Goal: Information Seeking & Learning: Learn about a topic

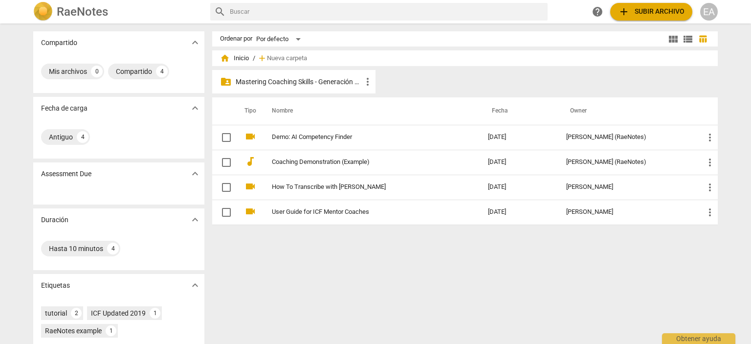
click at [280, 82] on p "Mastering Coaching Skills - Generación 32" at bounding box center [299, 82] width 126 height 10
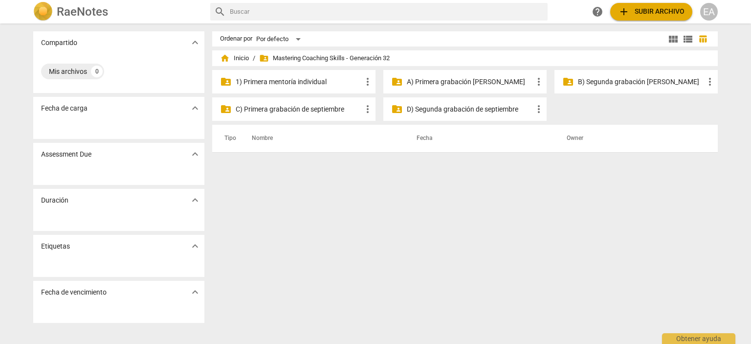
click at [315, 113] on p "C) Primera grabación de septiembre" at bounding box center [299, 109] width 126 height 10
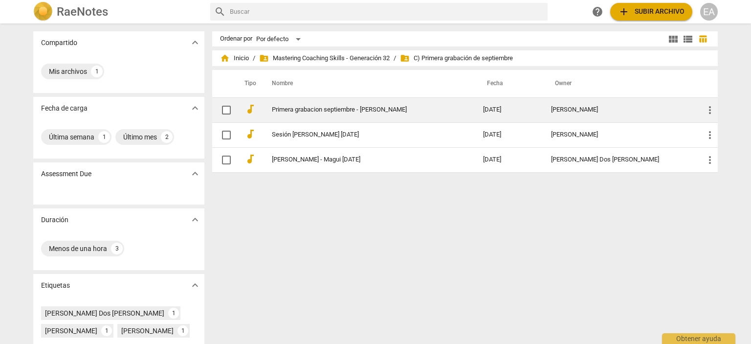
click at [367, 112] on link "Primera grabacion septiembre - [PERSON_NAME]" at bounding box center [360, 109] width 176 height 7
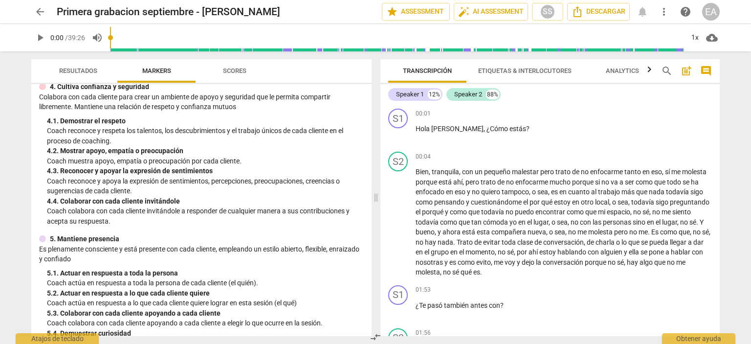
scroll to position [262, 0]
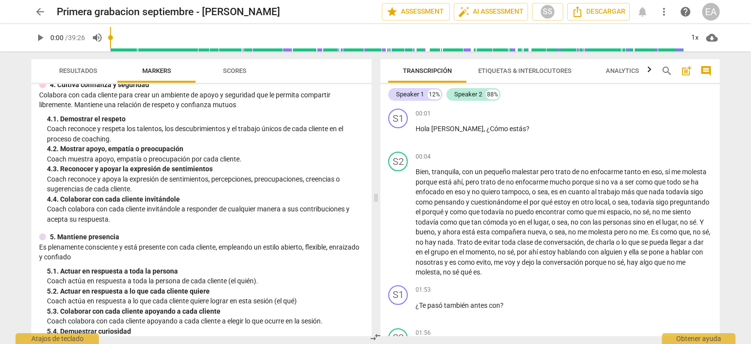
click at [40, 38] on span "play_arrow" at bounding box center [40, 38] width 12 height 12
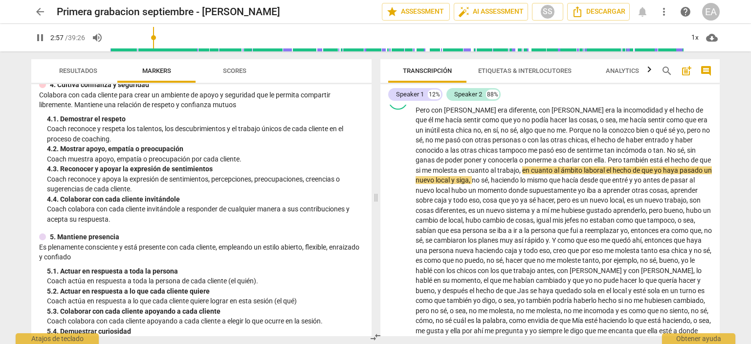
click at [719, 121] on div "S1 play_arrow pause 00:01 + Add competency keyboard_arrow_right [PERSON_NAME] ,…" at bounding box center [549, 220] width 339 height 231
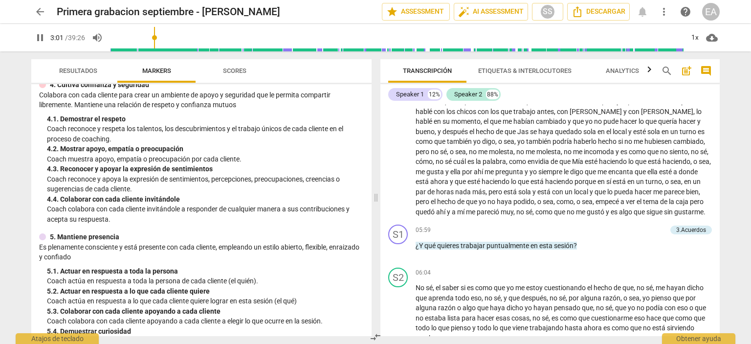
scroll to position [389, 0]
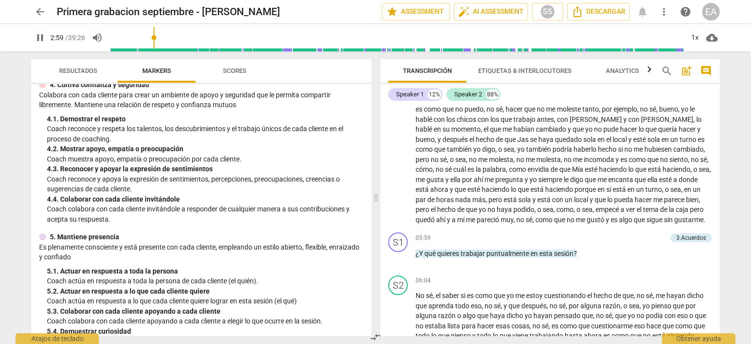
click at [155, 37] on input "range" at bounding box center [396, 37] width 573 height 31
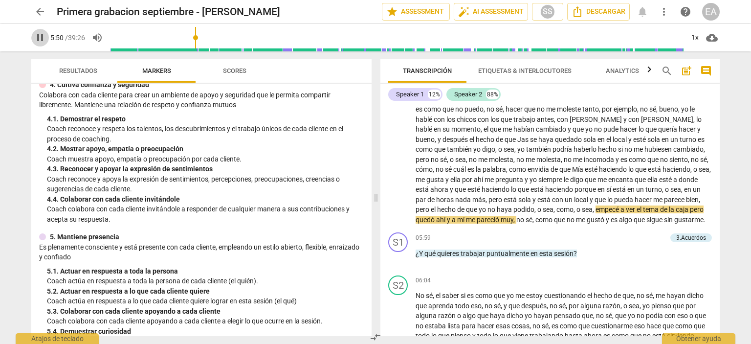
click at [39, 37] on span "pause" at bounding box center [40, 38] width 12 height 12
click at [41, 37] on span "play_arrow" at bounding box center [40, 38] width 12 height 12
click at [41, 35] on span "pause" at bounding box center [40, 38] width 12 height 12
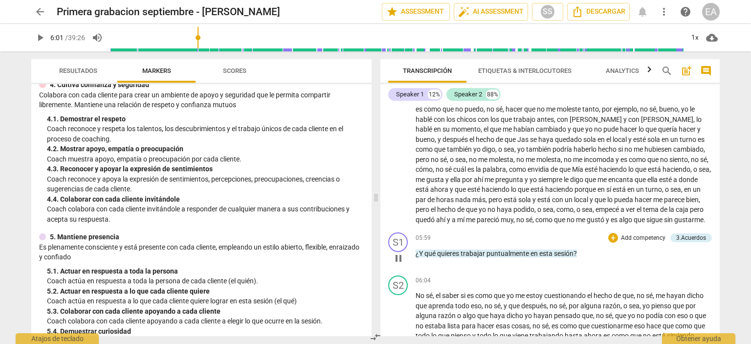
type input "361"
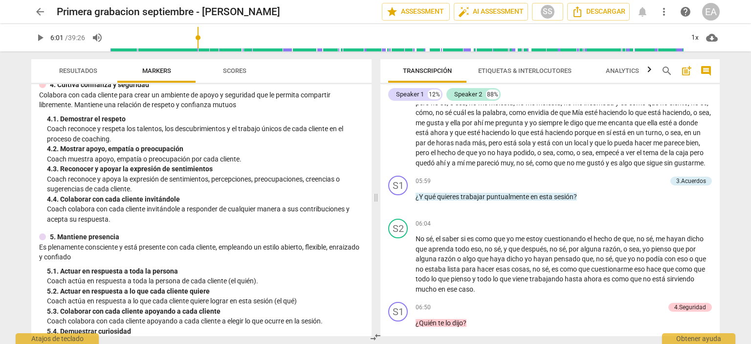
scroll to position [454, 0]
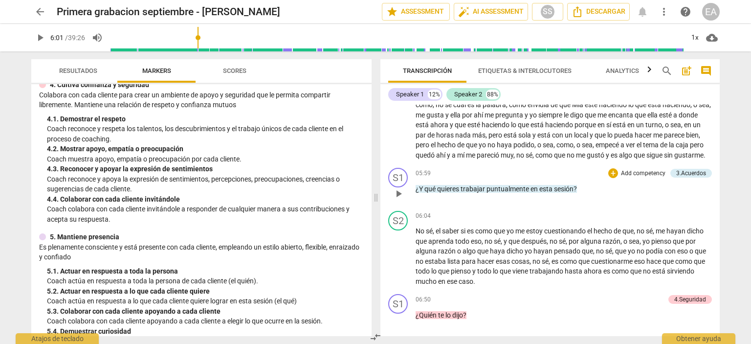
click at [649, 178] on p "Add competency" at bounding box center [643, 173] width 46 height 9
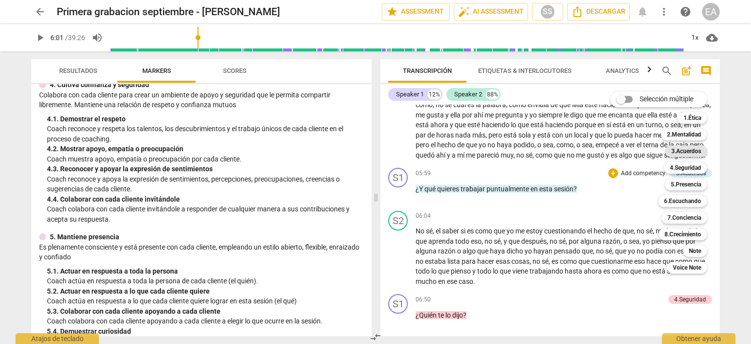
click at [687, 151] on b "3.Acuerdos" at bounding box center [686, 151] width 30 height 12
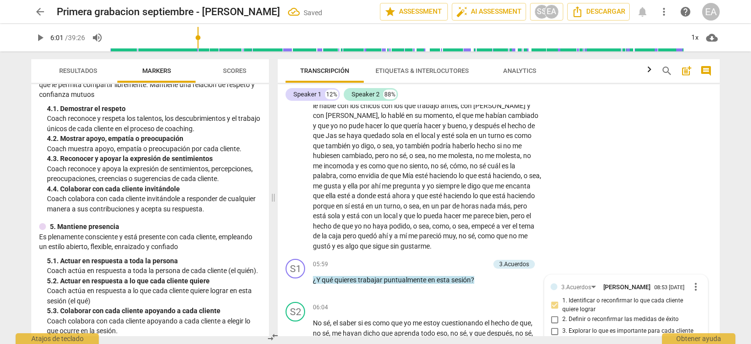
scroll to position [639, 0]
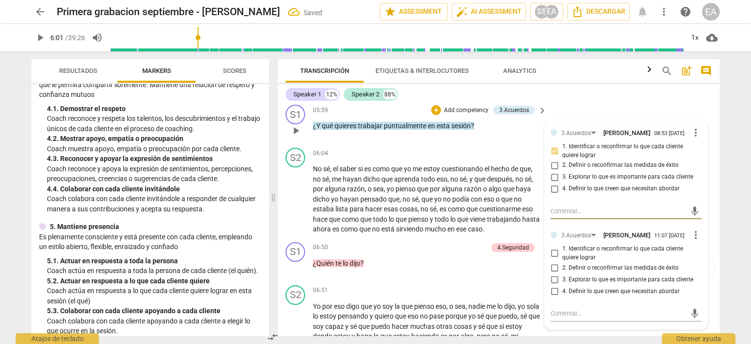
click at [552, 259] on input "1. Identificar o reconfirmar lo que cada cliente quiere lograr" at bounding box center [554, 253] width 16 height 12
checkbox input "true"
click at [715, 238] on div "S2 play_arrow pause 06:04 + Add competency keyboard_arrow_right No sé , el sabe…" at bounding box center [499, 191] width 442 height 94
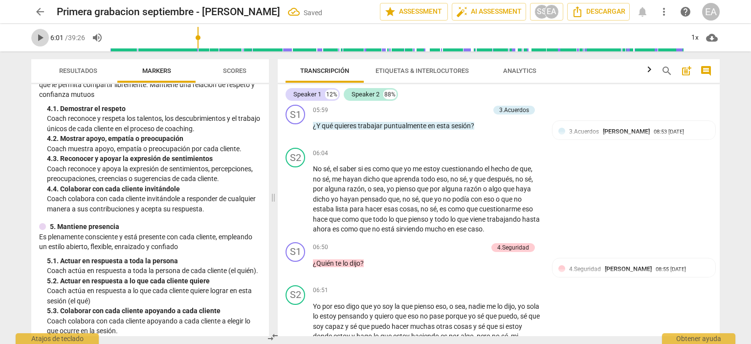
click at [38, 38] on span "play_arrow" at bounding box center [40, 38] width 12 height 12
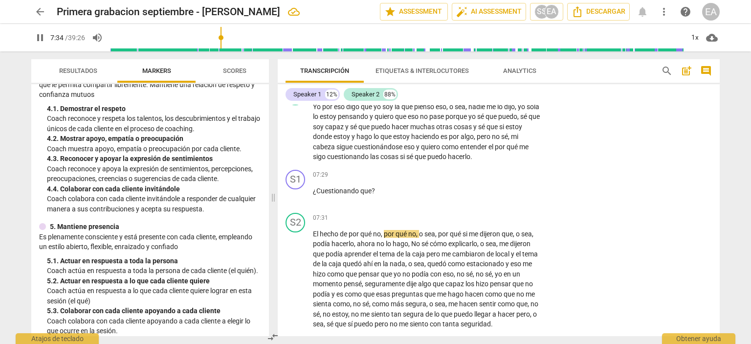
scroll to position [801, 0]
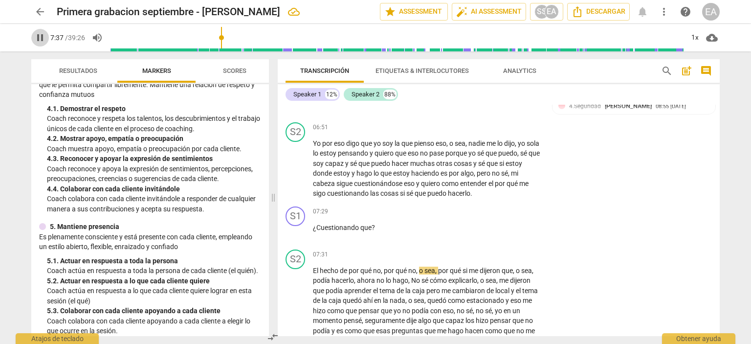
click at [43, 34] on span "pause" at bounding box center [40, 38] width 12 height 12
type input "458"
click at [500, 216] on p "Add competency" at bounding box center [511, 211] width 46 height 9
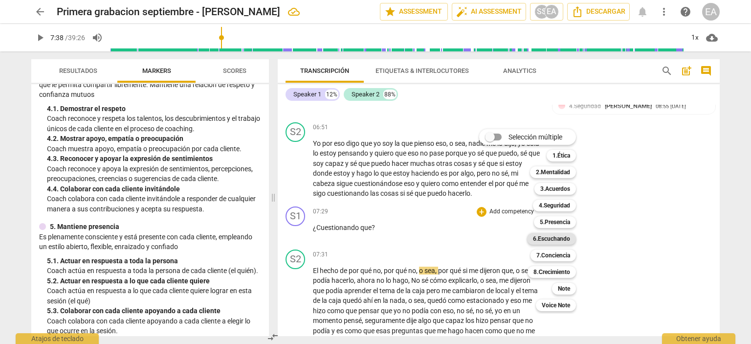
click at [552, 238] on b "6.Escuchando" at bounding box center [551, 239] width 37 height 12
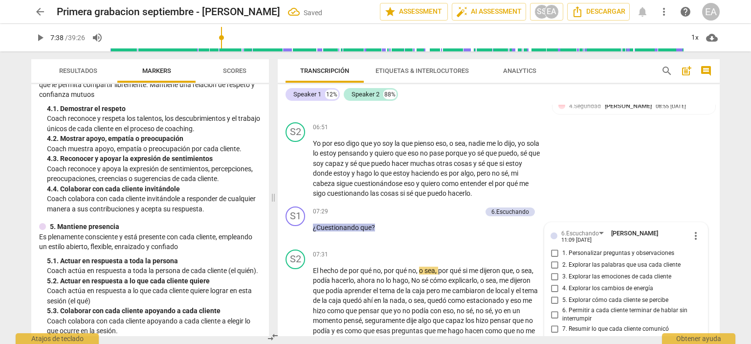
scroll to position [941, 0]
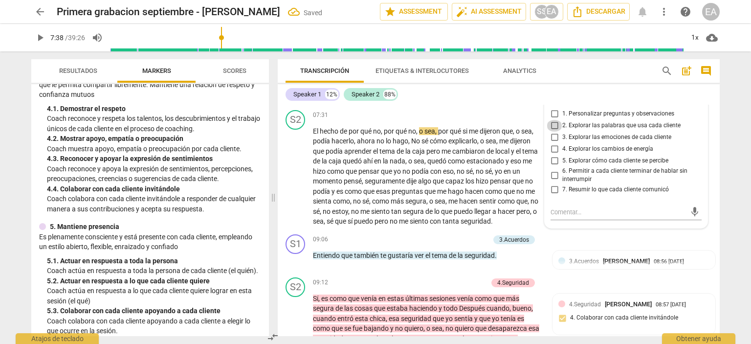
click at [553, 131] on input "2. Explorar las palabras que usa cada cliente" at bounding box center [554, 126] width 16 height 12
checkbox input "true"
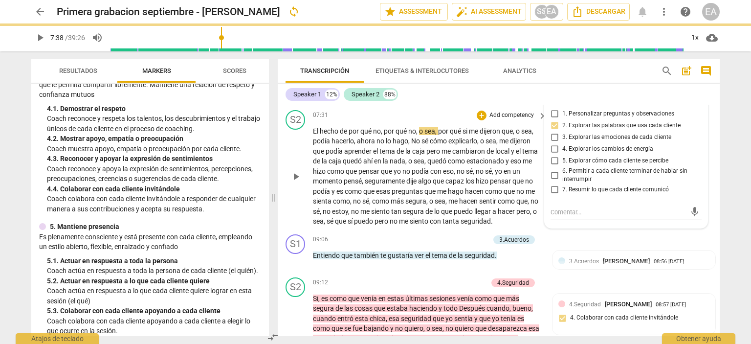
click at [710, 170] on div "S2 play_arrow pause 07:31 + Add competency keyboard_arrow_right El hecho de por…" at bounding box center [499, 168] width 442 height 124
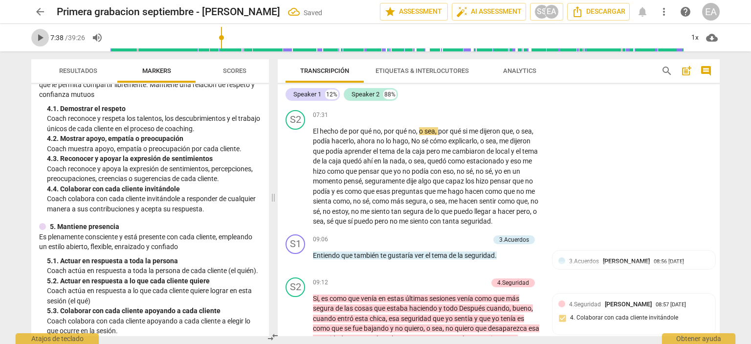
click at [38, 36] on span "play_arrow" at bounding box center [40, 38] width 12 height 12
click at [39, 35] on span "pause" at bounding box center [40, 38] width 12 height 12
click at [39, 35] on span "play_arrow" at bounding box center [40, 38] width 12 height 12
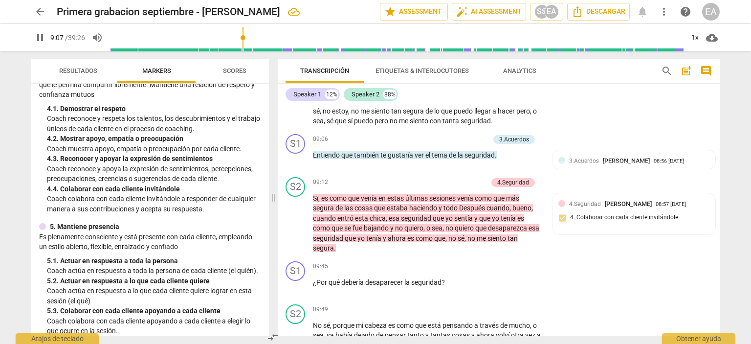
scroll to position [1050, 0]
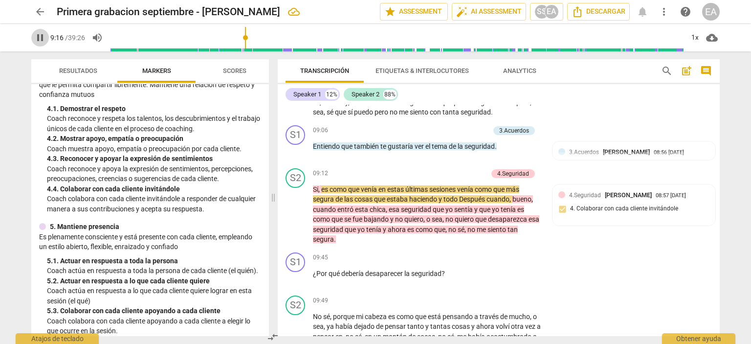
click at [41, 38] on span "pause" at bounding box center [40, 38] width 12 height 12
click at [41, 39] on span "play_arrow" at bounding box center [40, 38] width 12 height 12
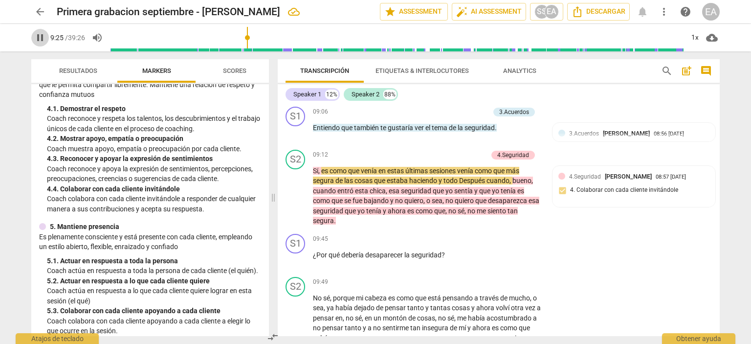
click at [36, 38] on span "pause" at bounding box center [40, 38] width 12 height 12
type input "566"
click at [474, 116] on p "Add competency" at bounding box center [466, 112] width 46 height 9
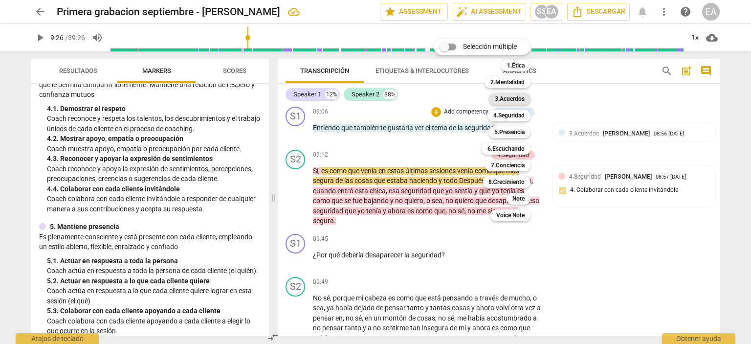
click at [521, 99] on b "3.Acuerdos" at bounding box center [510, 99] width 30 height 12
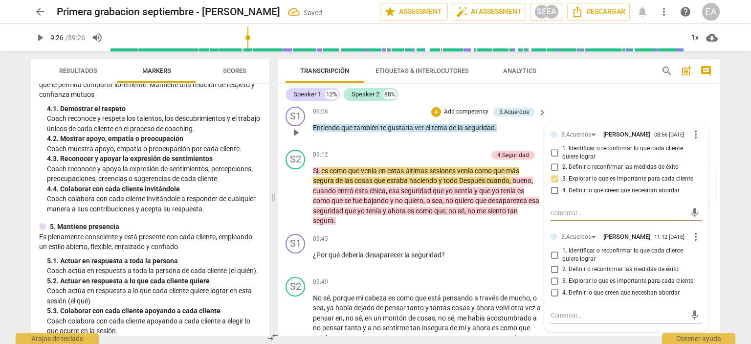
click at [553, 260] on input "1. Identificar o reconfirmar lo que cada cliente quiere lograr" at bounding box center [554, 255] width 16 height 12
checkbox input "true"
click at [708, 202] on div "4.Seguridad [PERSON_NAME] 08:57 [DATE] 4. Colaborar con cada cliente invitándole" at bounding box center [633, 187] width 163 height 42
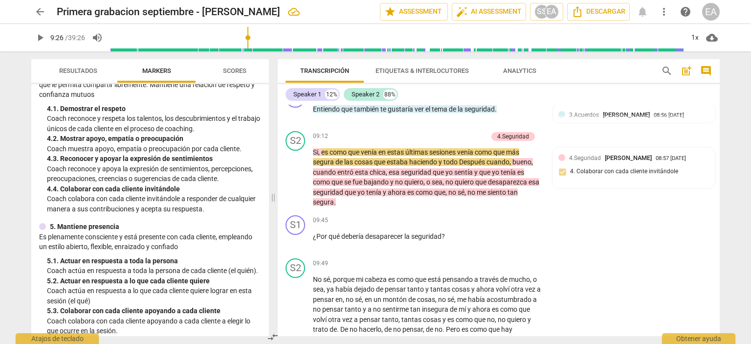
scroll to position [1077, 0]
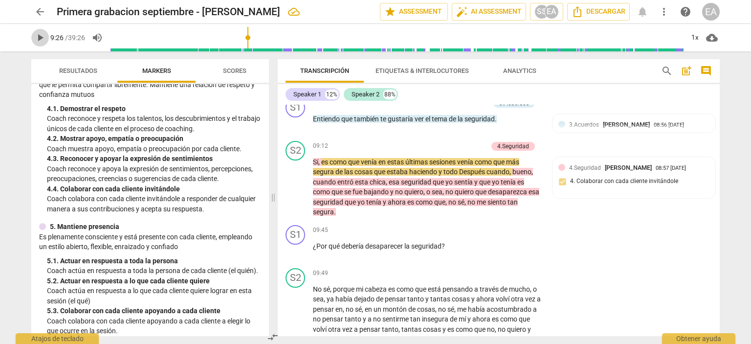
click at [43, 36] on span "play_arrow" at bounding box center [40, 38] width 12 height 12
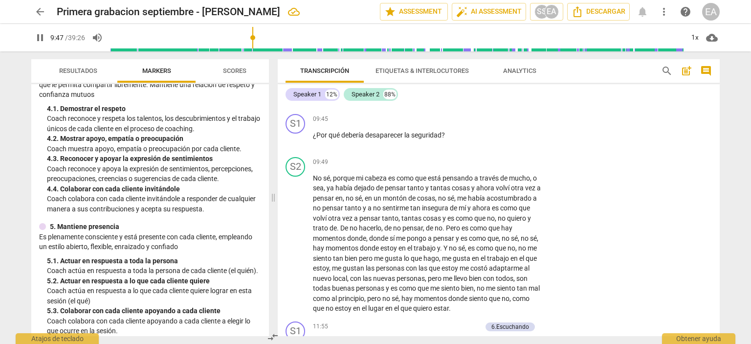
scroll to position [1207, 0]
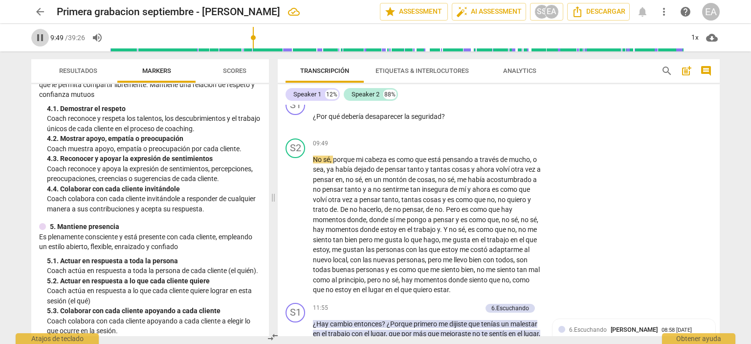
click at [37, 34] on span "pause" at bounding box center [40, 38] width 12 height 12
type input "590"
click at [500, 105] on p "Add competency" at bounding box center [511, 100] width 46 height 9
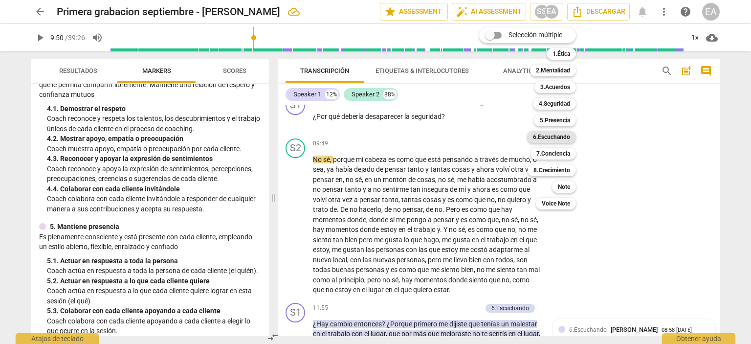
click at [559, 137] on b "6.Escuchando" at bounding box center [551, 137] width 37 height 12
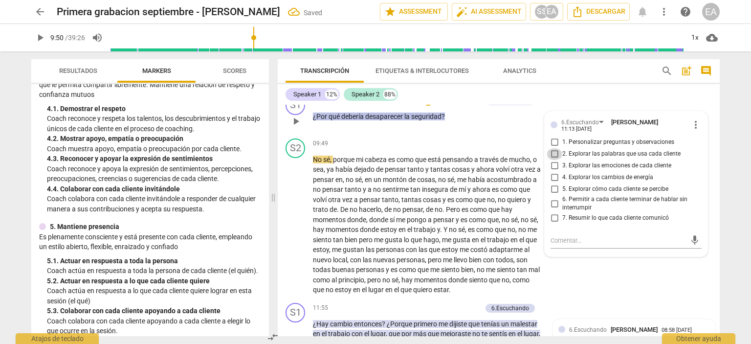
click at [555, 160] on input "2. Explorar las palabras que usa cada cliente" at bounding box center [554, 154] width 16 height 12
checkbox input "true"
click at [652, 102] on div "Speaker 1 12% Speaker 2 88%" at bounding box center [498, 94] width 426 height 17
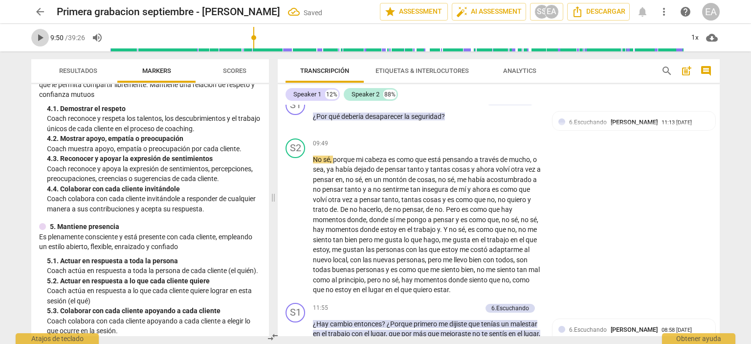
click at [39, 42] on span "play_arrow" at bounding box center [40, 38] width 12 height 12
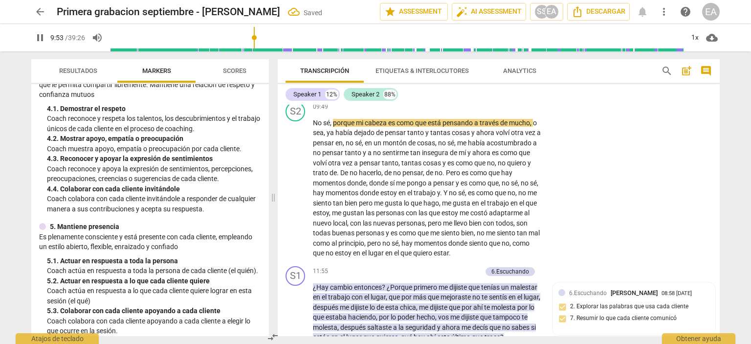
scroll to position [1253, 0]
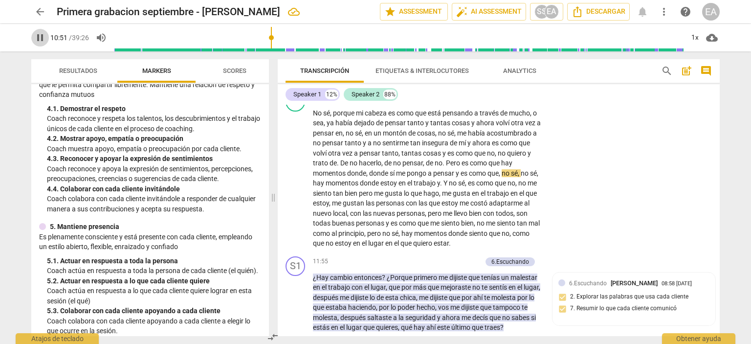
click at [43, 39] on span "pause" at bounding box center [40, 38] width 12 height 12
click at [43, 39] on span "play_arrow" at bounding box center [40, 38] width 12 height 12
click at [43, 39] on span "pause" at bounding box center [40, 38] width 12 height 12
click at [43, 39] on span "play_arrow" at bounding box center [40, 38] width 12 height 12
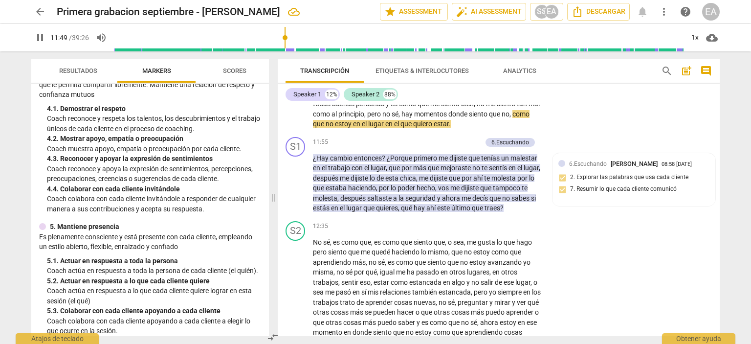
scroll to position [1391, 0]
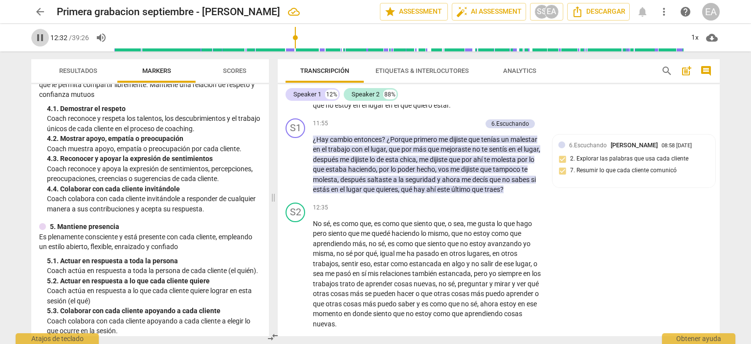
click at [35, 38] on span "pause" at bounding box center [40, 38] width 12 height 12
type input "753"
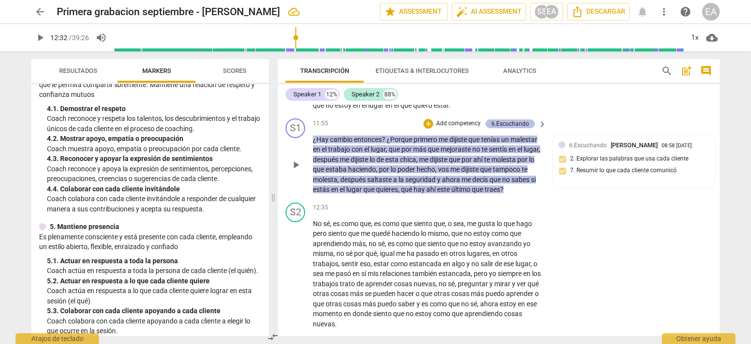
click at [518, 128] on div "6.Escuchando" at bounding box center [510, 123] width 38 height 9
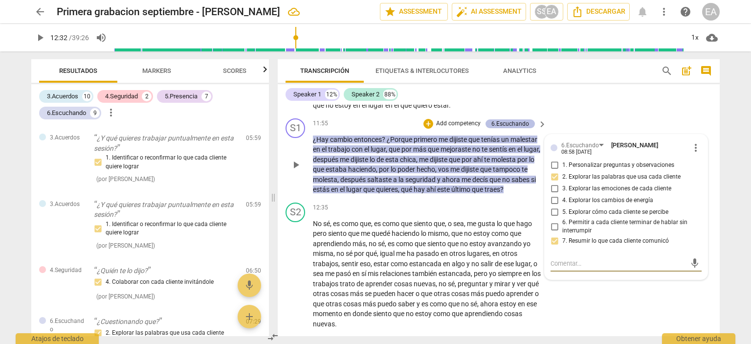
scroll to position [524, 0]
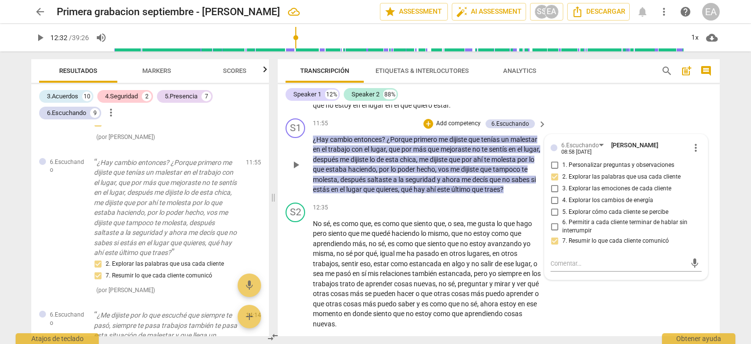
click at [453, 128] on p "Add competency" at bounding box center [458, 123] width 46 height 9
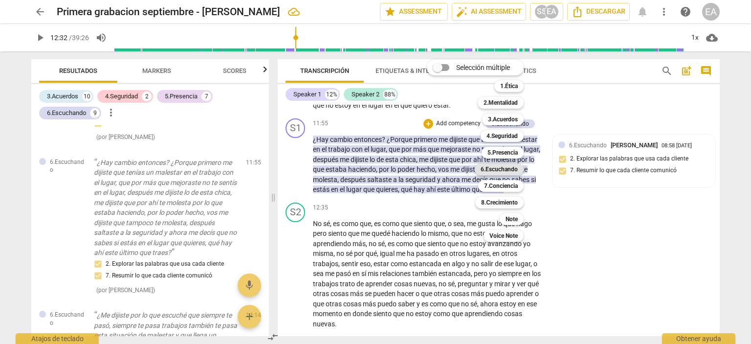
click at [513, 166] on b "6.Escuchando" at bounding box center [498, 169] width 37 height 12
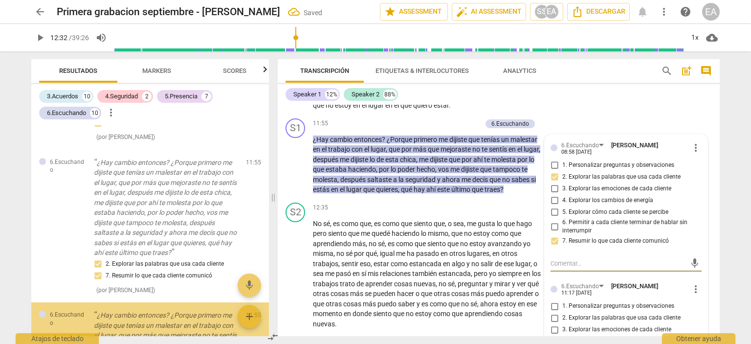
scroll to position [675, 0]
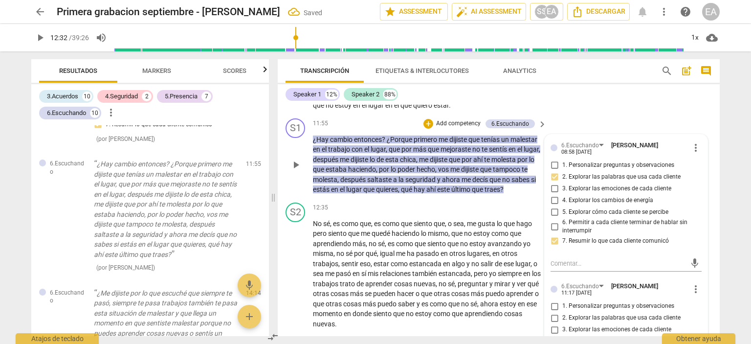
click at [697, 183] on div "2. Explorar las palabras que usa cada cliente" at bounding box center [625, 177] width 151 height 12
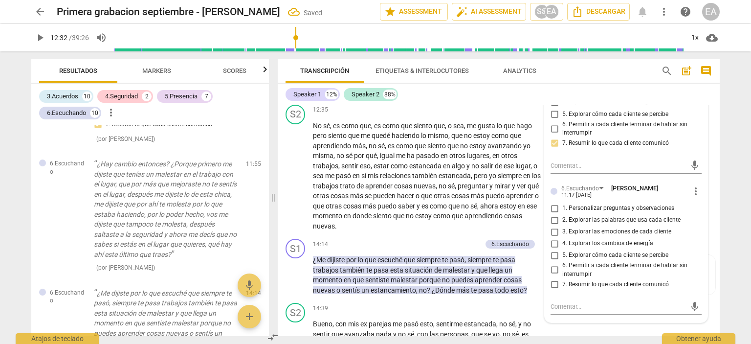
scroll to position [1508, 0]
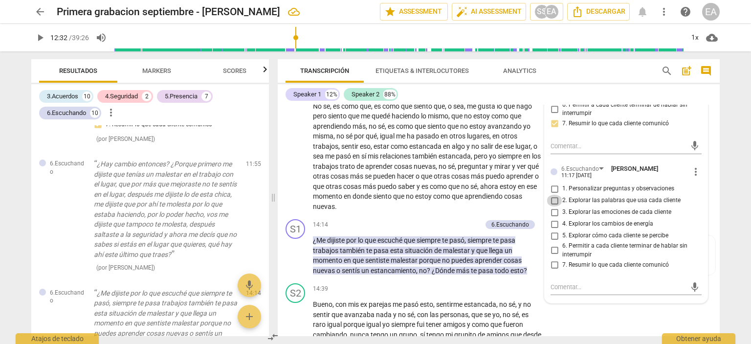
click at [555, 206] on input "2. Explorar las palabras que usa cada cliente" at bounding box center [554, 200] width 16 height 12
checkbox input "true"
click at [553, 270] on input "7. Resumir lo que cada cliente comunicó" at bounding box center [554, 265] width 16 height 12
checkbox input "true"
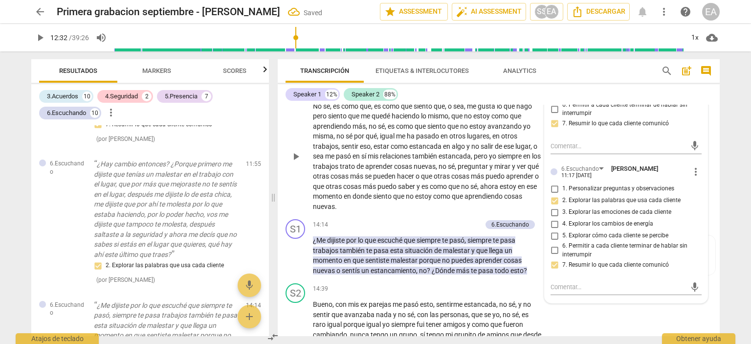
click at [711, 216] on div "S2 play_arrow pause 12:35 + Add competency keyboard_arrow_right No sé , es como…" at bounding box center [499, 148] width 442 height 134
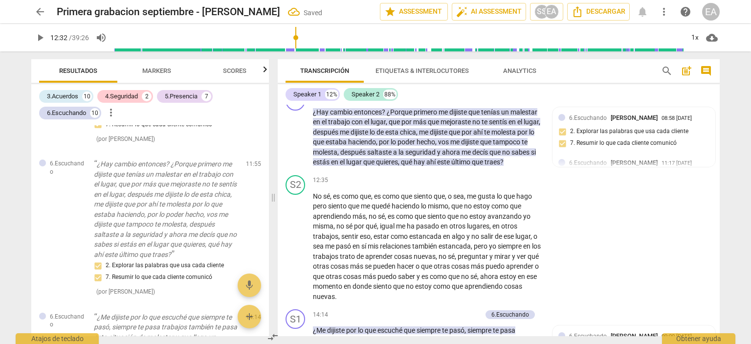
scroll to position [1427, 0]
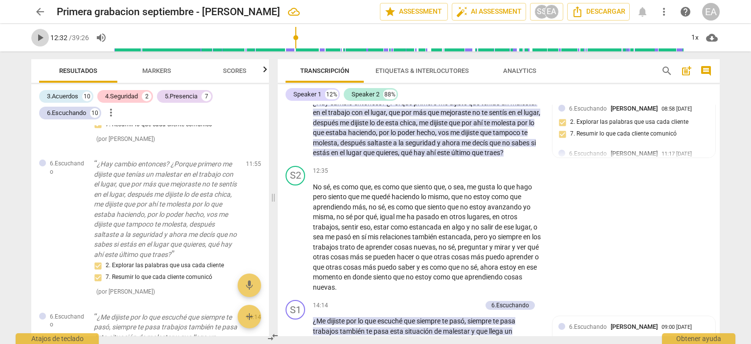
click at [42, 36] on span "play_arrow" at bounding box center [40, 38] width 12 height 12
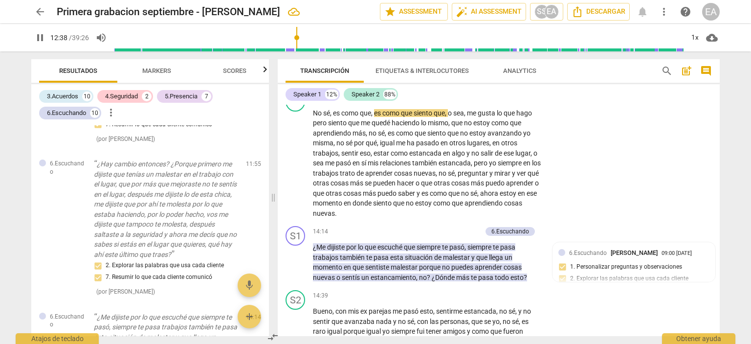
scroll to position [1520, 0]
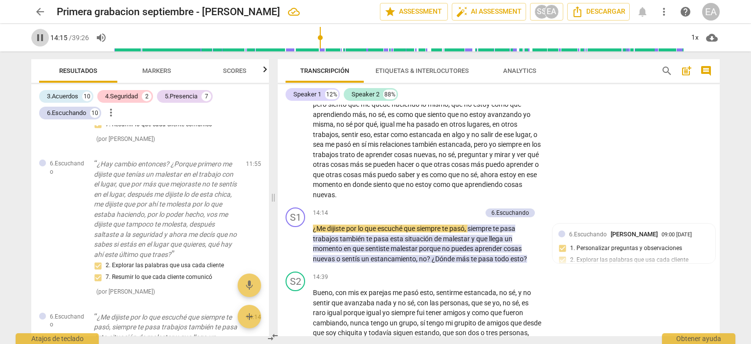
click at [37, 40] on span "pause" at bounding box center [40, 38] width 12 height 12
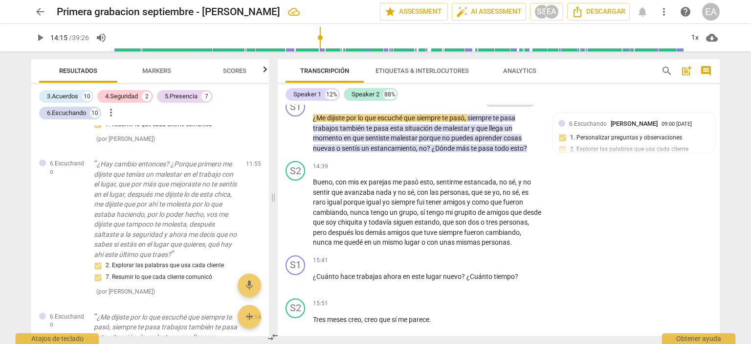
scroll to position [1649, 0]
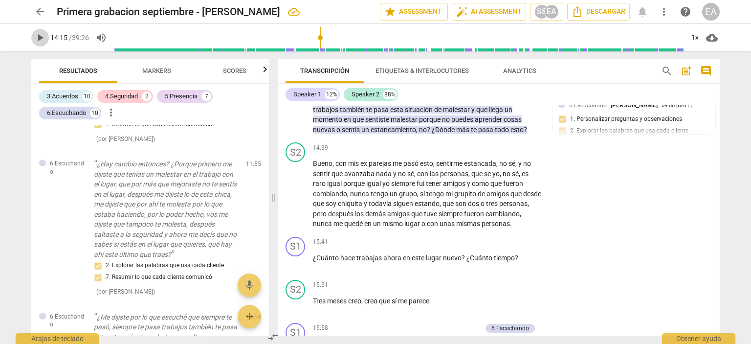
click at [38, 40] on span "play_arrow" at bounding box center [40, 38] width 12 height 12
click at [39, 37] on span "pause" at bounding box center [40, 38] width 12 height 12
type input "882"
click at [469, 88] on p "Add competency" at bounding box center [458, 84] width 46 height 9
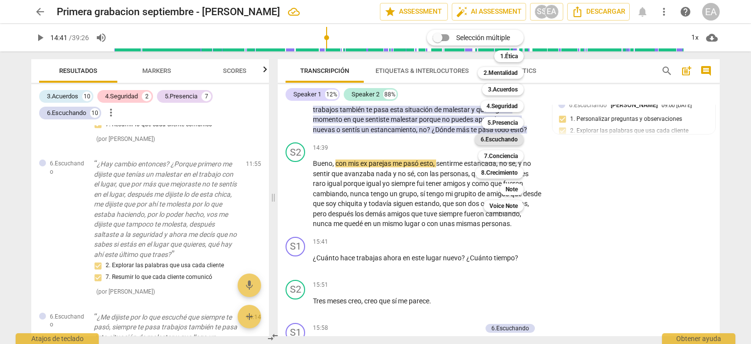
click at [505, 140] on b "6.Escuchando" at bounding box center [498, 139] width 37 height 12
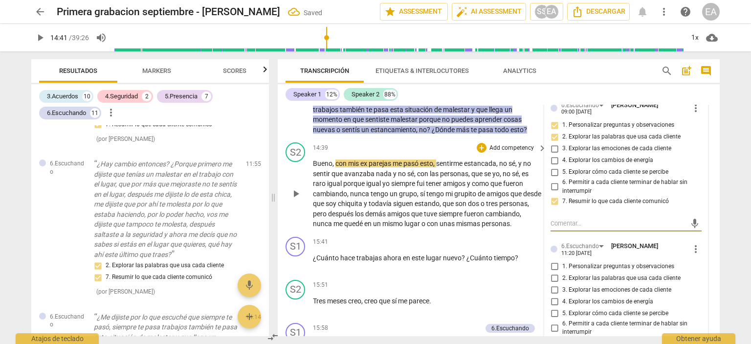
scroll to position [952, 0]
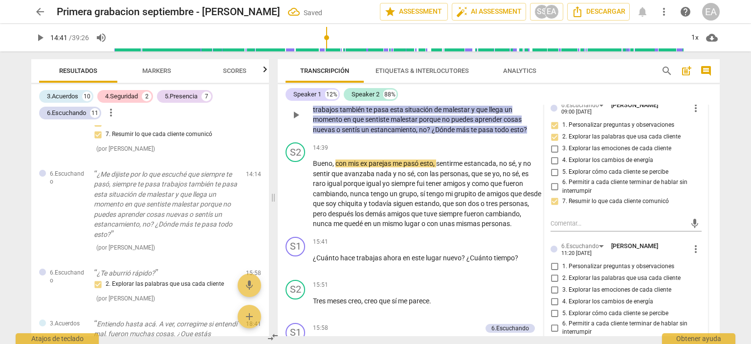
click at [697, 207] on div "7. Resumir lo que cada cliente comunicó" at bounding box center [625, 201] width 151 height 12
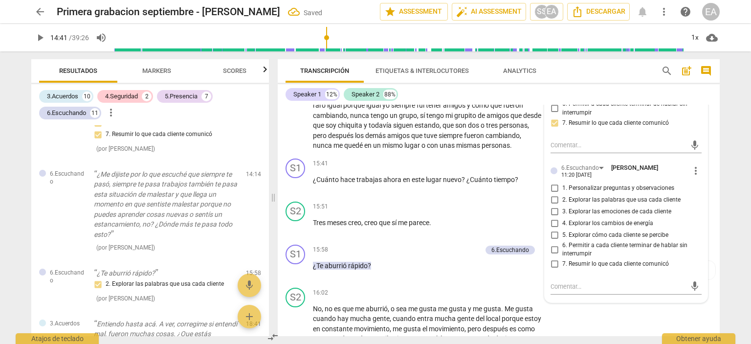
scroll to position [1747, 0]
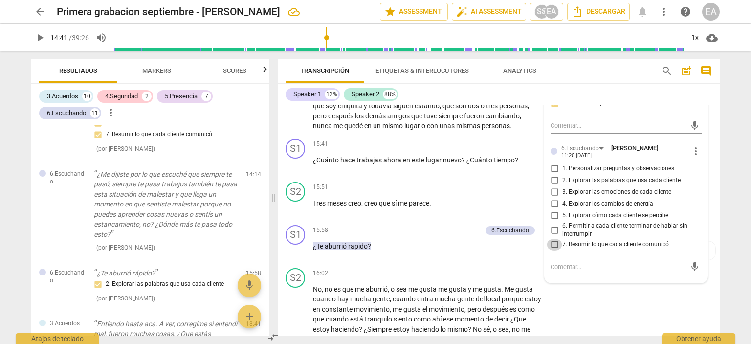
click at [551, 250] on input "7. Resumir lo que cada cliente comunicó" at bounding box center [554, 244] width 16 height 12
checkbox input "true"
click at [711, 135] on div "S2 play_arrow pause 14:39 + Add competency keyboard_arrow_right Bueno , con mis…" at bounding box center [499, 88] width 442 height 94
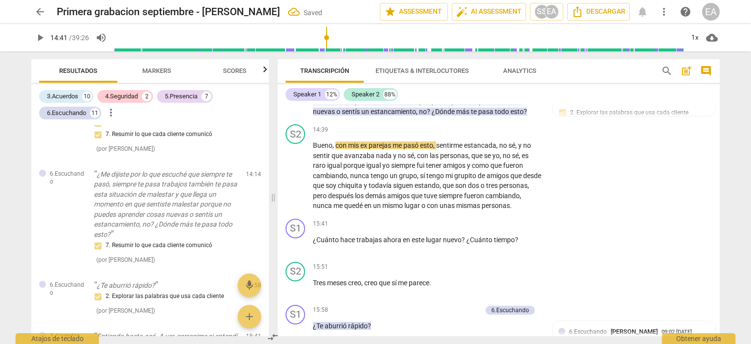
scroll to position [1612, 0]
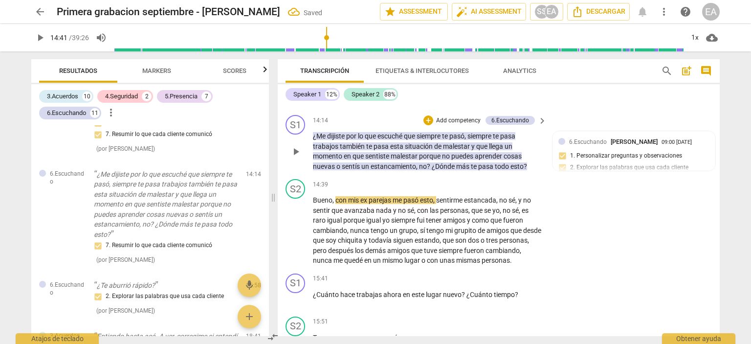
click at [463, 125] on p "Add competency" at bounding box center [458, 120] width 46 height 9
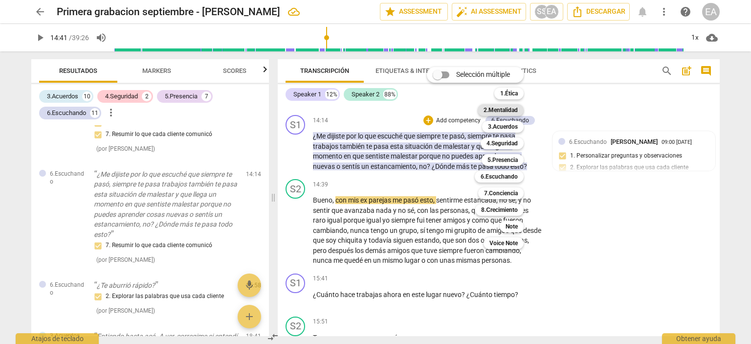
click at [500, 107] on b "2.Mentalidad" at bounding box center [500, 110] width 34 height 12
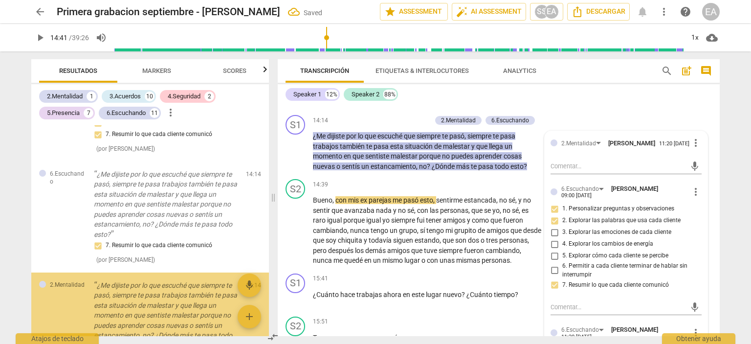
scroll to position [1062, 0]
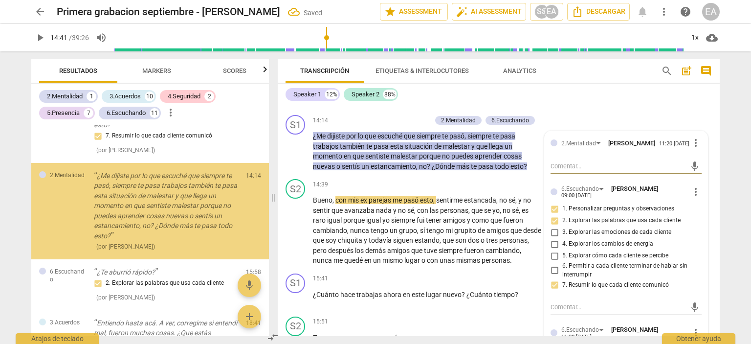
type textarea "C"
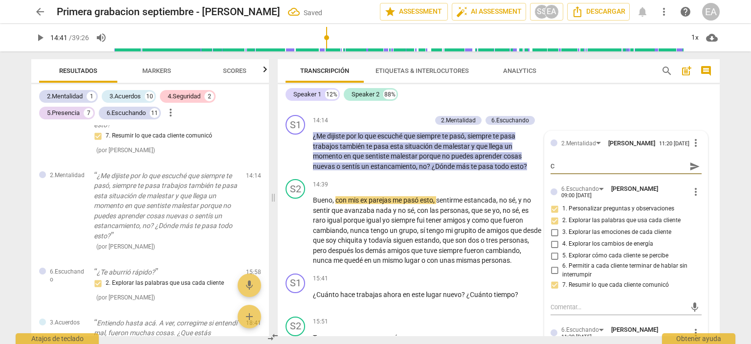
type textarea "Cu"
type textarea "Cur"
type textarea "[PERSON_NAME]"
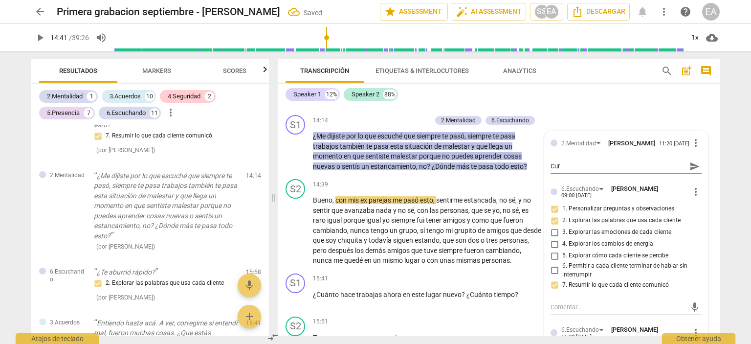
type textarea "[PERSON_NAME]"
type textarea "Curio"
type textarea "Curios"
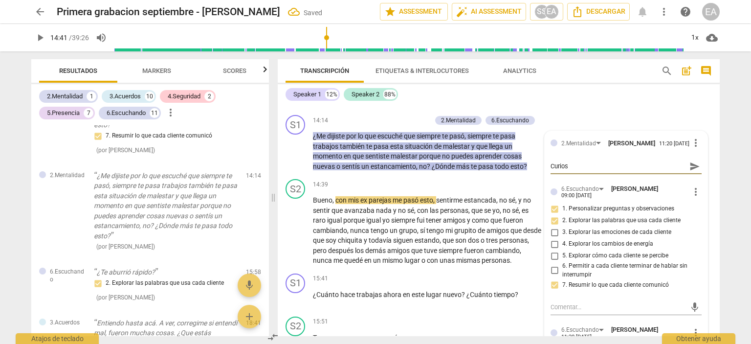
type textarea "Curiosi"
type textarea "Curiosid"
type textarea "Curiosida"
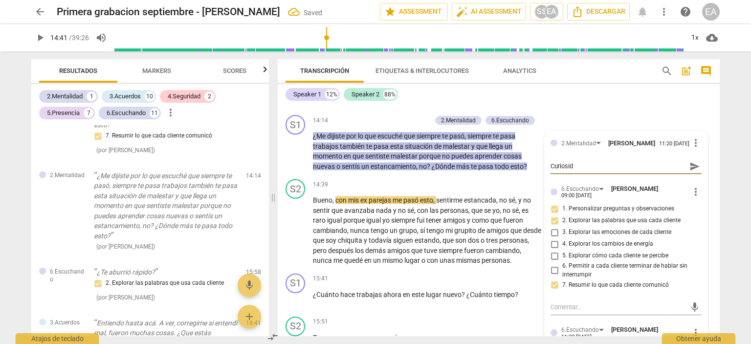
type textarea "Curiosida"
type textarea "Curiosidad"
click at [712, 175] on div "S1 play_arrow pause 14:14 + Add competency 2.Mentalidad 6.Escuchando keyboard_a…" at bounding box center [499, 143] width 442 height 64
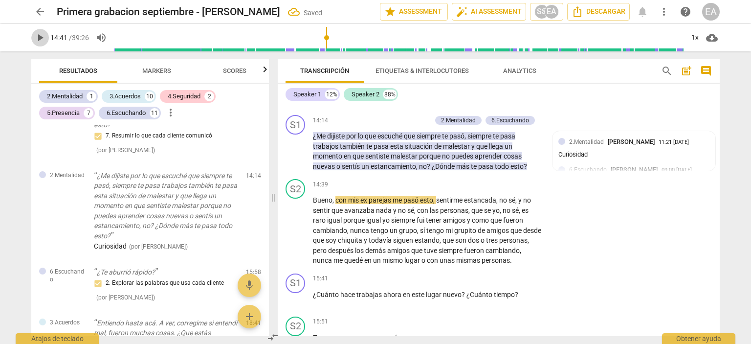
click at [40, 36] on span "play_arrow" at bounding box center [40, 38] width 12 height 12
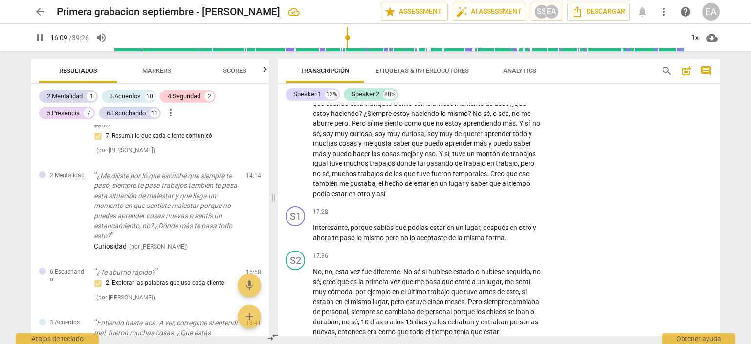
scroll to position [1953, 0]
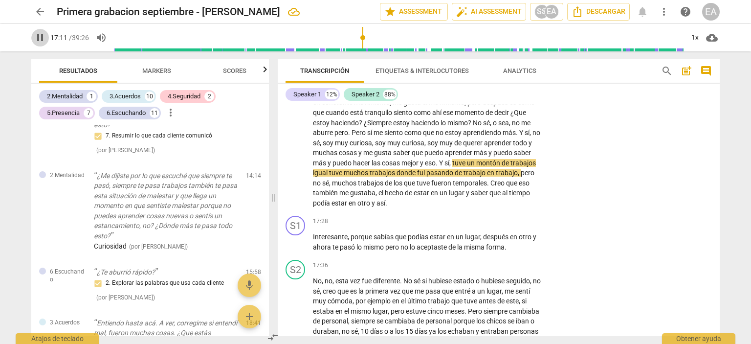
click at [36, 39] on span "pause" at bounding box center [40, 38] width 12 height 12
click at [36, 39] on span "play_arrow" at bounding box center [40, 38] width 12 height 12
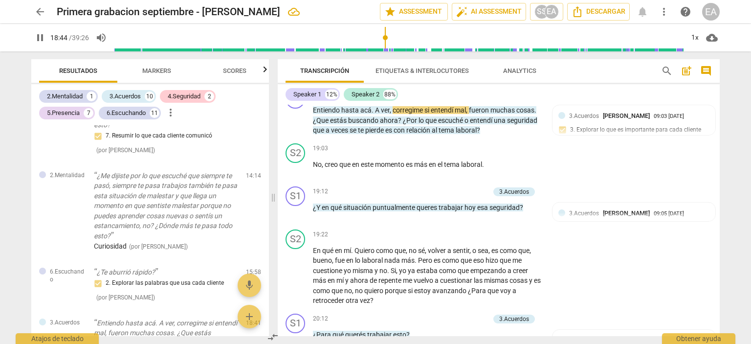
scroll to position [2275, 0]
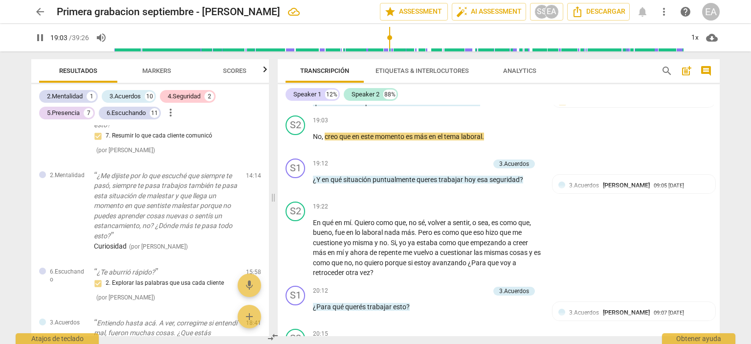
click at [41, 40] on span "pause" at bounding box center [40, 38] width 12 height 12
type input "1144"
click at [410, 71] on p "Add competency" at bounding box center [412, 67] width 46 height 9
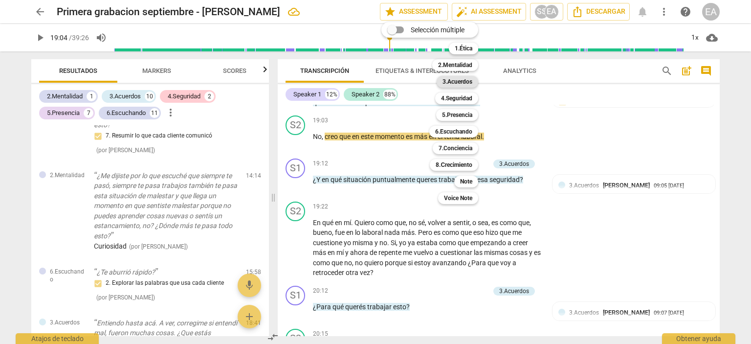
click at [455, 85] on b "3.Acuerdos" at bounding box center [457, 82] width 30 height 12
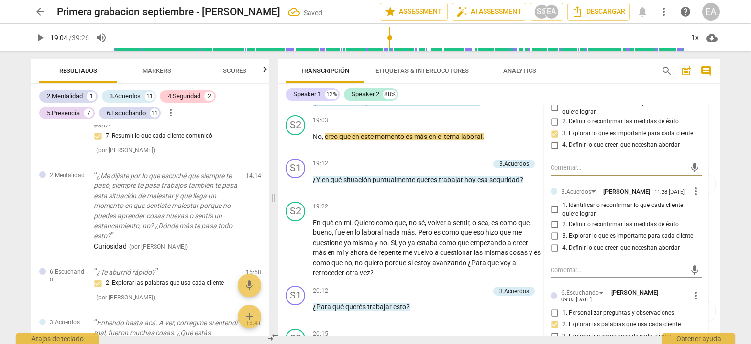
scroll to position [1388, 0]
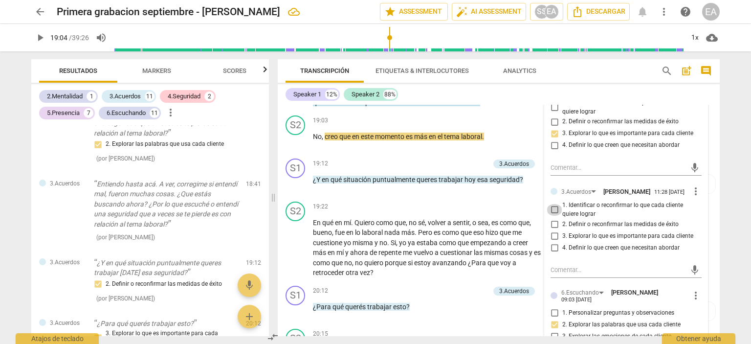
click at [551, 216] on input "1. Identificar o reconfirmar lo que cada cliente quiere lograr" at bounding box center [554, 210] width 16 height 12
checkbox input "true"
click at [712, 154] on div "S2 play_arrow pause 19:03 + Add competency keyboard_arrow_right No , creo que e…" at bounding box center [499, 132] width 442 height 43
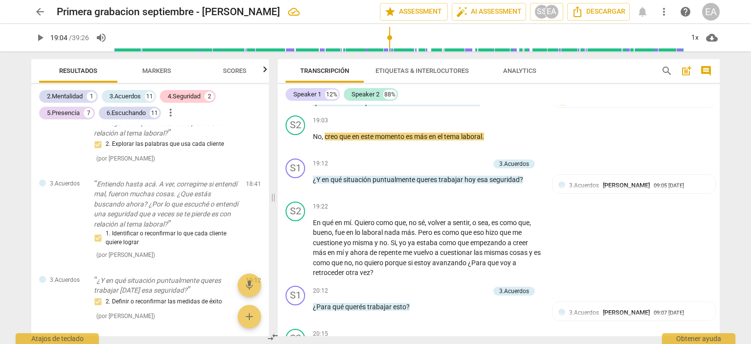
click at [748, 103] on div "arrow_back Primera grabacion septiembre - [PERSON_NAME] edit star Assessment au…" at bounding box center [375, 172] width 751 height 344
click at [41, 39] on span "play_arrow" at bounding box center [40, 38] width 12 height 12
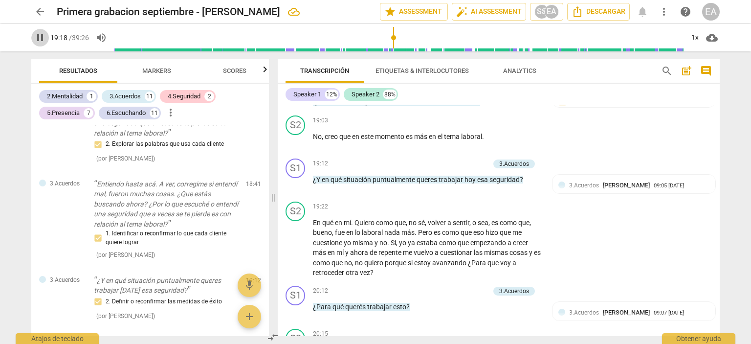
click at [38, 41] on span "pause" at bounding box center [40, 38] width 12 height 12
type input "1159"
click at [473, 168] on p "Add competency" at bounding box center [466, 163] width 46 height 9
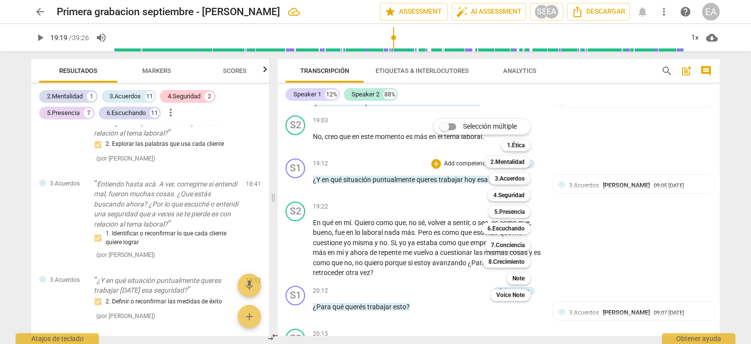
click at [609, 299] on div at bounding box center [375, 172] width 751 height 344
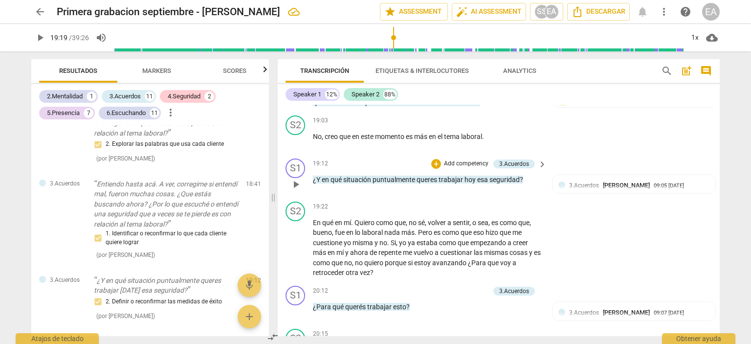
click at [461, 168] on p "Add competency" at bounding box center [466, 163] width 46 height 9
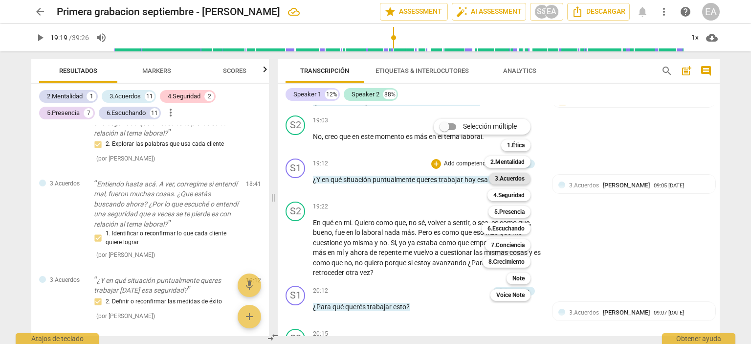
click at [507, 176] on b "3.Acuerdos" at bounding box center [510, 179] width 30 height 12
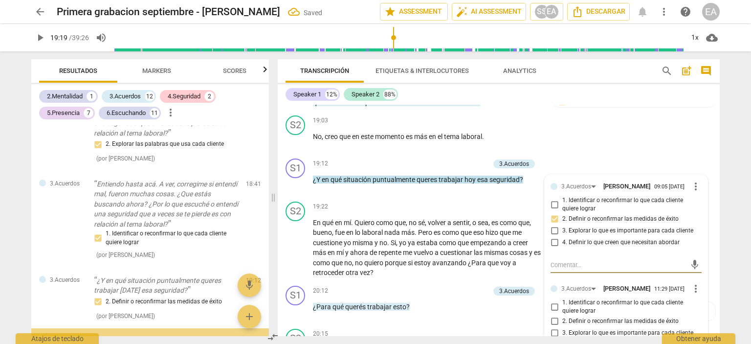
scroll to position [1530, 0]
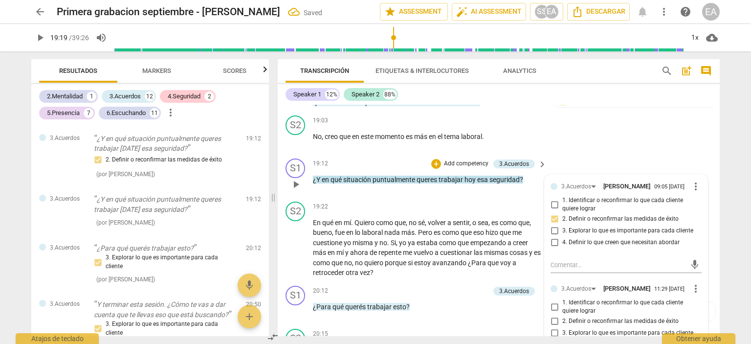
click at [699, 263] on div "3.Acuerdos [PERSON_NAME] 09:05 [DATE] more_vert 1. Identificar o reconfirmar lo…" at bounding box center [625, 278] width 163 height 208
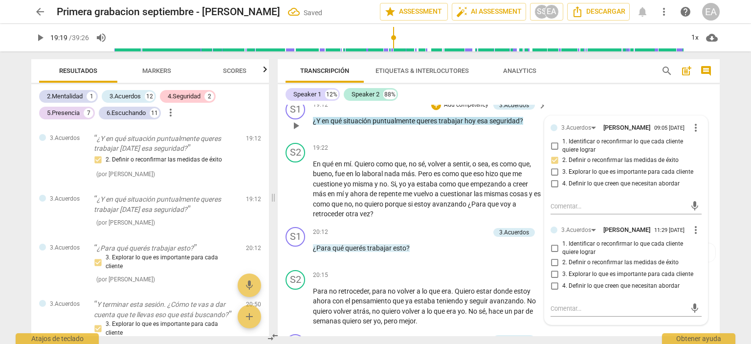
scroll to position [2373, 0]
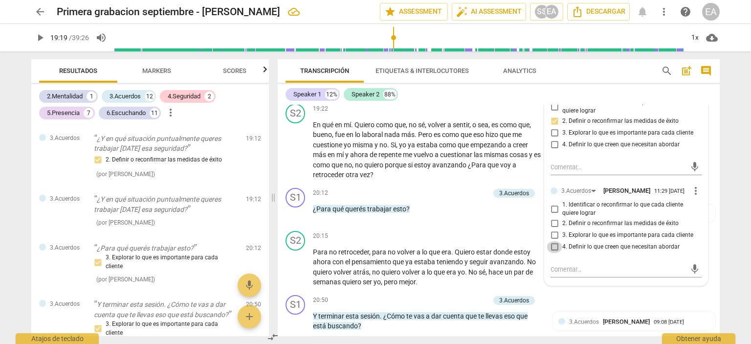
click at [552, 253] on input "4. Definir lo que creen que necesitan abordar" at bounding box center [554, 247] width 16 height 12
checkbox input "true"
click at [708, 184] on div "S2 play_arrow pause 19:22 + Add competency keyboard_arrow_right En qué en mí . …" at bounding box center [499, 142] width 442 height 84
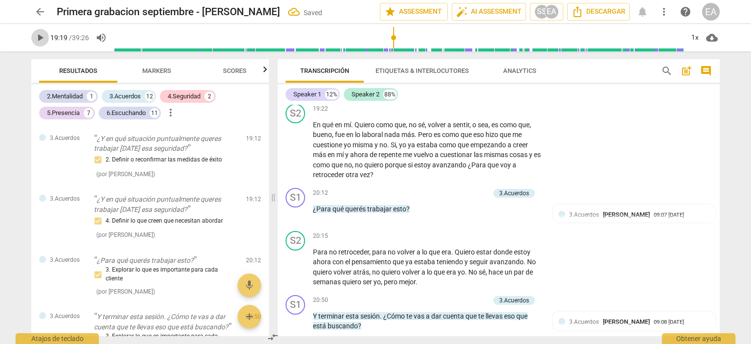
click at [39, 39] on span "play_arrow" at bounding box center [40, 38] width 12 height 12
click at [36, 35] on span "pause" at bounding box center [40, 38] width 12 height 12
type input "1218"
click at [463, 197] on p "Add competency" at bounding box center [466, 193] width 46 height 9
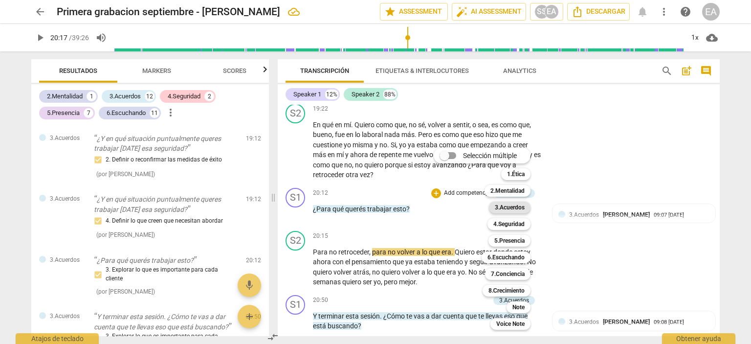
click at [499, 206] on b "3.Acuerdos" at bounding box center [510, 207] width 30 height 12
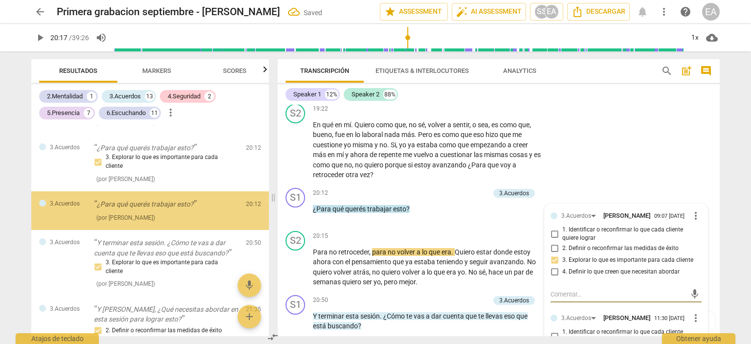
scroll to position [2380, 0]
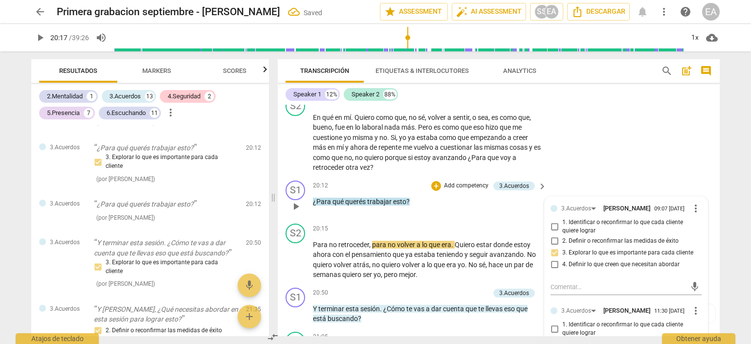
click at [699, 273] on div "3.Acuerdos [PERSON_NAME] 09:07 [DATE] more_vert 1. Identificar o reconfirmar lo…" at bounding box center [625, 300] width 163 height 208
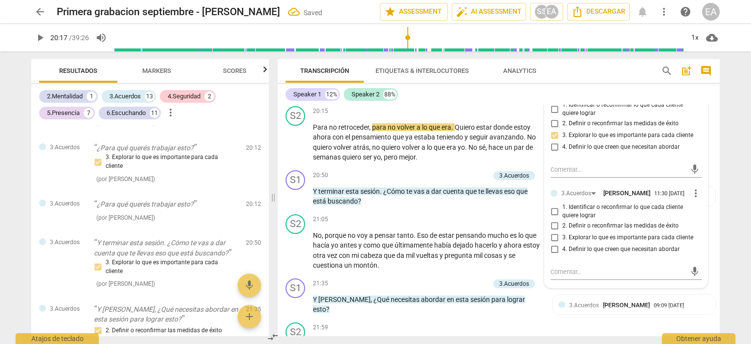
scroll to position [2517, 0]
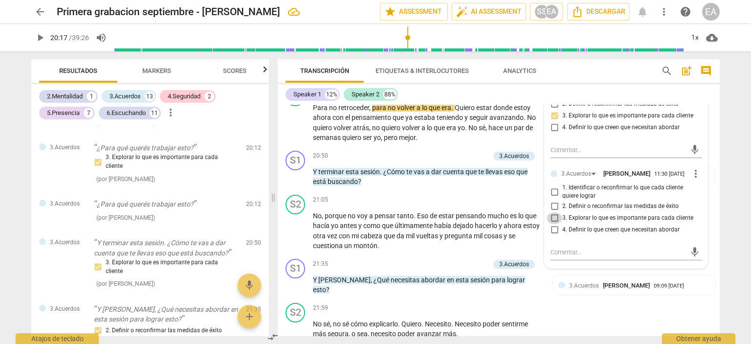
click at [552, 224] on input "3. Explorar lo que es importante para cada cliente" at bounding box center [554, 218] width 16 height 12
checkbox input "true"
click at [707, 191] on div "S1 play_arrow pause 20:50 + Add competency 3.Acuerdos keyboard_arrow_right Y te…" at bounding box center [499, 169] width 442 height 44
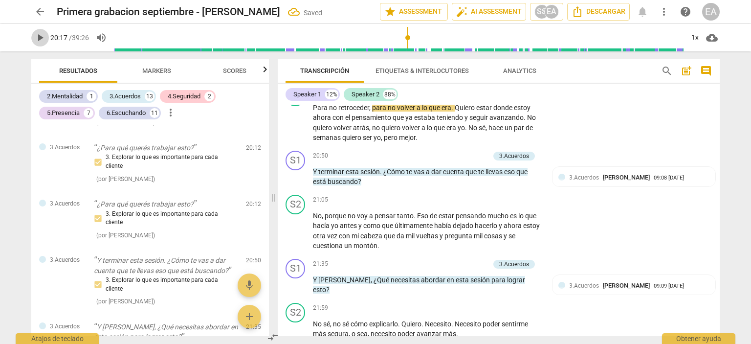
click at [39, 40] on span "play_arrow" at bounding box center [40, 38] width 12 height 12
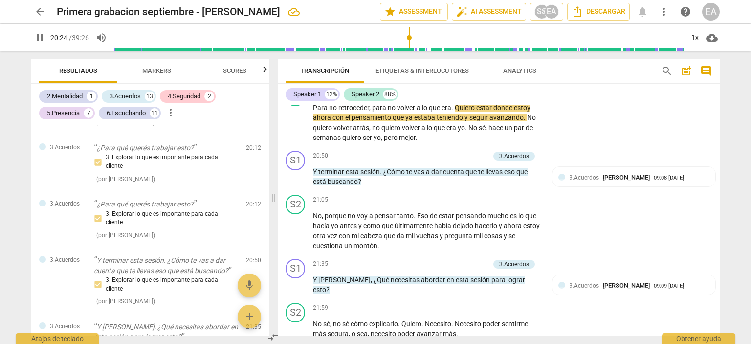
scroll to position [2551, 0]
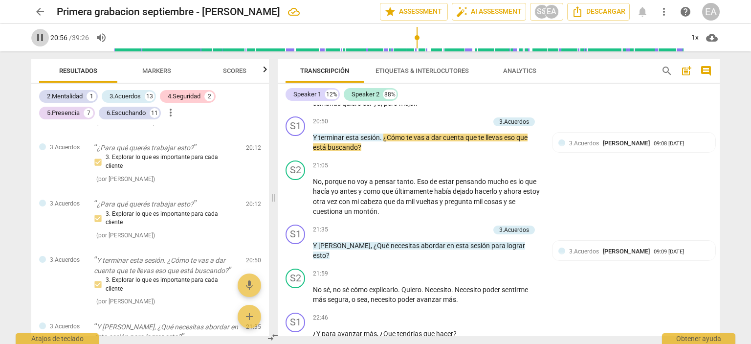
click at [37, 39] on span "pause" at bounding box center [40, 38] width 12 height 12
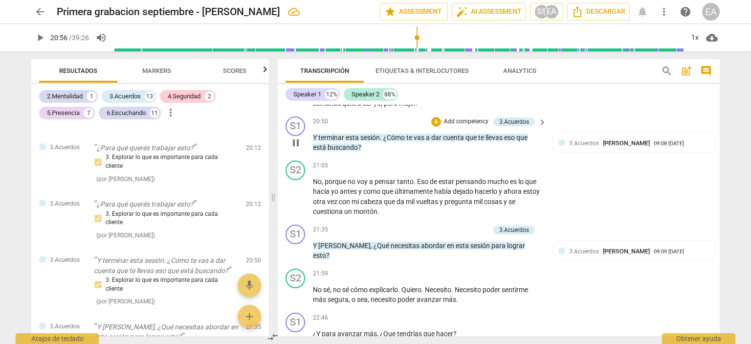
type input "1256"
click at [467, 126] on p "Add competency" at bounding box center [466, 121] width 46 height 9
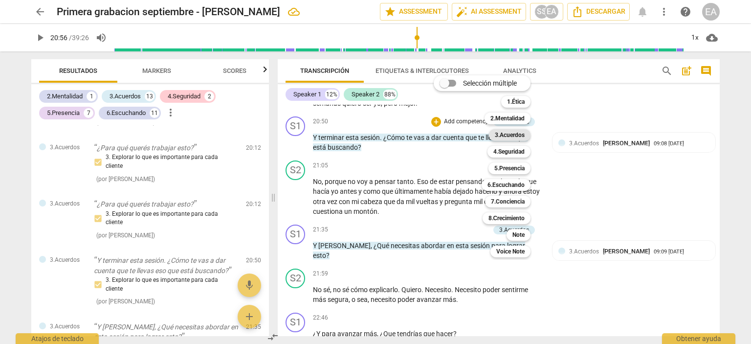
click at [521, 134] on b "3.Acuerdos" at bounding box center [510, 135] width 30 height 12
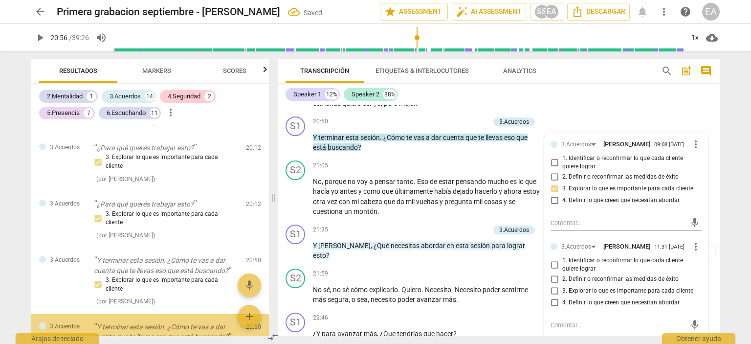
scroll to position [1770, 0]
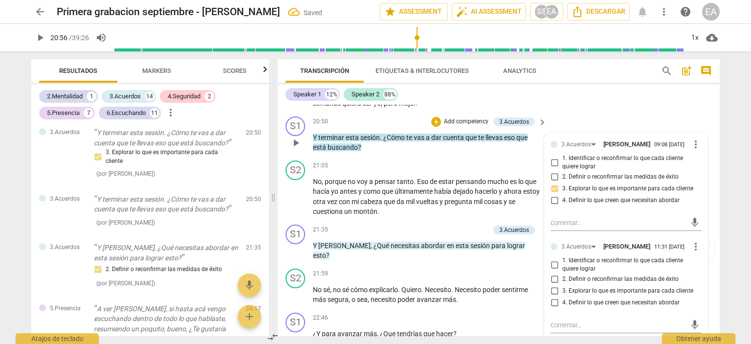
click at [699, 282] on div "3.Acuerdos [PERSON_NAME] 09:08 [DATE] more_vert 1. Identificar o reconfirmar lo…" at bounding box center [625, 236] width 163 height 208
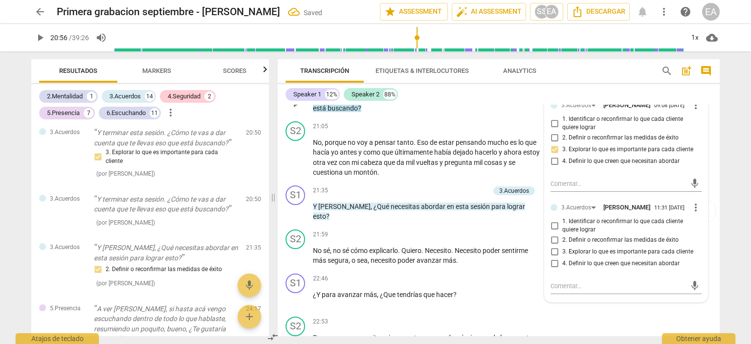
scroll to position [2610, 0]
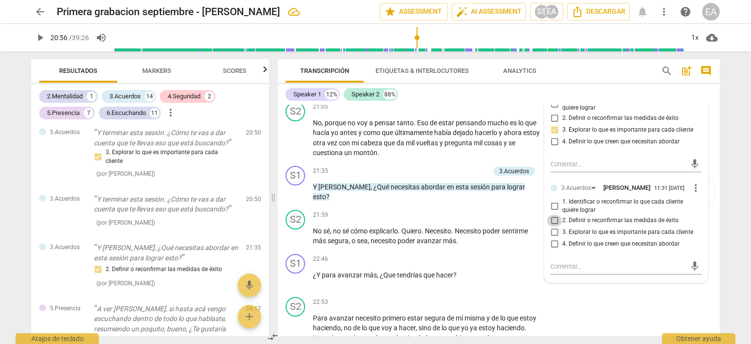
click at [553, 226] on input "2. Definir o reconfirmar las medidas de éxito" at bounding box center [554, 221] width 16 height 12
checkbox input "true"
click at [709, 223] on div "3.Acuerdos [PERSON_NAME] 09:09 [DATE] 2. Definir o reconfirmar las medidas de é…" at bounding box center [633, 203] width 163 height 42
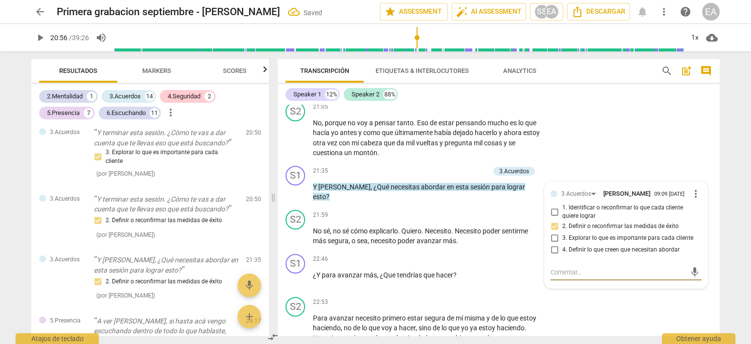
click at [43, 36] on span "play_arrow" at bounding box center [40, 38] width 12 height 12
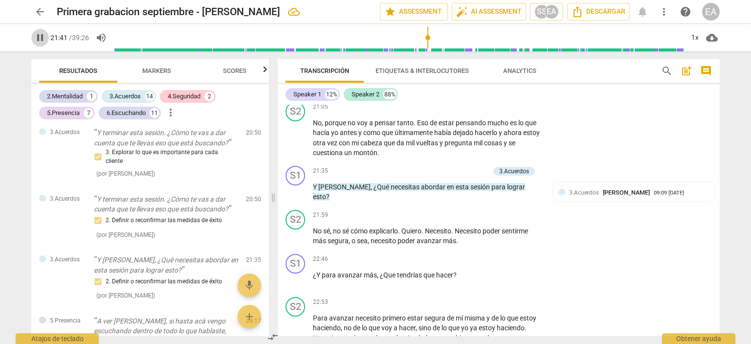
click at [39, 37] on span "pause" at bounding box center [40, 38] width 12 height 12
type input "1301"
click at [462, 175] on p "Add competency" at bounding box center [466, 171] width 46 height 9
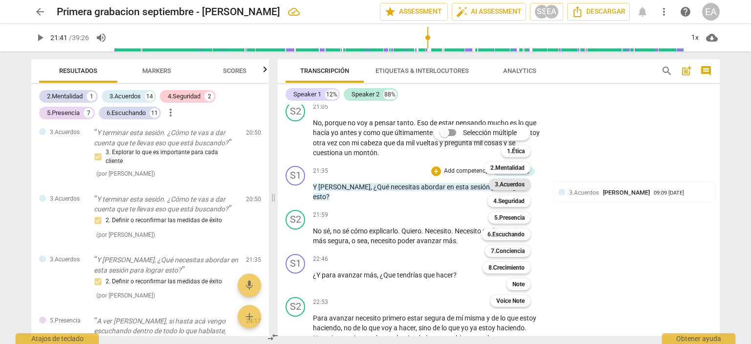
click at [511, 180] on b "3.Acuerdos" at bounding box center [510, 184] width 30 height 12
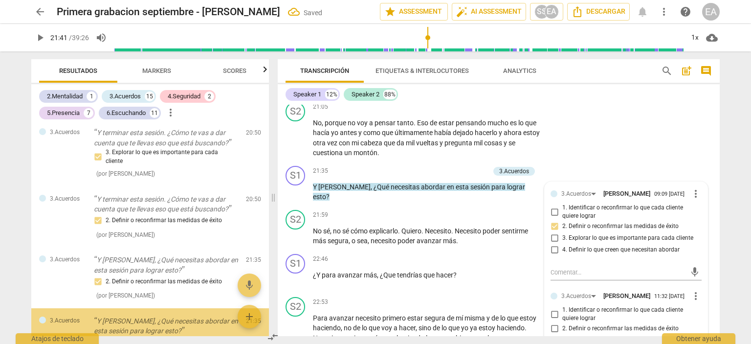
scroll to position [1891, 0]
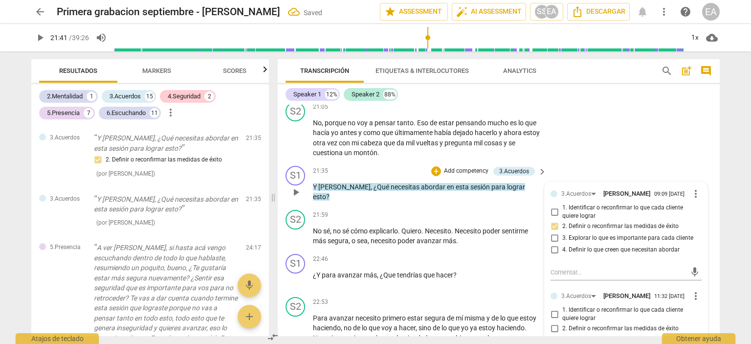
click at [698, 261] on div "3.Acuerdos [PERSON_NAME] 09:09 [DATE] more_vert 1. Identificar o reconfirmar lo…" at bounding box center [625, 286] width 163 height 208
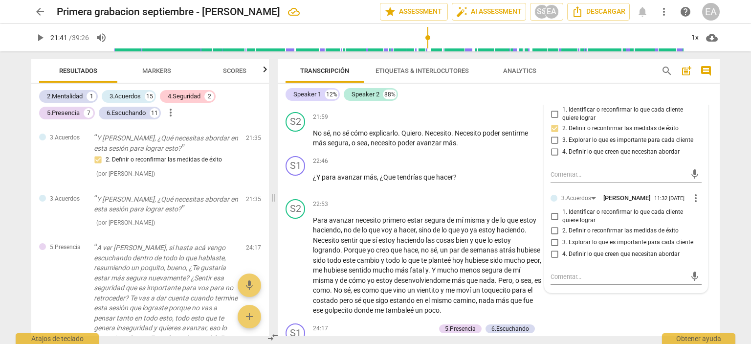
scroll to position [2727, 0]
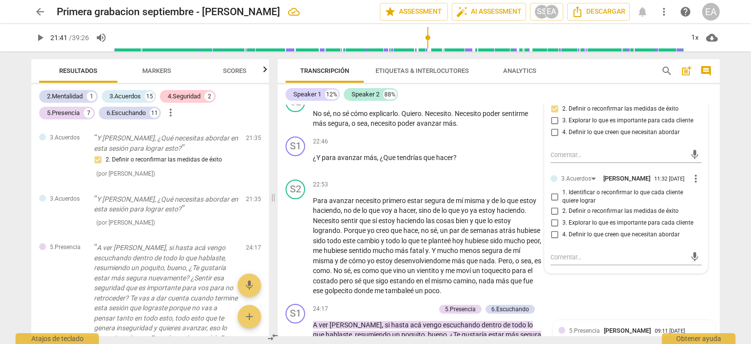
click at [552, 240] on input "4. Definir lo que creen que necesitan abordar" at bounding box center [554, 235] width 16 height 12
checkbox input "true"
click at [713, 243] on div "S2 play_arrow pause 22:53 + Add competency keyboard_arrow_right Para avanzar ne…" at bounding box center [499, 237] width 442 height 124
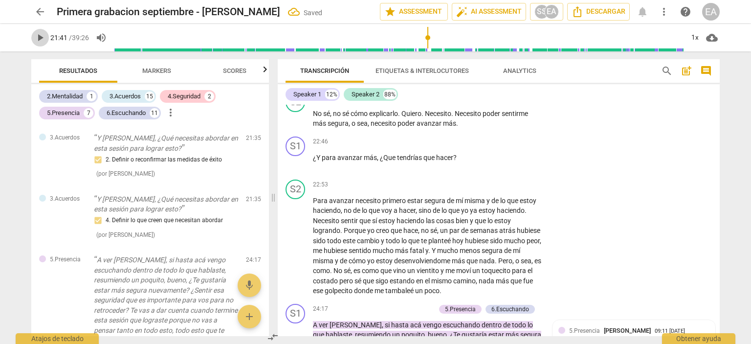
click at [42, 37] on span "play_arrow" at bounding box center [40, 38] width 12 height 12
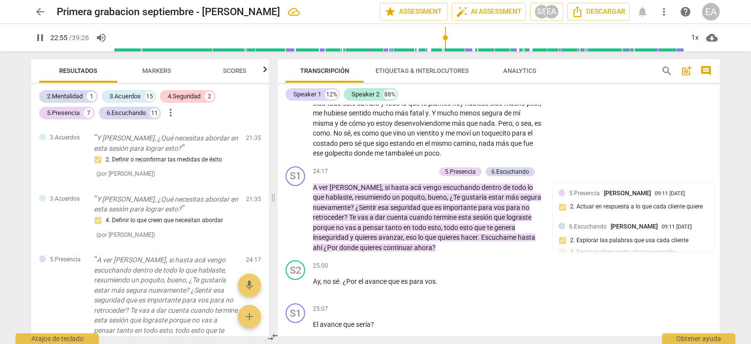
scroll to position [2855, 0]
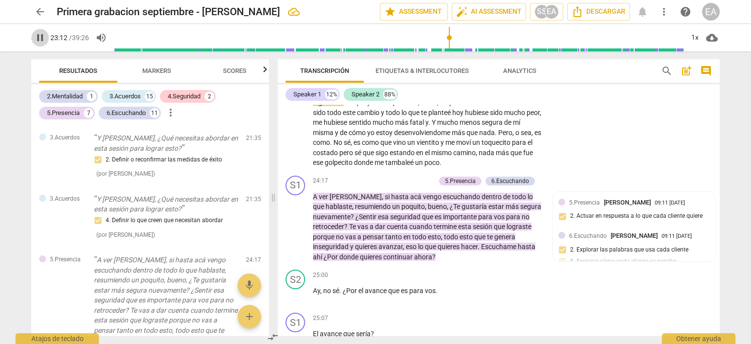
click at [42, 36] on span "pause" at bounding box center [40, 38] width 12 height 12
click at [42, 36] on span "play_arrow" at bounding box center [40, 38] width 12 height 12
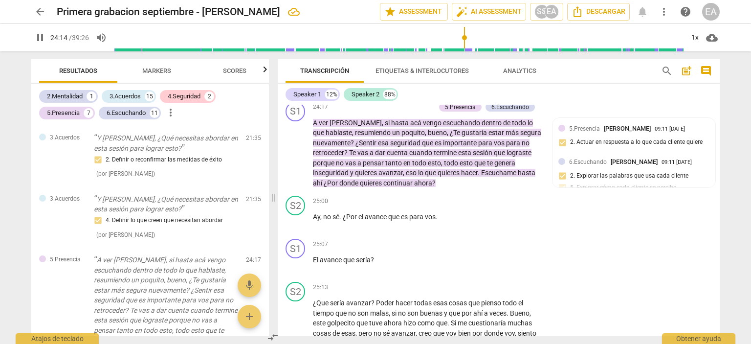
scroll to position [2948, 0]
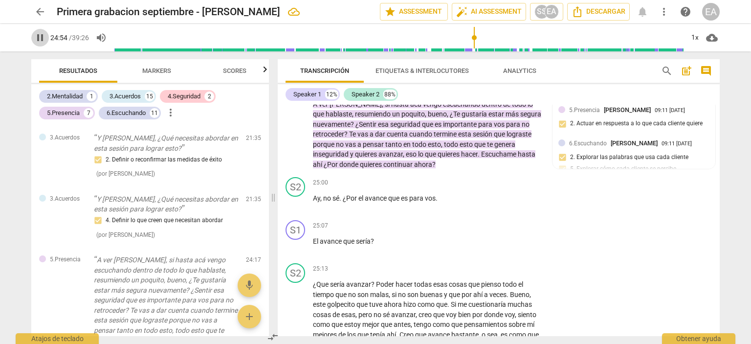
click at [42, 37] on span "pause" at bounding box center [40, 38] width 12 height 12
type input "1494"
click at [410, 93] on p "Add competency" at bounding box center [412, 88] width 46 height 9
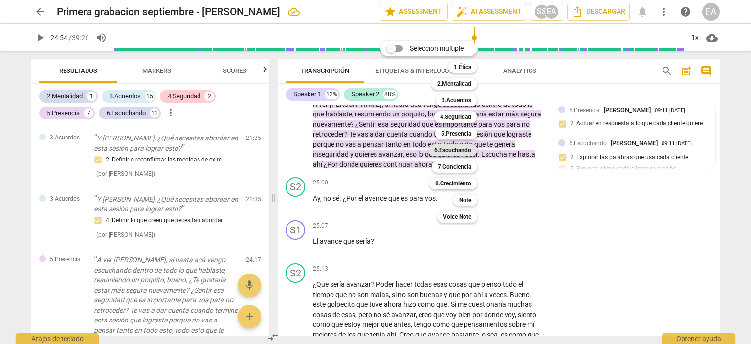
click at [461, 146] on b "6.Escuchando" at bounding box center [452, 150] width 37 height 12
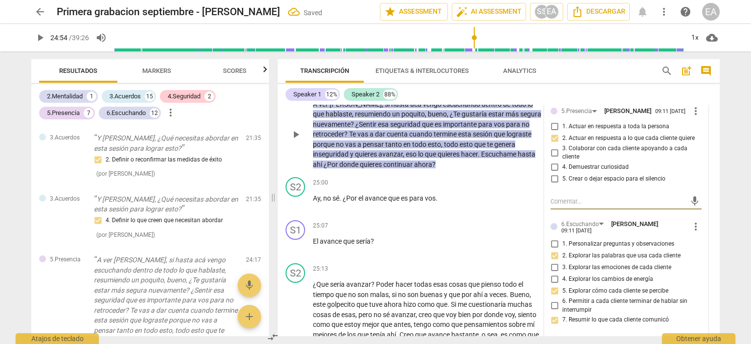
scroll to position [2328, 0]
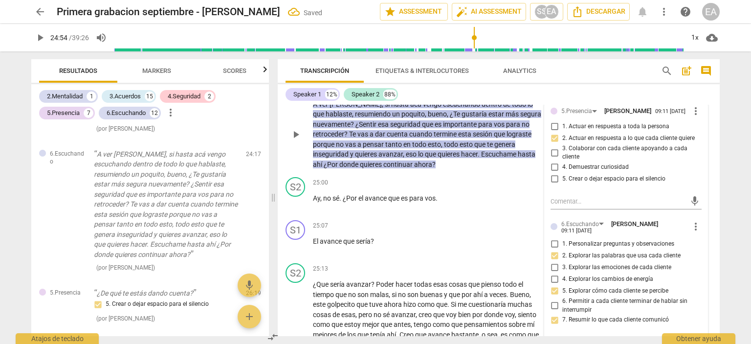
click at [697, 161] on div "3. Colaborar con cada cliente apoyando a cada cliente" at bounding box center [625, 152] width 151 height 17
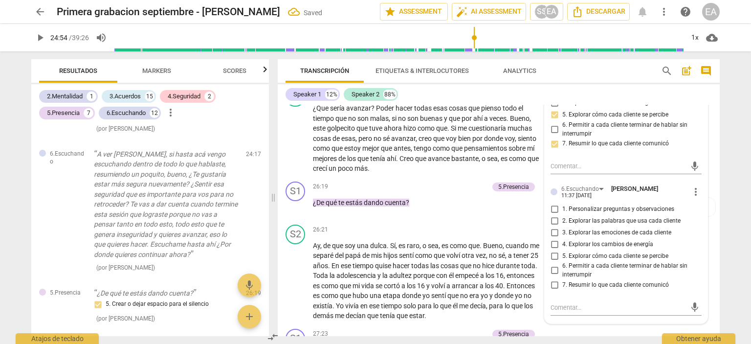
scroll to position [3143, 0]
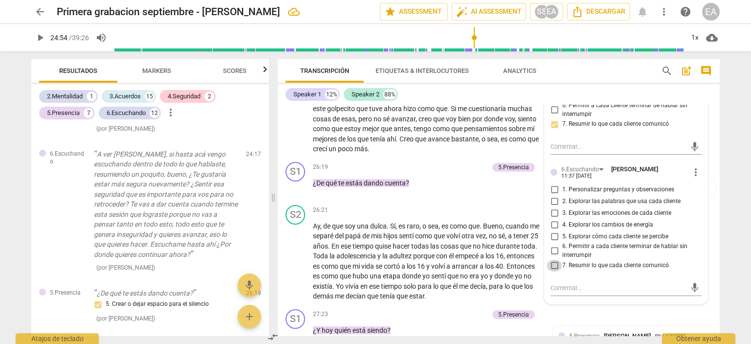
click at [551, 271] on input "7. Resumir lo que cada cliente comunicó" at bounding box center [554, 265] width 16 height 12
checkbox input "true"
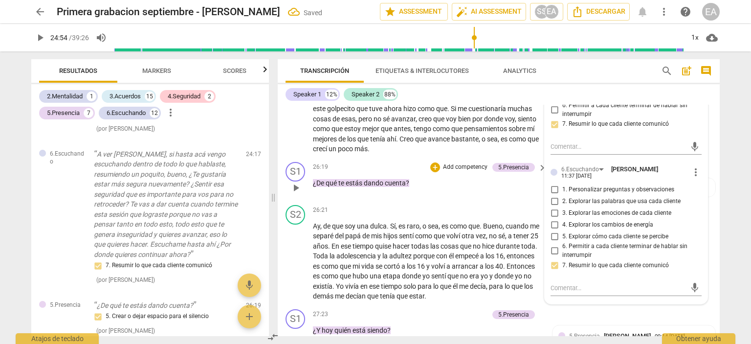
click at [713, 201] on div "S1 play_arrow pause 26:19 + Add competency 5.Presencia keyboard_arrow_right ¿De…" at bounding box center [499, 179] width 442 height 43
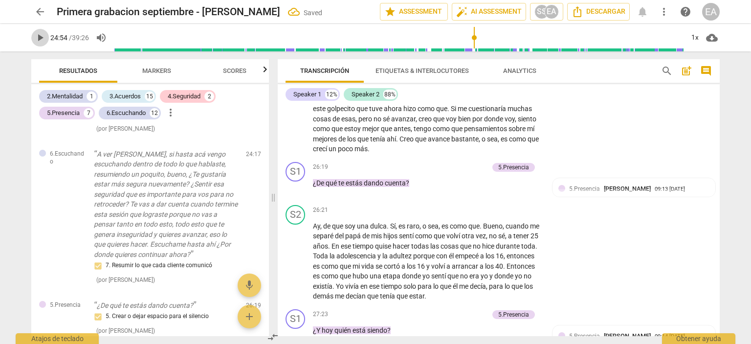
click at [41, 39] on span "play_arrow" at bounding box center [40, 38] width 12 height 12
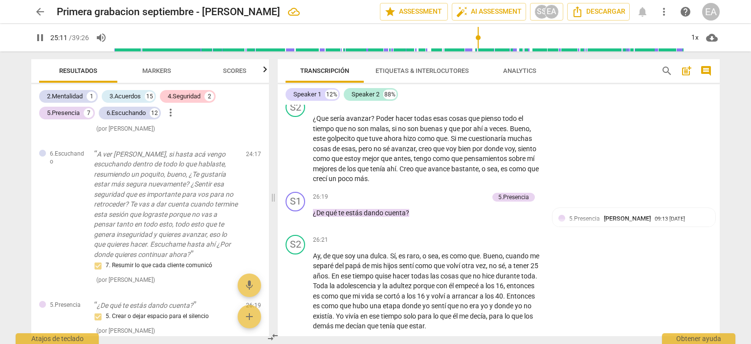
scroll to position [3122, 0]
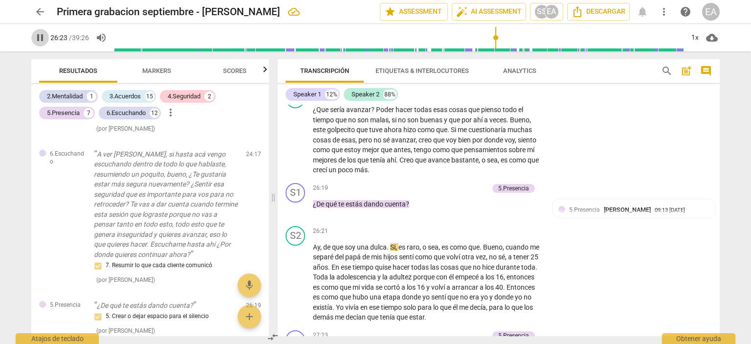
click at [39, 36] on span "pause" at bounding box center [40, 38] width 12 height 12
type input "1584"
click at [474, 193] on p "Add competency" at bounding box center [465, 188] width 46 height 9
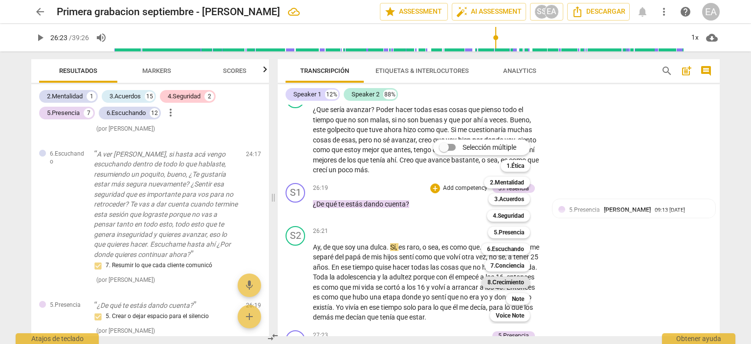
click at [518, 281] on b "8.Сrecimiento" at bounding box center [505, 282] width 37 height 12
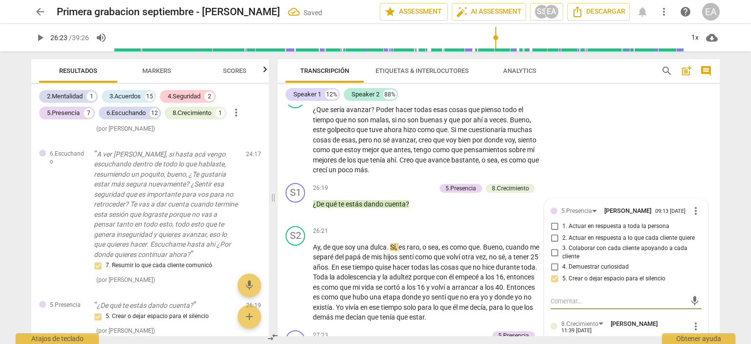
scroll to position [3245, 0]
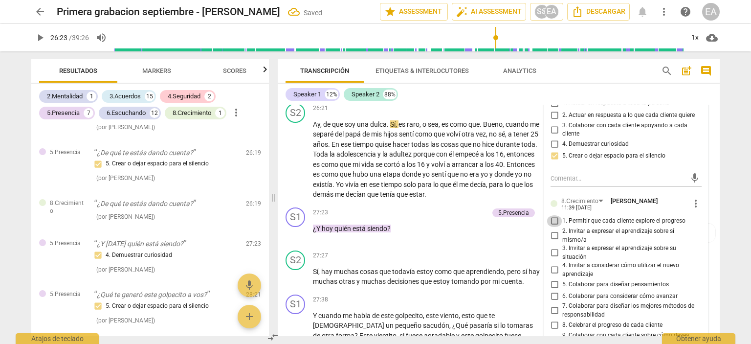
click at [553, 227] on input "1. Permitir que cada cliente explore el progreso" at bounding box center [554, 221] width 16 height 12
checkbox input "true"
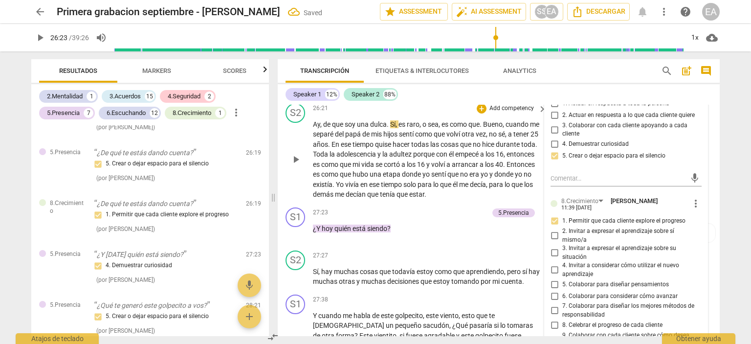
click at [713, 191] on div "S2 play_arrow pause 26:21 + Add competency keyboard_arrow_right Ay , de que soy…" at bounding box center [499, 151] width 442 height 104
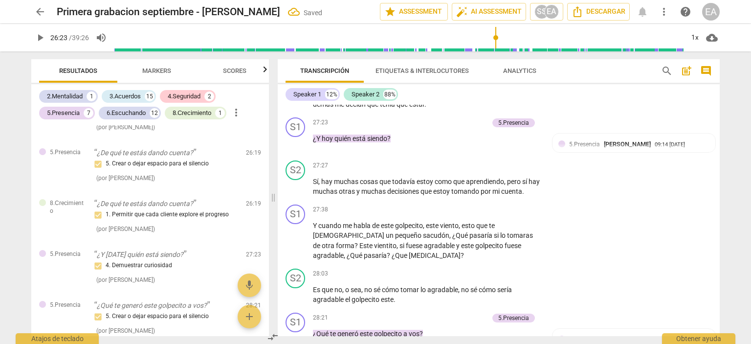
scroll to position [3353, 0]
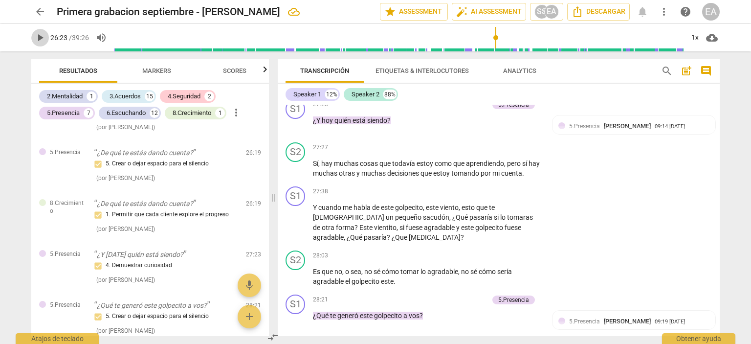
click at [41, 40] on span "play_arrow" at bounding box center [40, 38] width 12 height 12
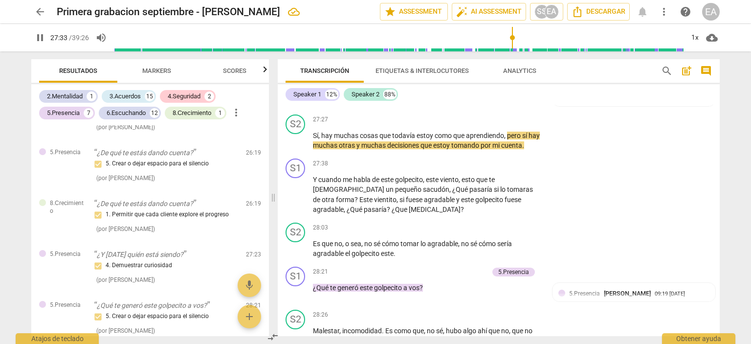
scroll to position [3427, 0]
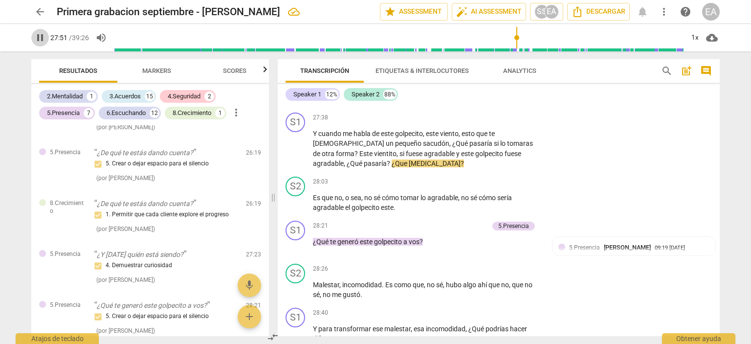
click at [40, 40] on span "pause" at bounding box center [40, 38] width 12 height 12
type input "1672"
click at [520, 122] on p "Add competency" at bounding box center [511, 117] width 46 height 9
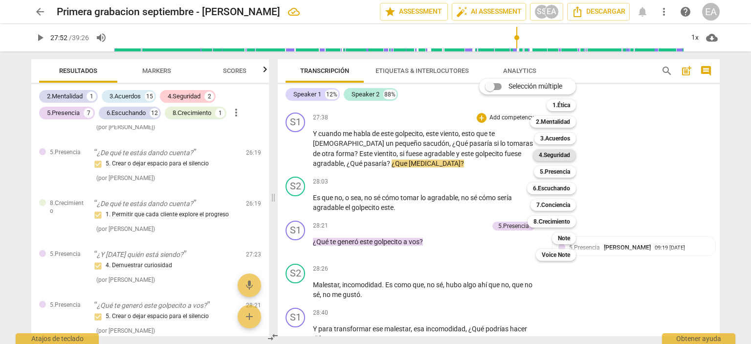
click at [558, 151] on b "4.Seguridad" at bounding box center [554, 155] width 31 height 12
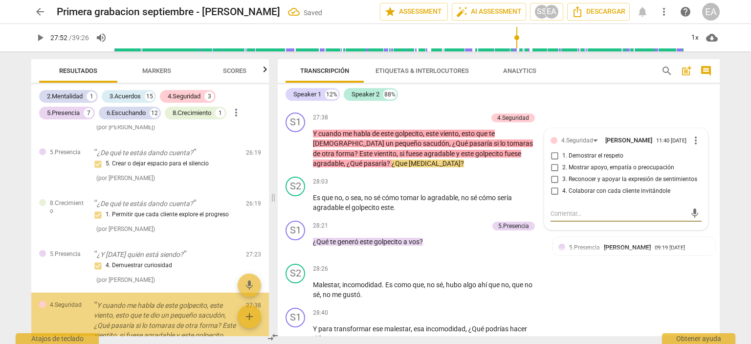
scroll to position [2606, 0]
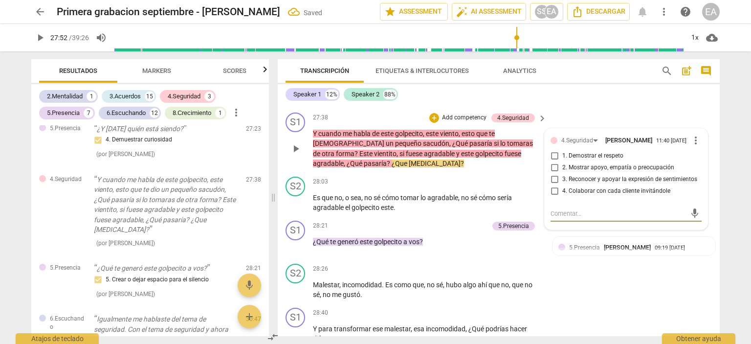
click at [552, 197] on input "4. Colaborar con cada cliente invitándole" at bounding box center [554, 191] width 16 height 12
checkbox input "true"
click at [694, 166] on div "S1 play_arrow pause 27:38 + Add competency 4.Seguridad keyboard_arrow_right Y c…" at bounding box center [499, 140] width 442 height 64
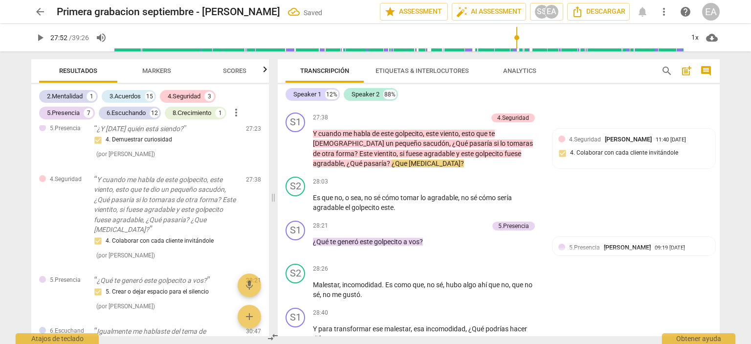
click at [40, 35] on span "play_arrow" at bounding box center [40, 38] width 12 height 12
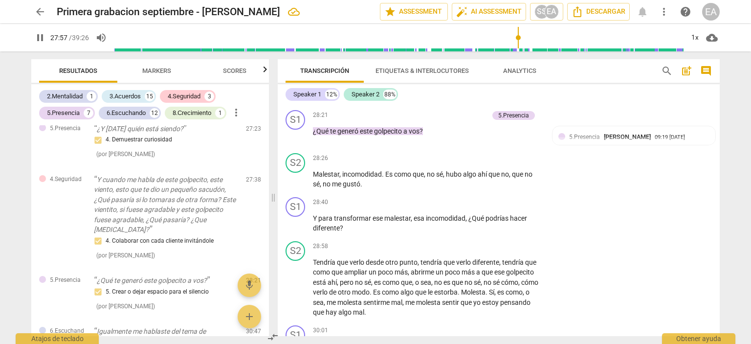
scroll to position [3546, 0]
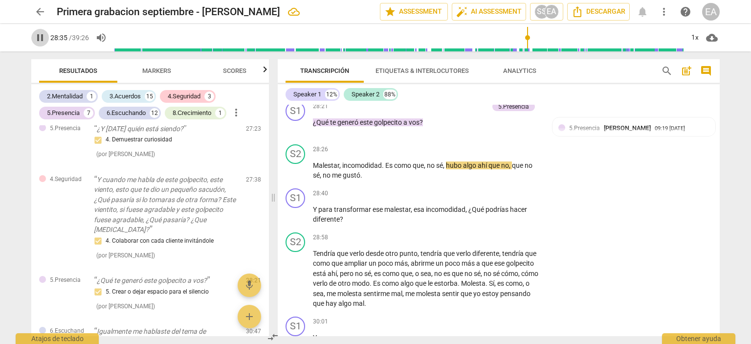
click at [37, 38] on span "pause" at bounding box center [40, 38] width 12 height 12
type input "1716"
click at [465, 111] on p "Add competency" at bounding box center [465, 106] width 46 height 9
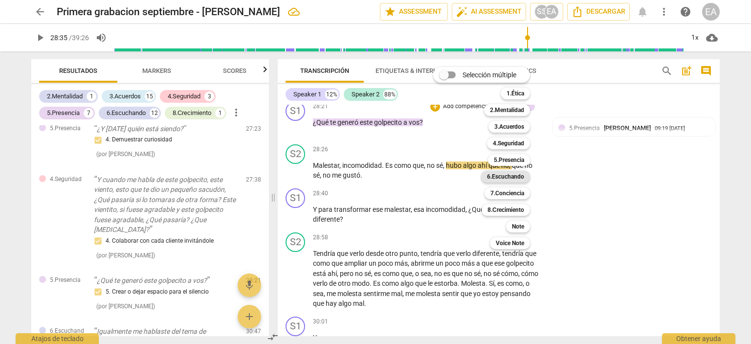
click at [512, 175] on b "6.Escuchando" at bounding box center [505, 177] width 37 height 12
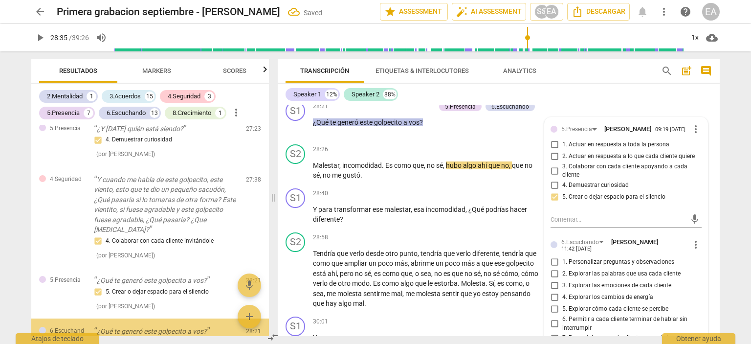
scroll to position [2734, 0]
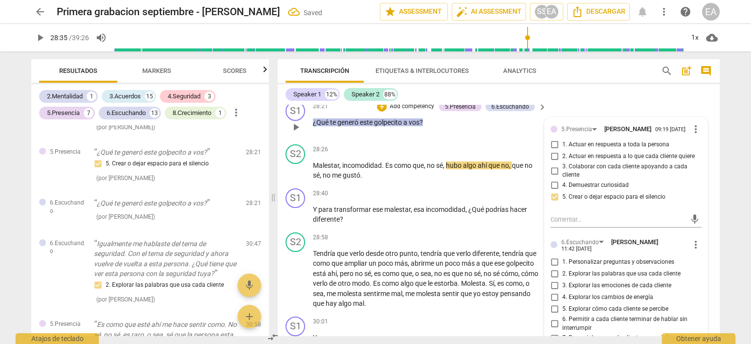
click at [695, 191] on div "4. Demuestrar curiosidad" at bounding box center [625, 185] width 151 height 12
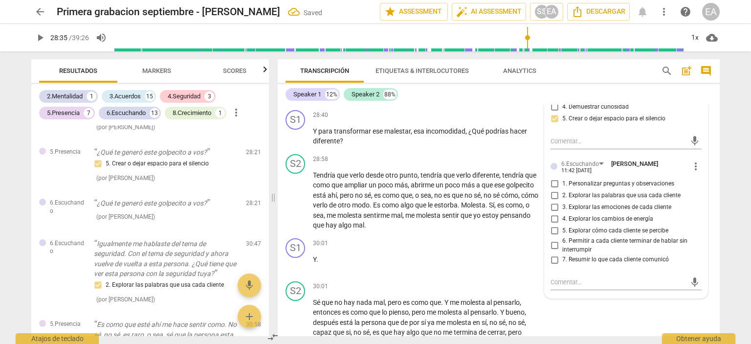
scroll to position [3644, 0]
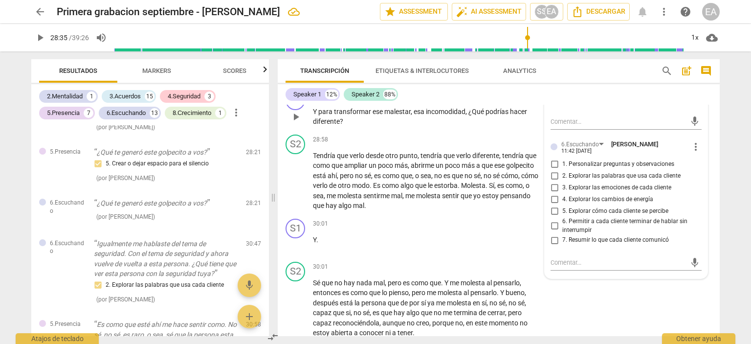
click at [710, 130] on div "S1 play_arrow pause 28:40 + Add competency keyboard_arrow_right Y para transfor…" at bounding box center [499, 108] width 442 height 44
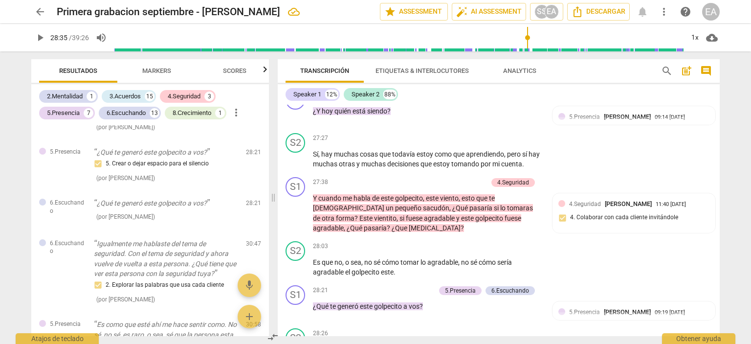
scroll to position [3344, 0]
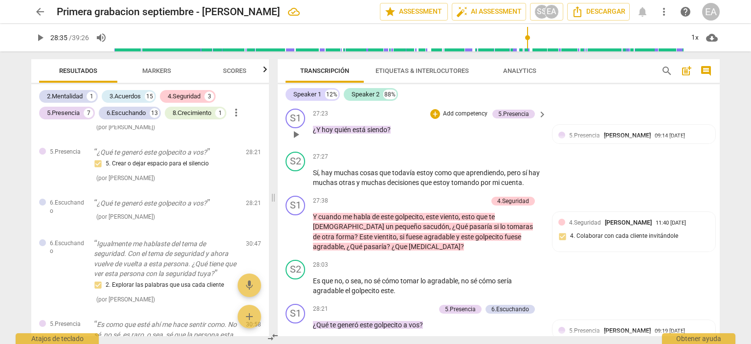
click at [474, 118] on p "Add competency" at bounding box center [465, 113] width 46 height 9
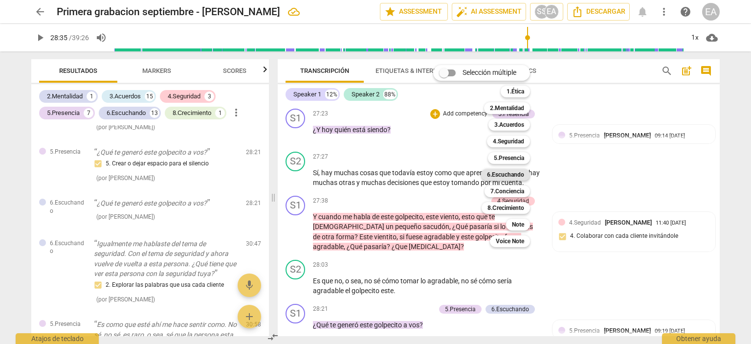
click at [502, 173] on b "6.Escuchando" at bounding box center [505, 175] width 37 height 12
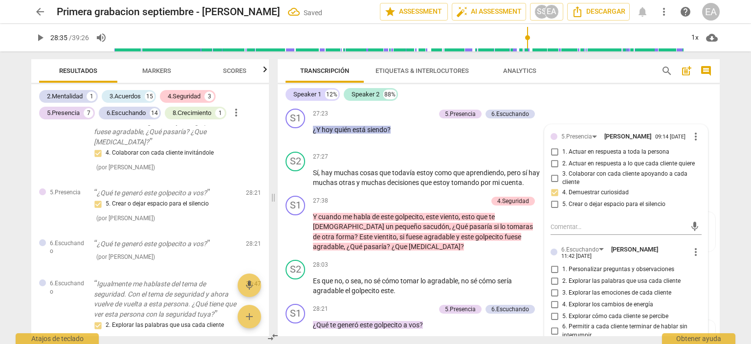
scroll to position [2582, 0]
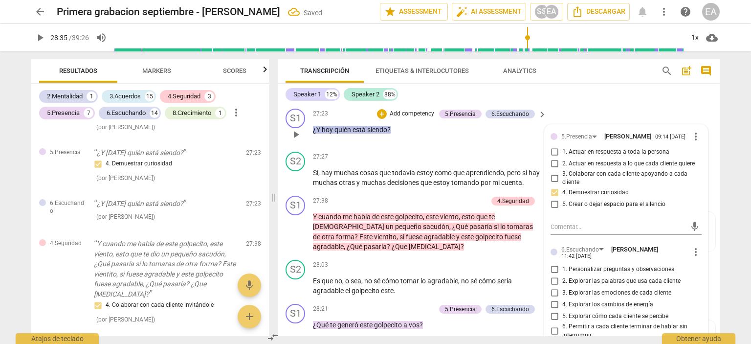
click at [700, 240] on div "5.Presencia [PERSON_NAME] 09:14 [DATE] more_vert 1. Actuar en respuesta a toda …" at bounding box center [625, 254] width 163 height 259
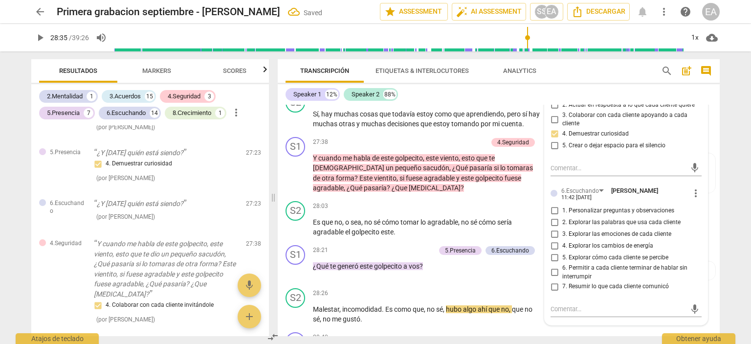
scroll to position [3422, 0]
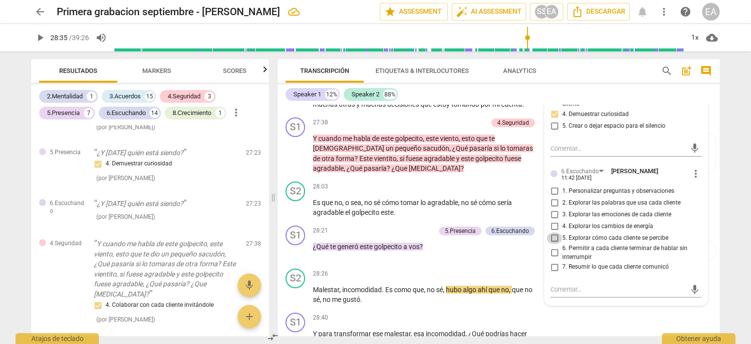
click at [552, 244] on input "5. Explorar cómo cada cliente se percibe" at bounding box center [554, 238] width 16 height 12
checkbox input "true"
click at [712, 221] on div "S2 play_arrow pause 28:03 + Add competency keyboard_arrow_right Es que no , o s…" at bounding box center [499, 199] width 442 height 44
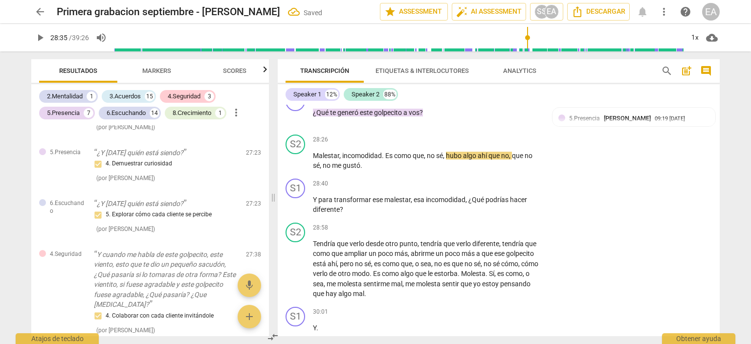
scroll to position [3574, 0]
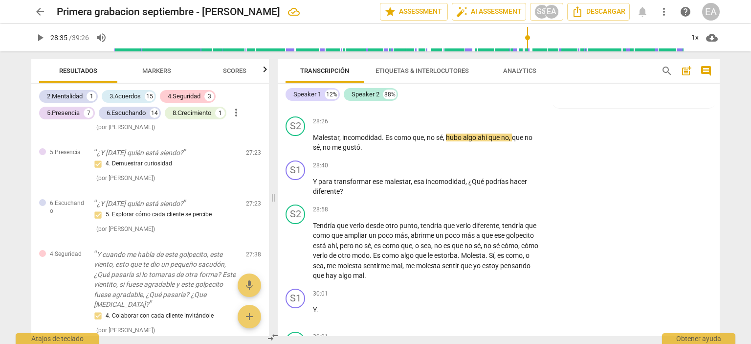
click at [497, 83] on div "6.Escuchando" at bounding box center [510, 78] width 38 height 9
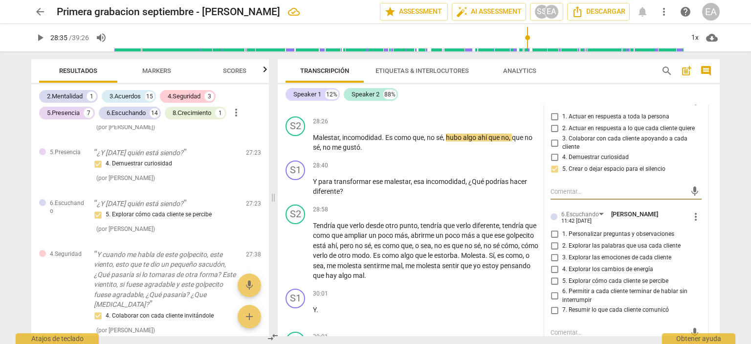
scroll to position [2785, 0]
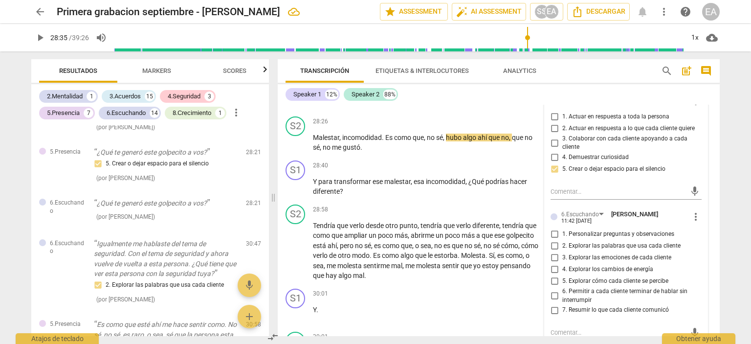
click at [698, 234] on div "5.Presencia [PERSON_NAME] 09:19 [DATE] more_vert 1. Actuar en respuesta a toda …" at bounding box center [625, 218] width 163 height 259
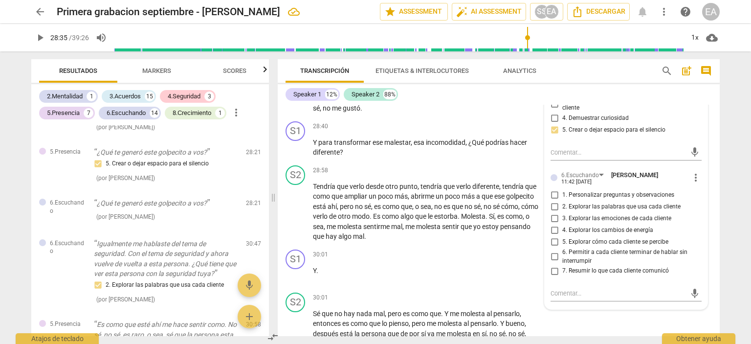
scroll to position [3652, 0]
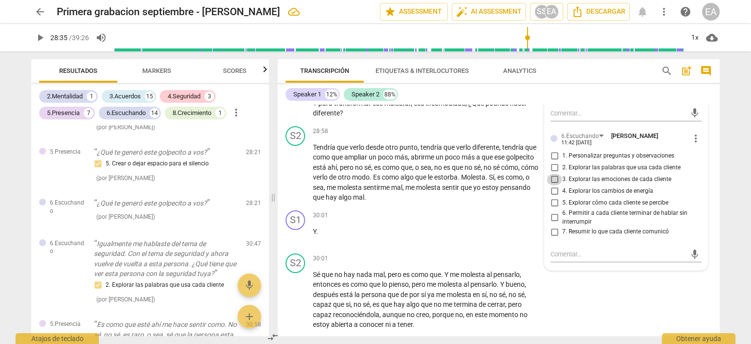
click at [552, 185] on input "3. Explorar las emociones de cada cliente" at bounding box center [554, 179] width 16 height 12
checkbox input "true"
click at [710, 206] on div "S2 play_arrow pause 28:58 + Add competency keyboard_arrow_right Tendría que ver…" at bounding box center [499, 164] width 442 height 84
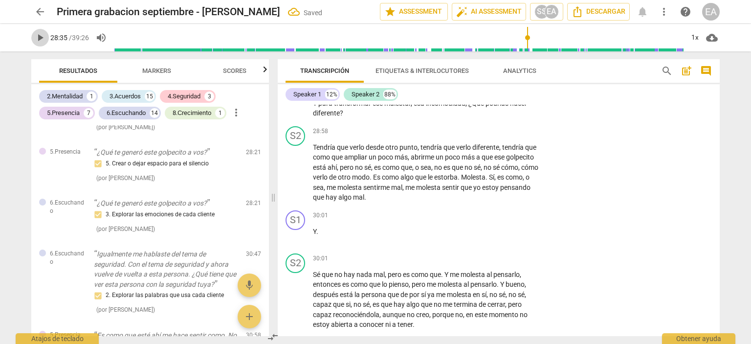
click at [37, 35] on span "play_arrow" at bounding box center [40, 38] width 12 height 12
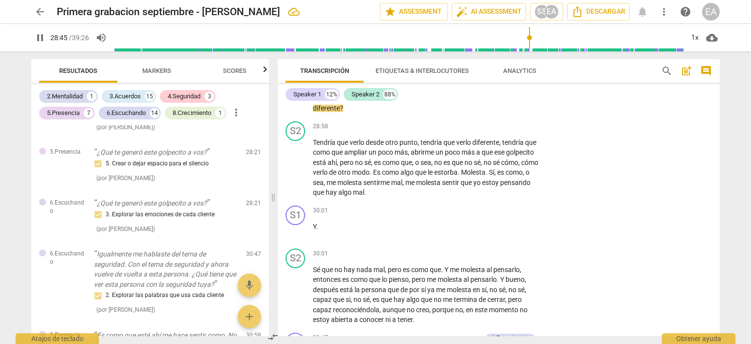
scroll to position [3666, 0]
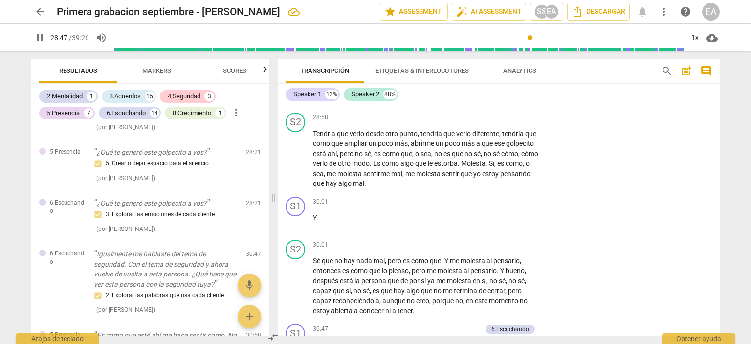
click at [41, 37] on span "pause" at bounding box center [40, 38] width 12 height 12
type input "1728"
click at [495, 78] on p "Add competency" at bounding box center [511, 73] width 46 height 9
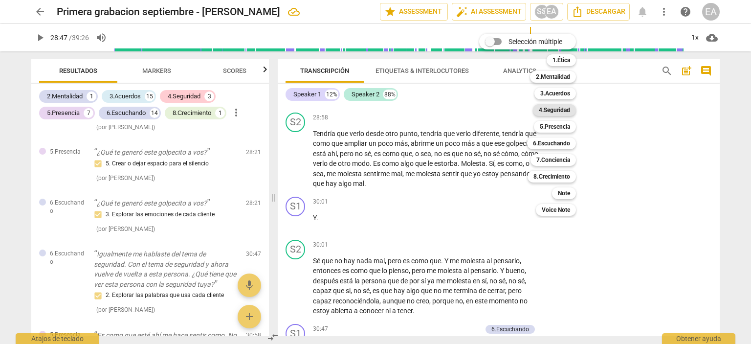
click at [553, 108] on b "4.Seguridad" at bounding box center [554, 110] width 31 height 12
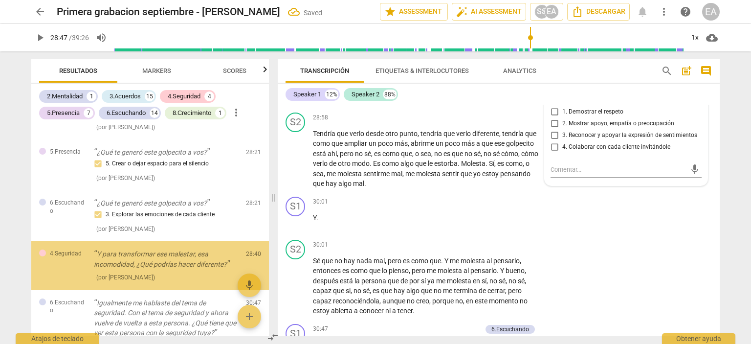
scroll to position [2840, 0]
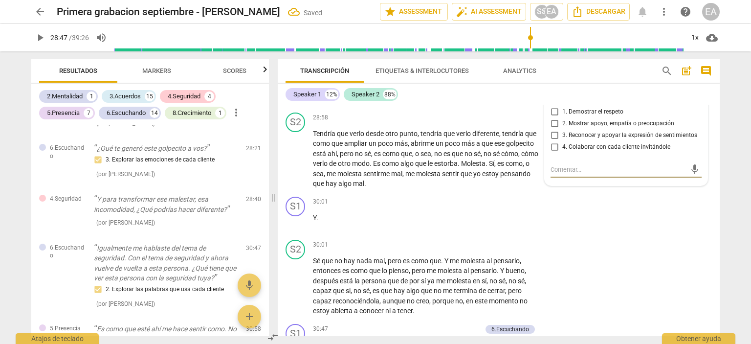
click at [555, 153] on input "4. Colaborar con cada cliente invitándole" at bounding box center [554, 147] width 16 height 12
checkbox input "true"
click at [711, 192] on div "S2 play_arrow pause 28:58 + Add competency keyboard_arrow_right Tendría que ver…" at bounding box center [499, 150] width 442 height 84
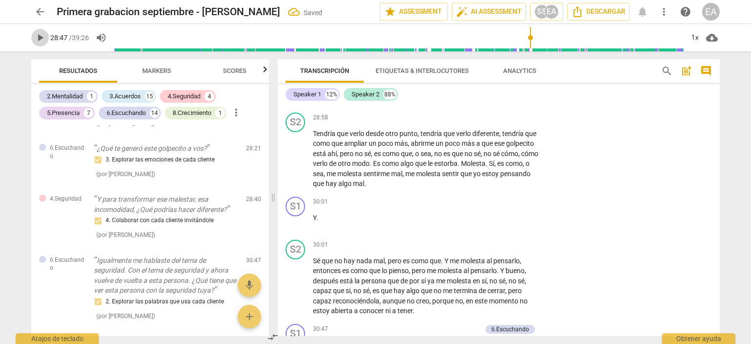
click at [42, 39] on span "play_arrow" at bounding box center [40, 38] width 12 height 12
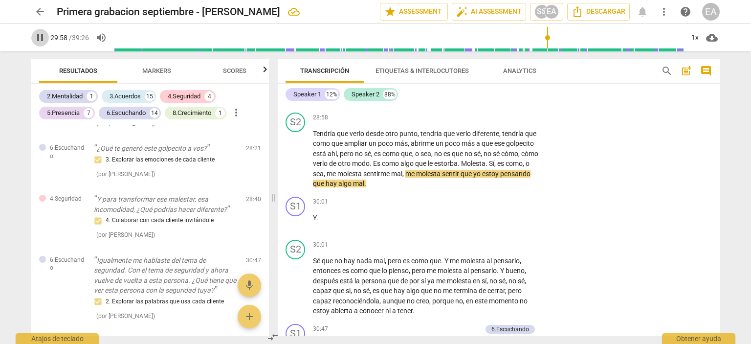
click at [41, 38] on span "pause" at bounding box center [40, 38] width 12 height 12
click at [41, 37] on span "play_arrow" at bounding box center [40, 38] width 12 height 12
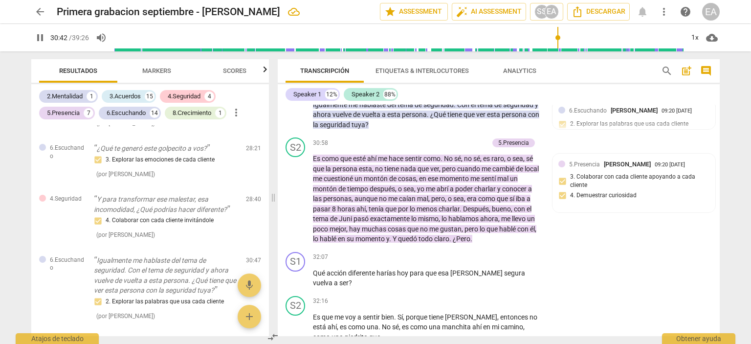
scroll to position [3915, 0]
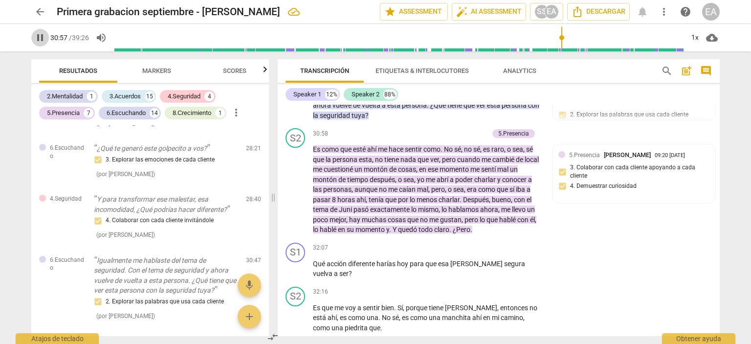
click at [39, 35] on span "pause" at bounding box center [40, 38] width 12 height 12
type input "1858"
click at [683, 71] on span "post_add" at bounding box center [686, 71] width 12 height 12
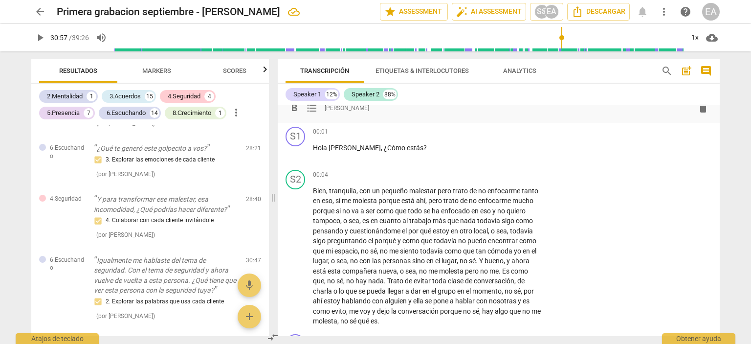
scroll to position [0, 0]
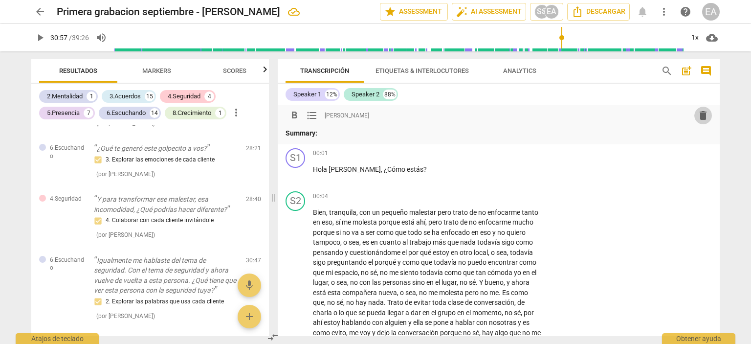
click at [699, 115] on span "delete" at bounding box center [703, 115] width 12 height 12
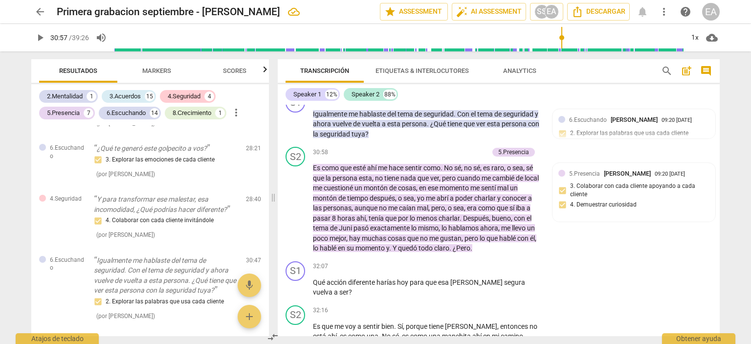
scroll to position [3915, 0]
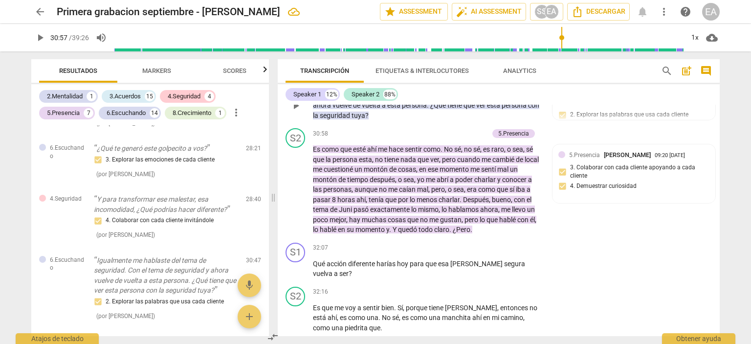
click at [459, 85] on div "+ Add competency" at bounding box center [452, 80] width 58 height 10
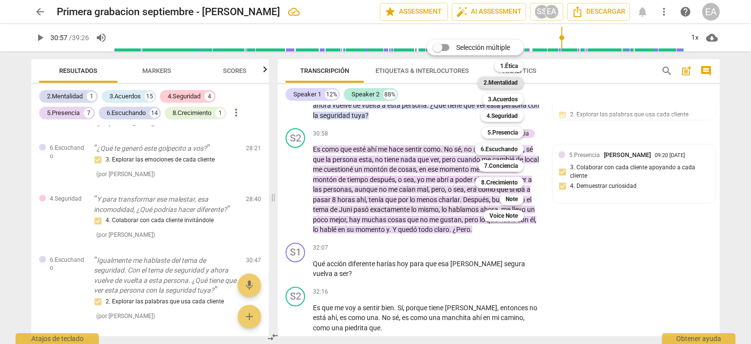
click at [506, 83] on b "2.Mentalidad" at bounding box center [500, 83] width 34 height 12
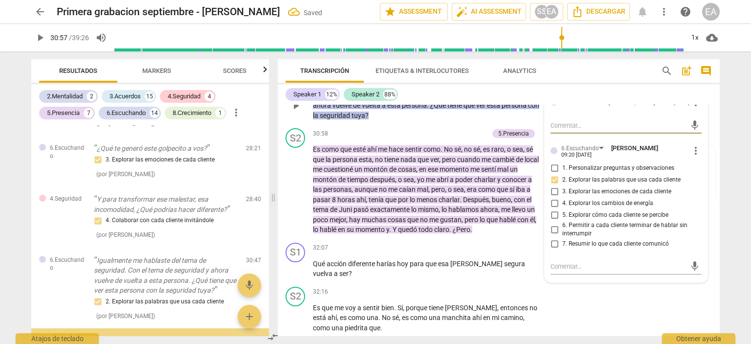
scroll to position [2990, 0]
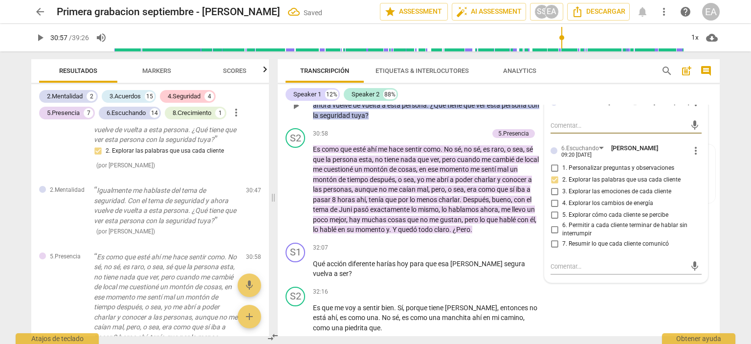
click at [571, 130] on textarea at bounding box center [617, 125] width 135 height 9
type textarea "C"
type textarea "Cu"
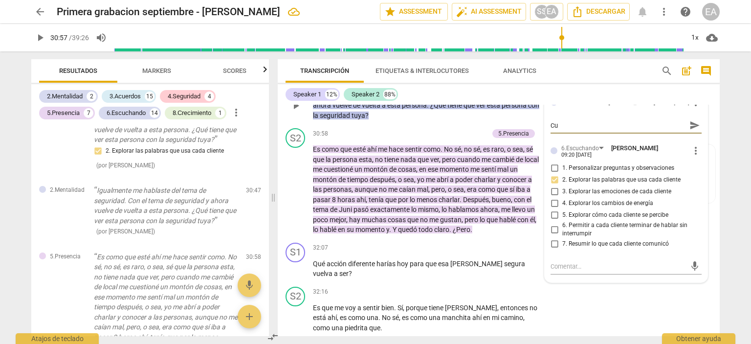
type textarea "Cur"
type textarea "[PERSON_NAME]"
type textarea "Curio"
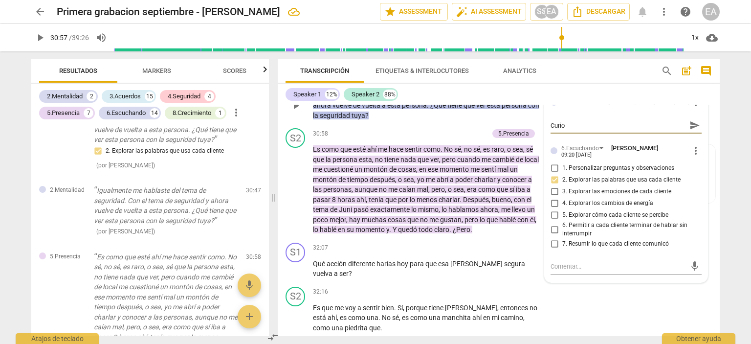
type textarea "Curios"
type textarea "Curiosa"
type textarea "Curios"
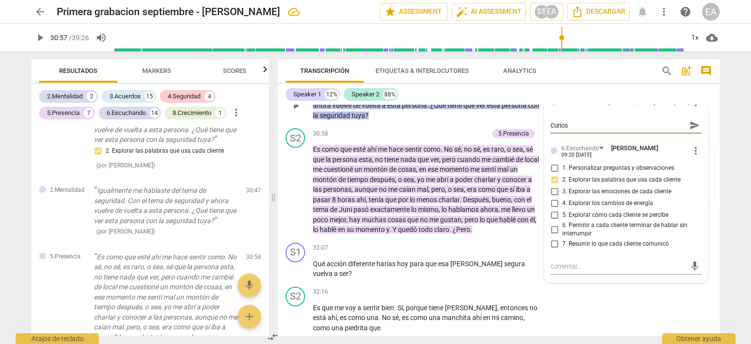
type textarea "Curio"
type textarea "[PERSON_NAME]"
type textarea "Cur"
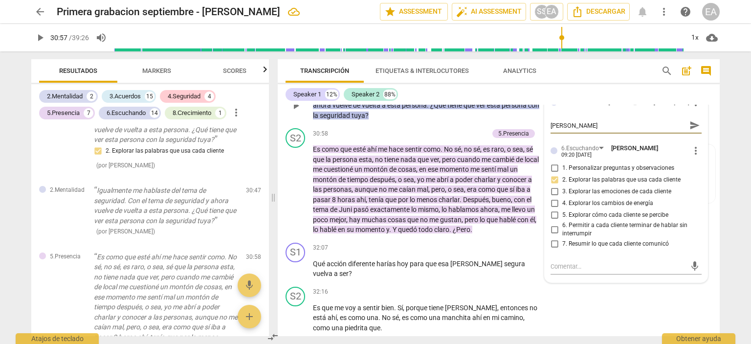
type textarea "Cur"
type textarea "Cu"
type textarea "C"
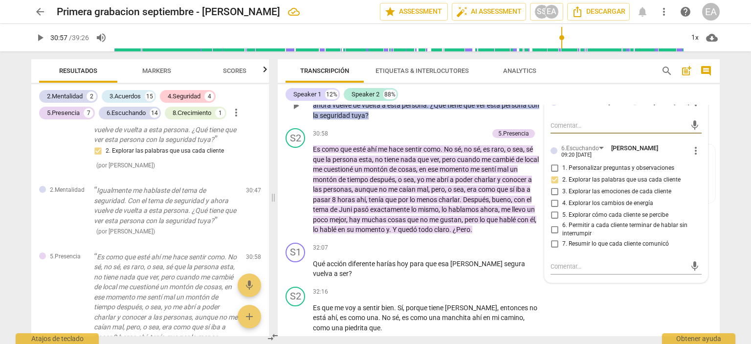
type textarea "C"
type textarea "Cu"
type textarea "Cur"
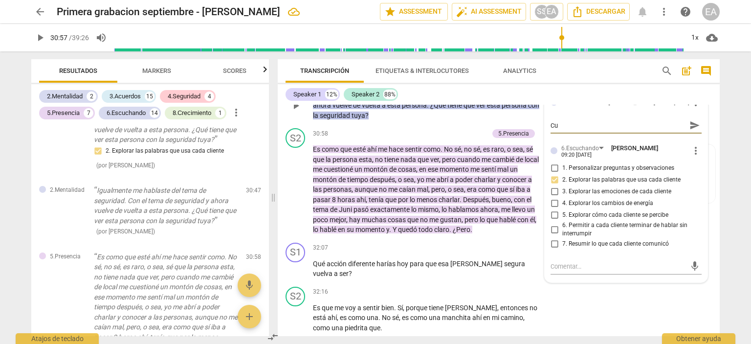
type textarea "Cur"
type textarea "[PERSON_NAME]"
type textarea "Curio"
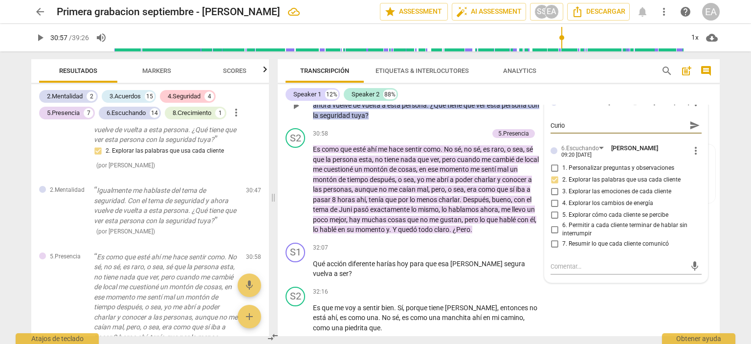
type textarea "Curios"
type textarea "Curiosi"
type textarea "Curiosid"
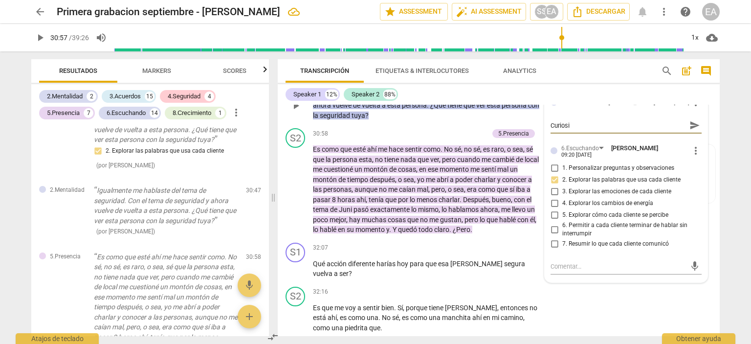
type textarea "Curiosid"
type textarea "Curiosida"
type textarea "Curiosidad"
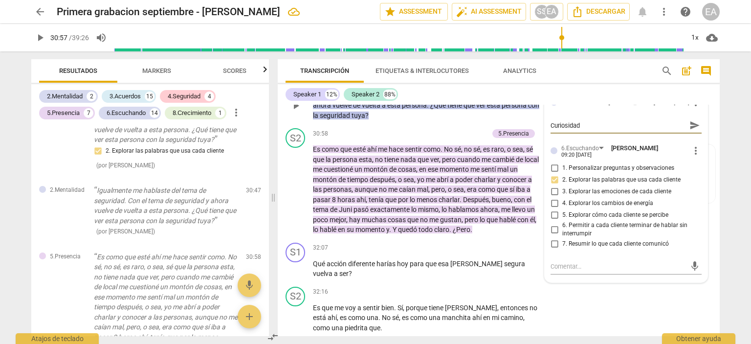
type textarea "Curiosidad,"
type textarea "Curiosidad, m"
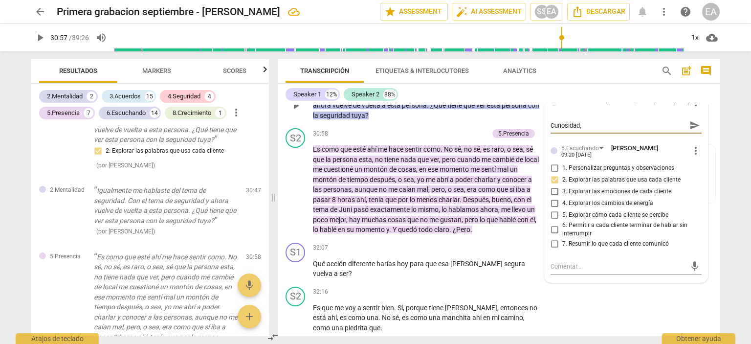
type textarea "Curiosidad, m"
type textarea "Curiosidad, me"
type textarea "Curiosidad, men"
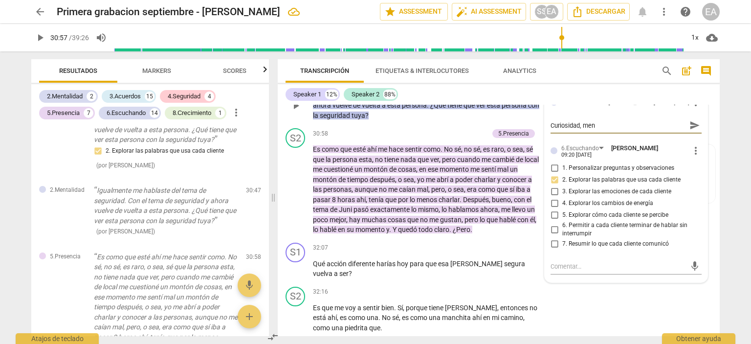
type textarea "Curiosidad, ment"
type textarea "Curiosidad, mente"
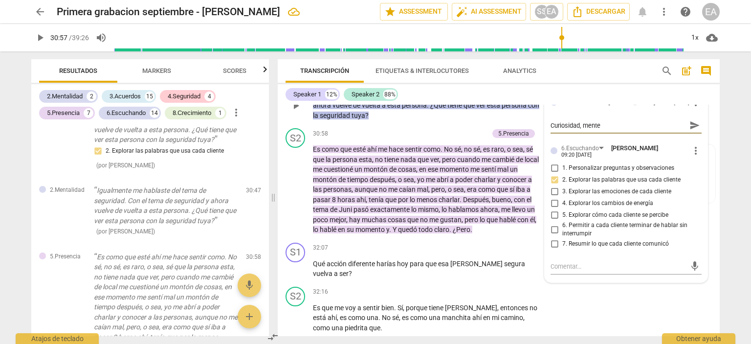
type textarea "Curiosidad, mente"
type textarea "Curiosidad, mente a"
type textarea "Curiosidad, mente ab"
type textarea "Curiosidad, mente abi"
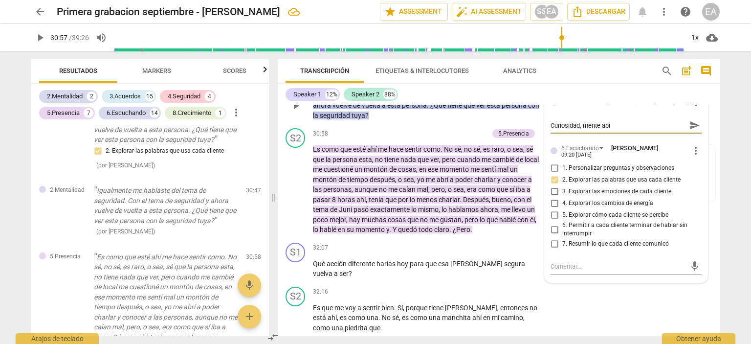
type textarea "Curiosidad, mente abie"
type textarea "Curiosidad, mente abier"
type textarea "Curiosidad, mente abiert"
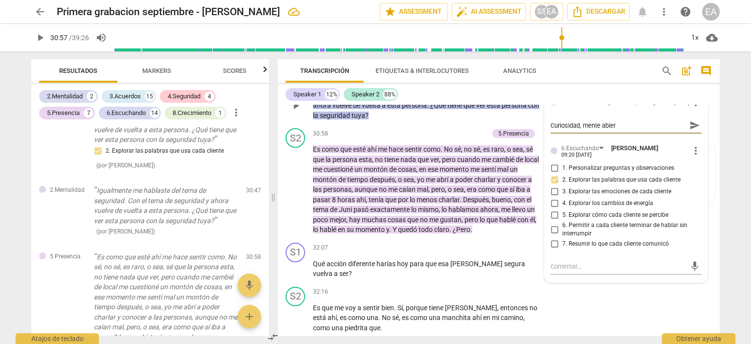
type textarea "Curiosidad, mente abiert"
type textarea "Curiosidad, mente abierta"
type textarea "Curiosidad, mente abierta,"
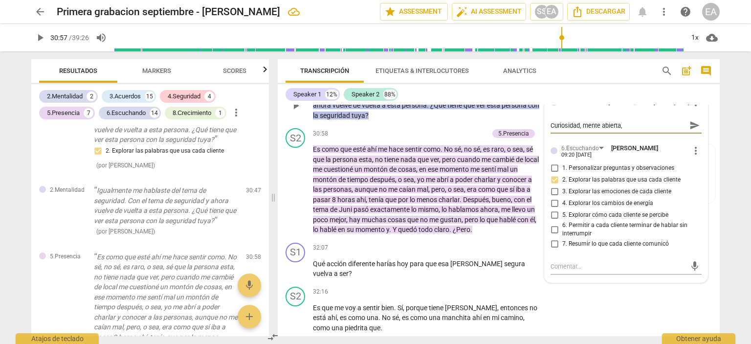
type textarea "Curiosidad, mente abierta,"
type textarea "Curiosidad, mente abierta, f"
type textarea "Curiosidad, mente abierta, fl"
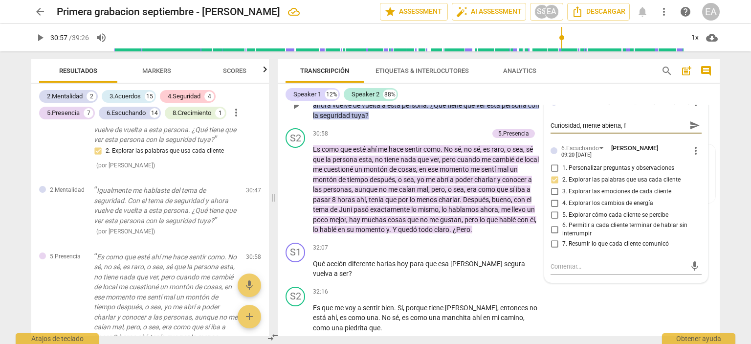
type textarea "Curiosidad, mente abierta, fl"
type textarea "Curiosidad, mente abierta, fle"
type textarea "Curiosidad, mente abierta, flex"
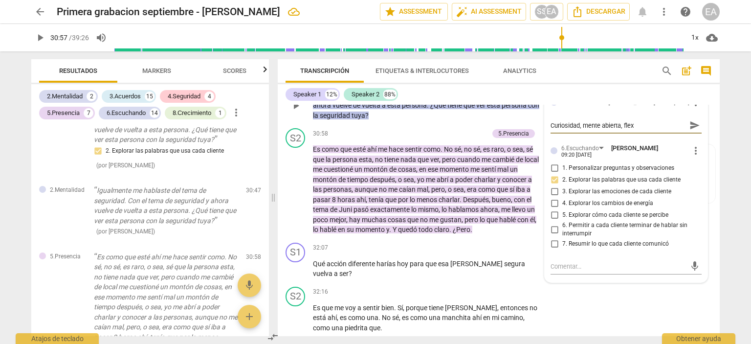
type textarea "Curiosidad, mente abierta, flexi"
type textarea "Curiosidad, mente abierta, flexib"
type textarea "Curiosidad, mente abierta, flexibl"
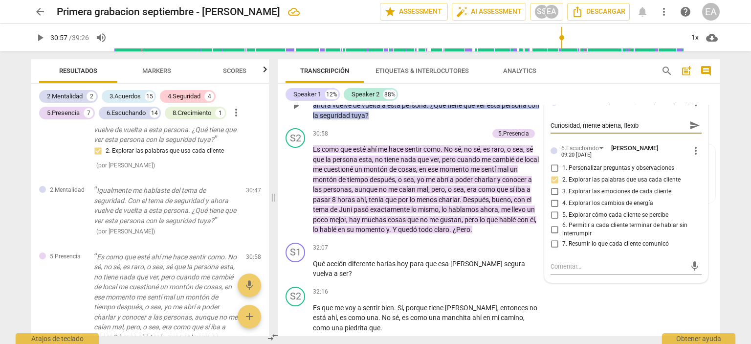
type textarea "Curiosidad, mente abierta, flexibl"
type textarea "Curiosidad, mente abierta, flexib"
type textarea "Curiosidad, mente abierta, flexi"
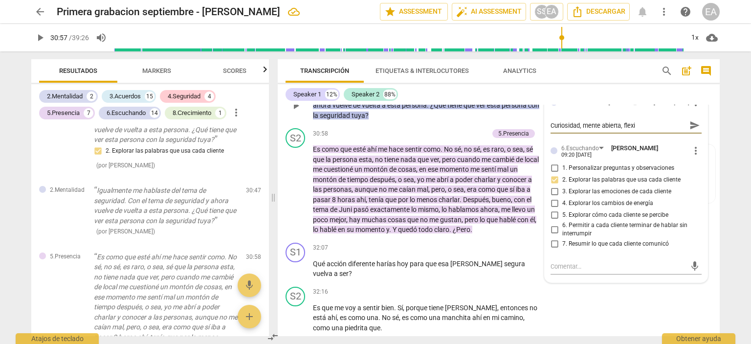
type textarea "Curiosidad, mente abierta, flex"
type textarea "Curiosidad, mente abierta, fle"
type textarea "Curiosidad, mente abierta, fl"
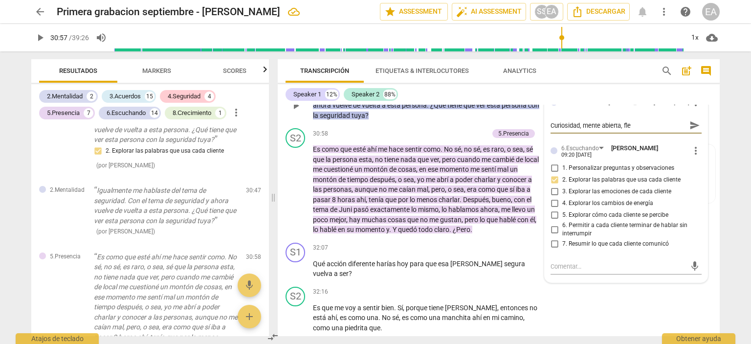
type textarea "Curiosidad, mente abierta, fl"
type textarea "Curiosidad, mente abierta, f"
type textarea "Curiosidad, mente abierta,"
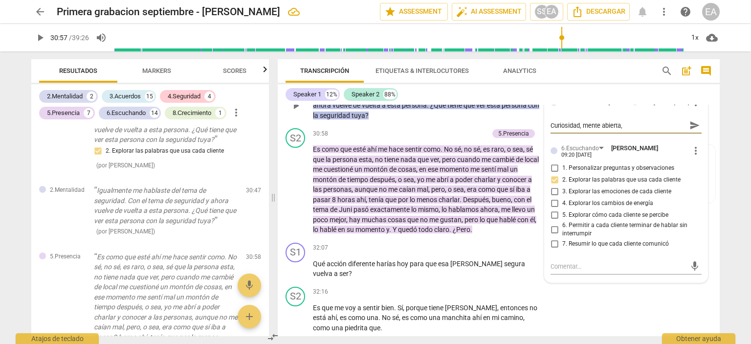
type textarea "Curiosidad, mente abierta,"
type textarea "Curiosidad, mente abierta"
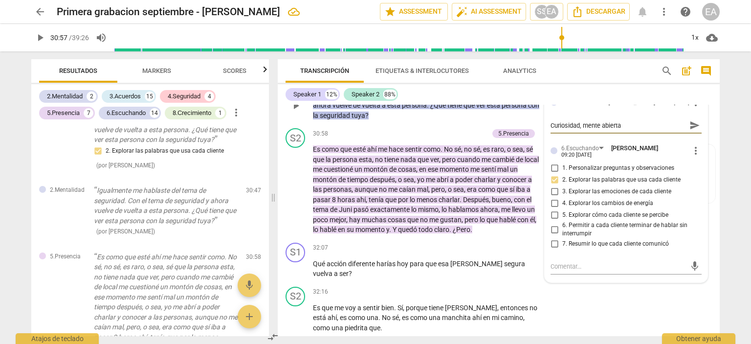
type textarea "Curiosidad, mente abierta"
type textarea "Curiosidad, mente abierta y"
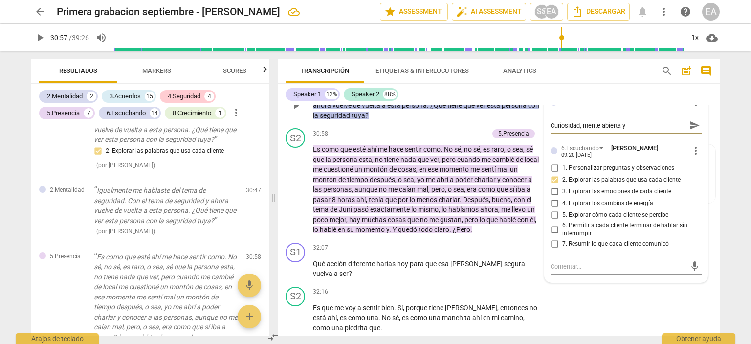
type textarea "Curiosidad, mente abierta y f"
type textarea "Curiosidad, mente abierta y fl"
type textarea "Curiosidad, mente abierta y fle"
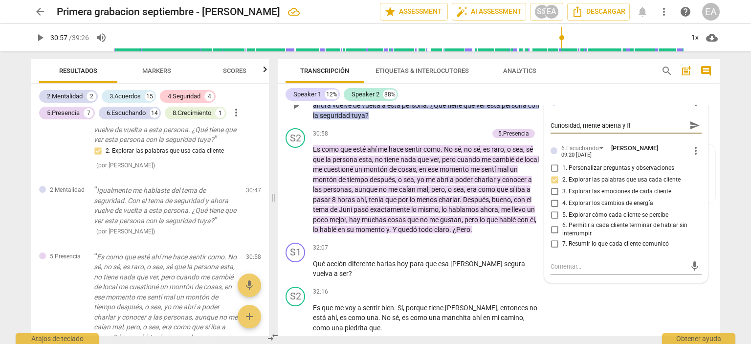
type textarea "Curiosidad, mente abierta y fle"
type textarea "Curiosidad, mente abierta y flex"
type textarea "Curiosidad, mente abierta y flexi"
type textarea "Curiosidad, mente abierta y flexib"
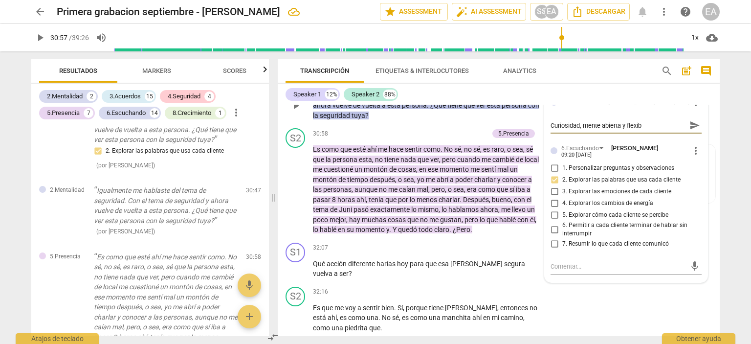
type textarea "Curiosidad, mente abierta y flexibl"
type textarea "Curiosidad, mente abierta y flexible"
click at [711, 125] on div "S1 play_arrow pause 30:47 + Add competency 2.Mentalidad 6.Escuchando keyboard_a…" at bounding box center [499, 97] width 442 height 54
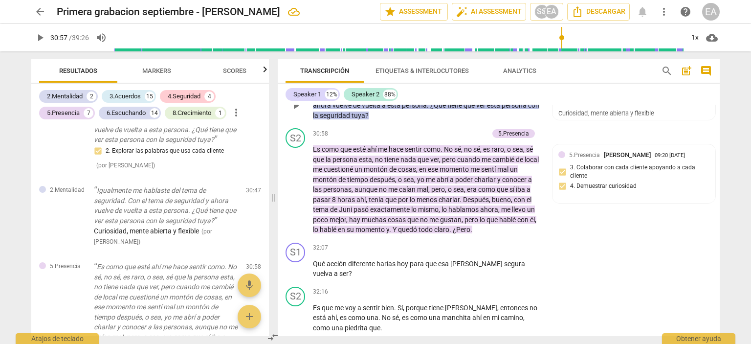
click at [498, 84] on div "6.Escuchando" at bounding box center [510, 79] width 38 height 9
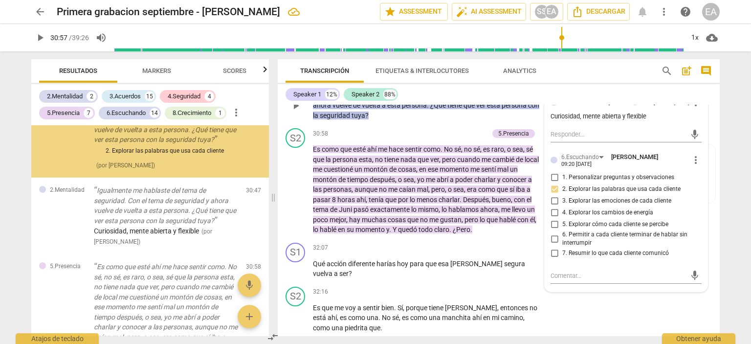
scroll to position [2916, 0]
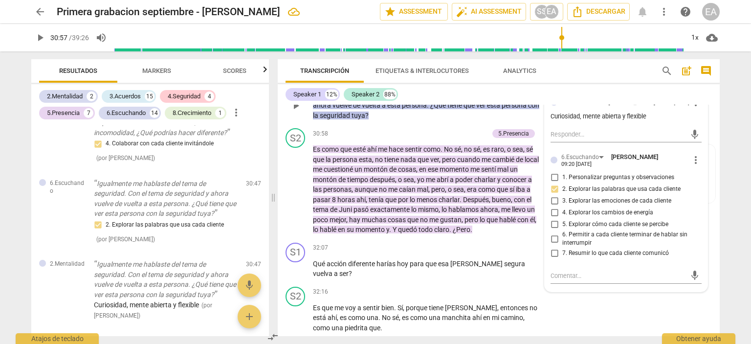
click at [702, 194] on div "2.Mentalidad [PERSON_NAME] 11:49 [DATE] more_vert Curiosidad, mente abierta y f…" at bounding box center [625, 190] width 163 height 201
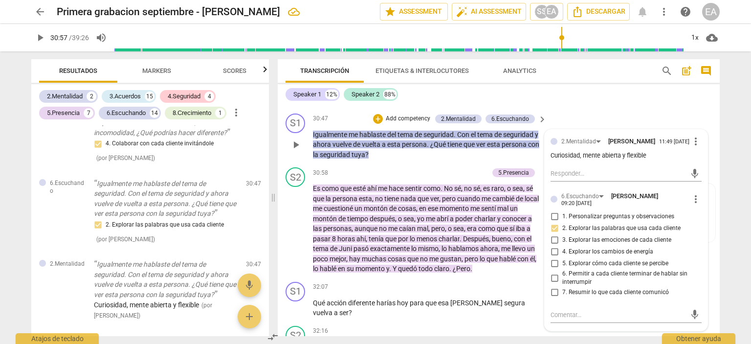
click at [418, 123] on p "Add competency" at bounding box center [408, 118] width 46 height 9
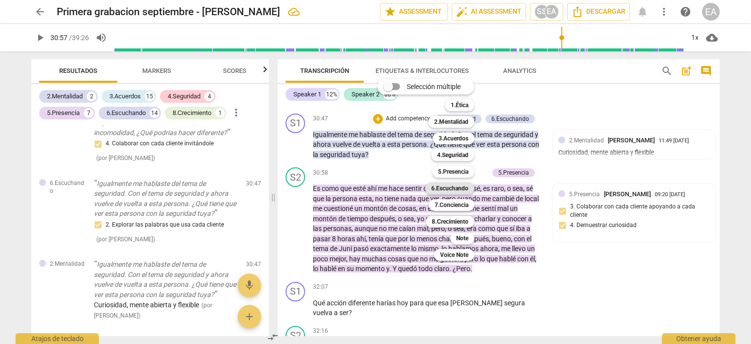
click at [455, 183] on b "6.Escuchando" at bounding box center [449, 188] width 37 height 12
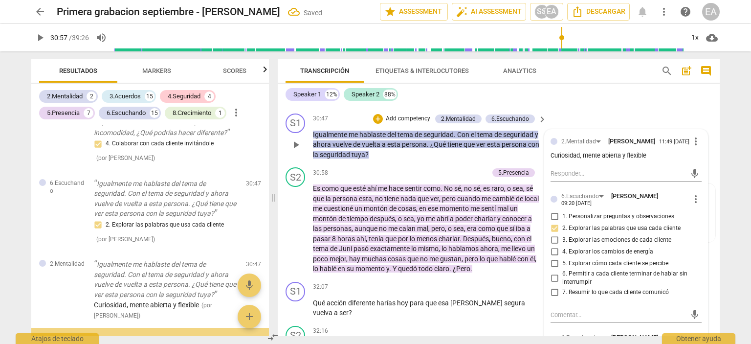
scroll to position [3067, 0]
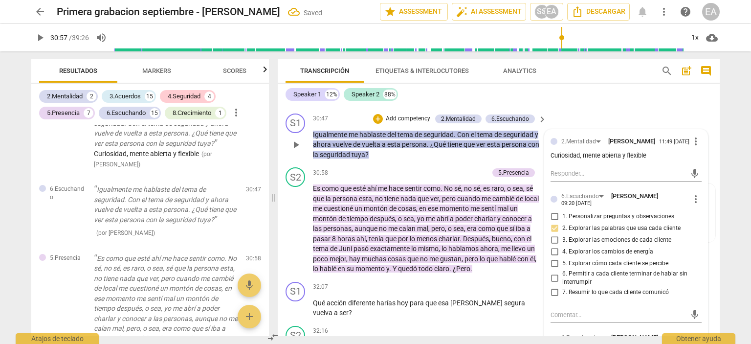
click at [699, 205] on div "2.Mentalidad [PERSON_NAME] 11:49 [DATE] more_vert Curiosidad, mente abierta y f…" at bounding box center [625, 301] width 163 height 342
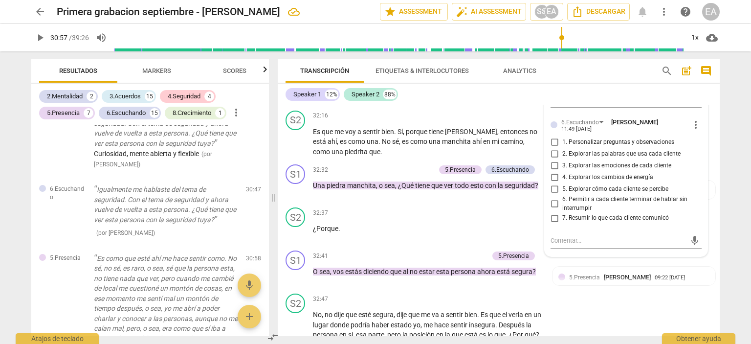
scroll to position [4071, 0]
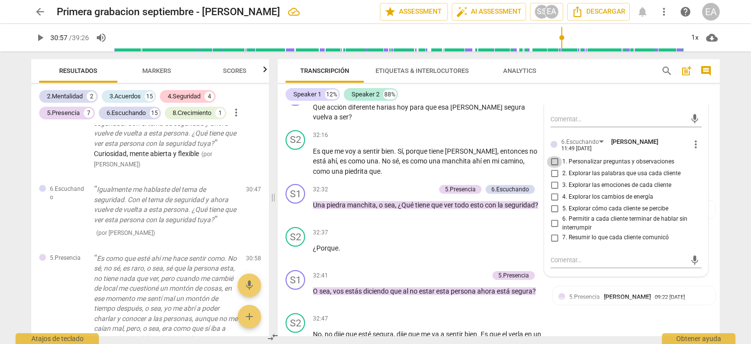
click at [551, 168] on input "1. Personalizar preguntas y observaciones" at bounding box center [554, 162] width 16 height 12
checkbox input "true"
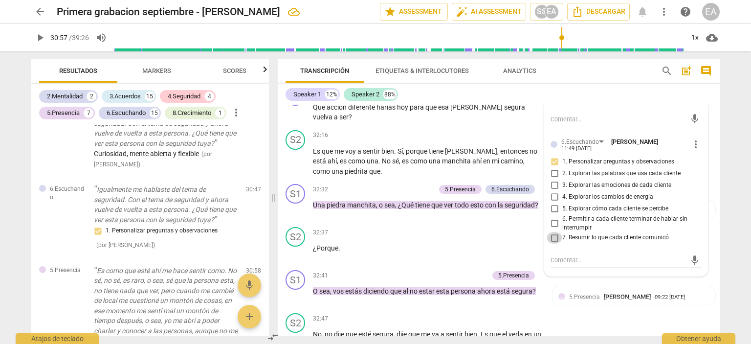
click at [555, 243] on input "7. Resumir lo que cada cliente comunicó" at bounding box center [554, 238] width 16 height 12
checkbox input "true"
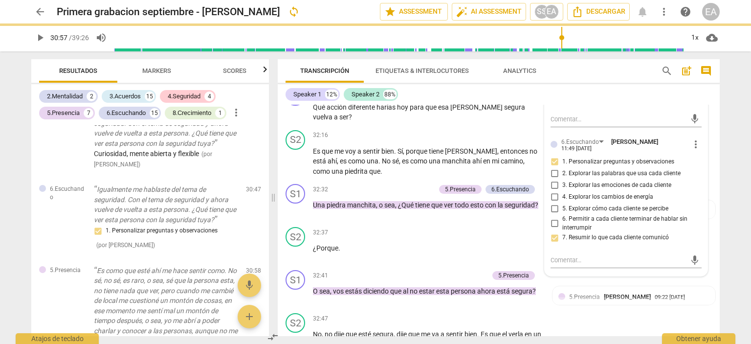
click at [700, 198] on div "2.Mentalidad [PERSON_NAME] 11:49 [DATE] more_vert Curiosidad, mente abierta y f…" at bounding box center [625, 105] width 163 height 342
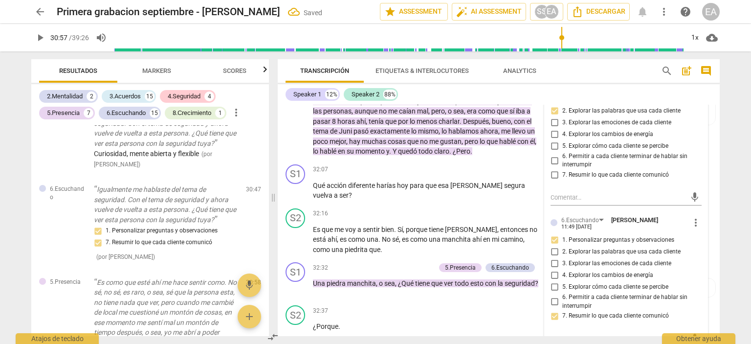
scroll to position [3974, 0]
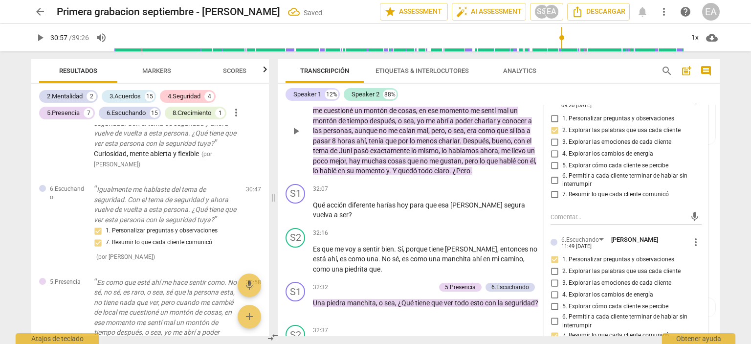
click at [713, 180] on div "S2 play_arrow pause 30:58 + Add competency 5.Presencia keyboard_arrow_right Es …" at bounding box center [499, 122] width 442 height 114
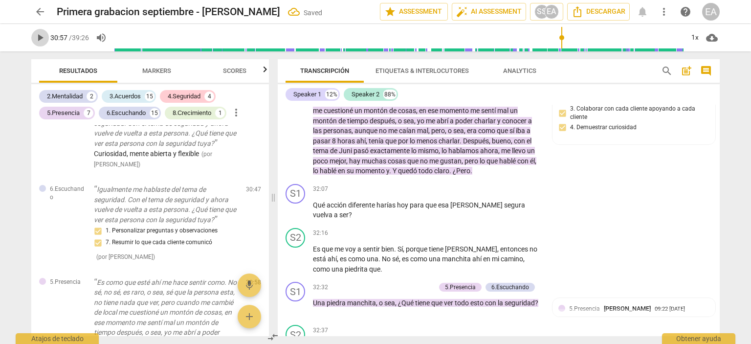
click at [43, 42] on span "play_arrow" at bounding box center [40, 38] width 12 height 12
click at [43, 42] on span "pause" at bounding box center [40, 38] width 12 height 12
click at [43, 42] on span "play_arrow" at bounding box center [40, 38] width 12 height 12
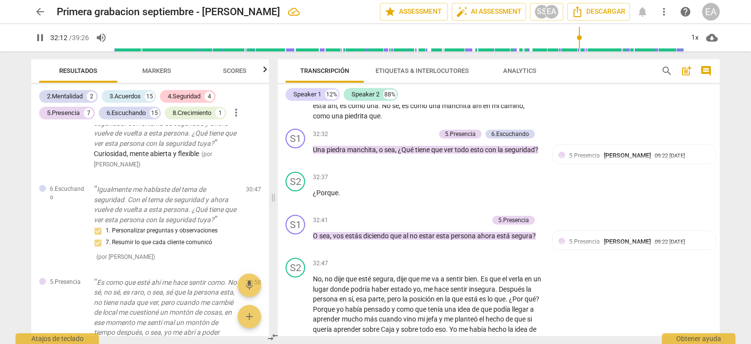
scroll to position [4099, 0]
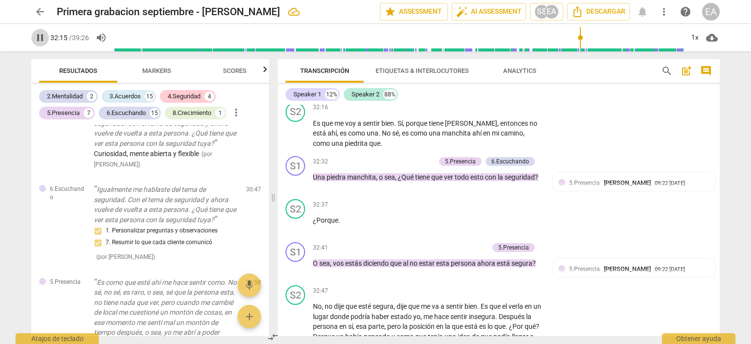
click at [41, 43] on button "pause" at bounding box center [40, 38] width 18 height 18
type input "1936"
click at [510, 68] on p "Add competency" at bounding box center [511, 63] width 46 height 9
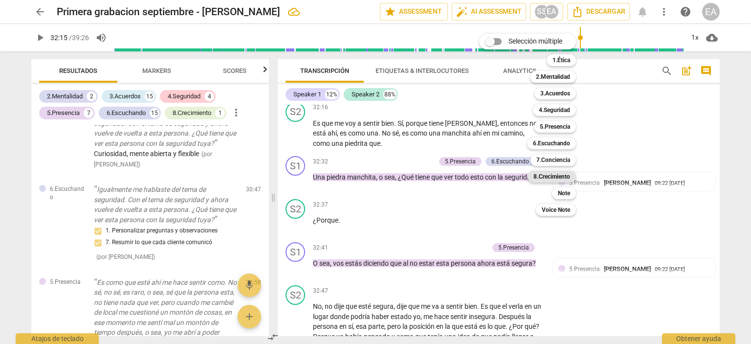
click at [539, 174] on b "8.Сrecimiento" at bounding box center [551, 177] width 37 height 12
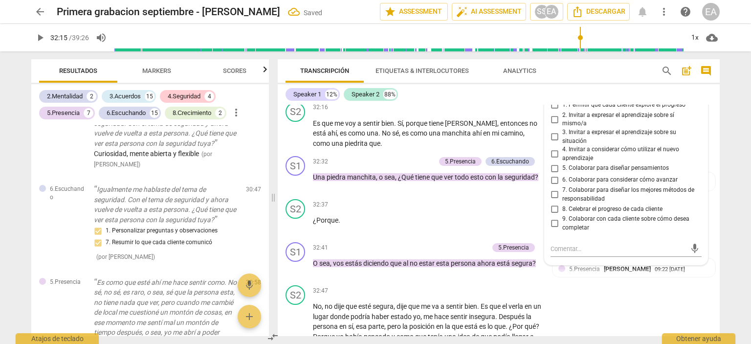
scroll to position [3358, 0]
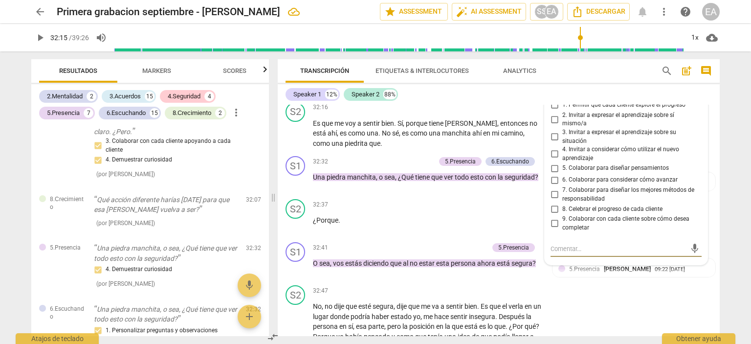
click at [551, 160] on input "4. Invitar a considerar cómo utilizar el nuevo aprendizaje" at bounding box center [554, 154] width 16 height 12
checkbox input "true"
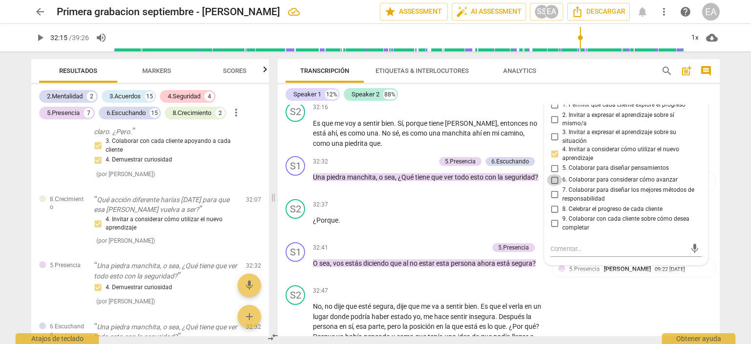
click at [553, 186] on input "6. Colaborar para considerar cómo avanzar" at bounding box center [554, 180] width 16 height 12
checkbox input "true"
click at [553, 160] on input "4. Invitar a considerar cómo utilizar el nuevo aprendizaje" at bounding box center [554, 154] width 16 height 12
checkbox input "false"
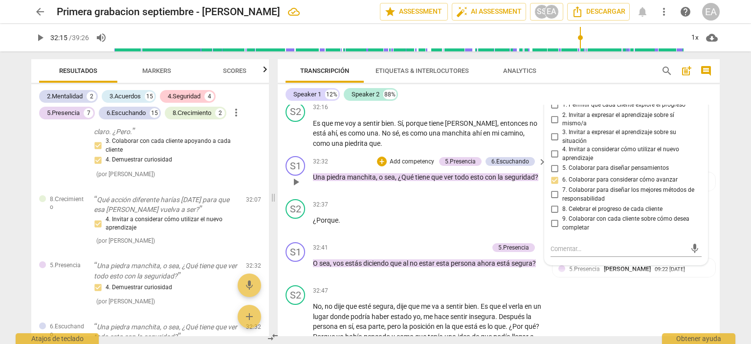
click at [711, 195] on div "S1 play_arrow pause 32:32 + Add competency 5.Presencia 6.Escuchando keyboard_ar…" at bounding box center [499, 173] width 442 height 43
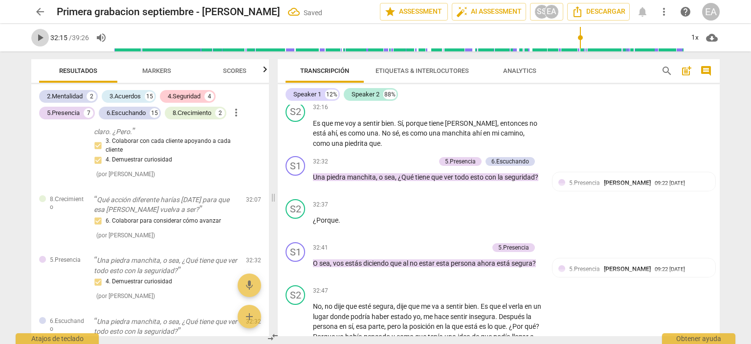
click at [43, 40] on span "play_arrow" at bounding box center [40, 38] width 12 height 12
click at [43, 40] on span "pause" at bounding box center [40, 38] width 12 height 12
click at [43, 40] on span "play_arrow" at bounding box center [40, 38] width 12 height 12
click at [41, 38] on span "pause" at bounding box center [40, 38] width 12 height 12
type input "1956"
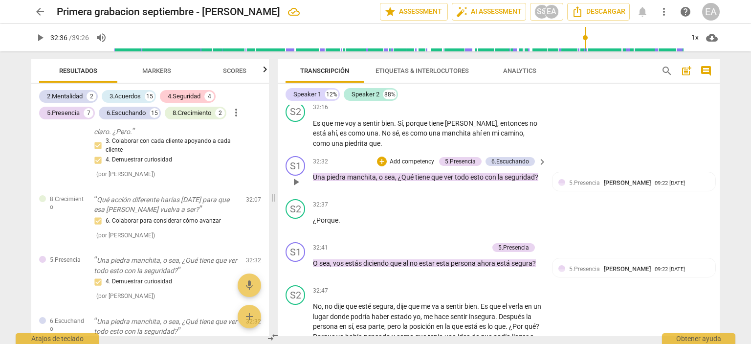
click at [423, 166] on p "Add competency" at bounding box center [412, 161] width 46 height 9
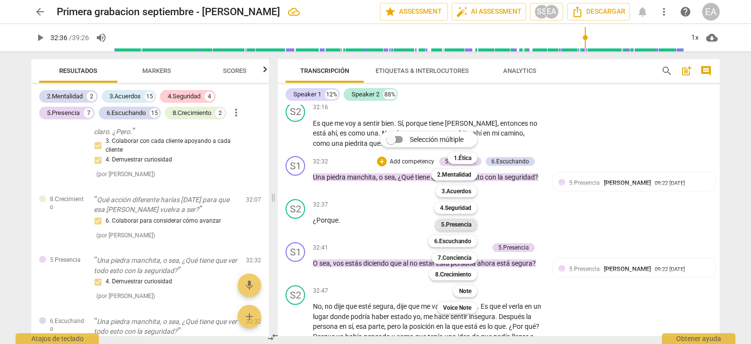
click at [452, 224] on b "5.Presencia" at bounding box center [456, 224] width 30 height 12
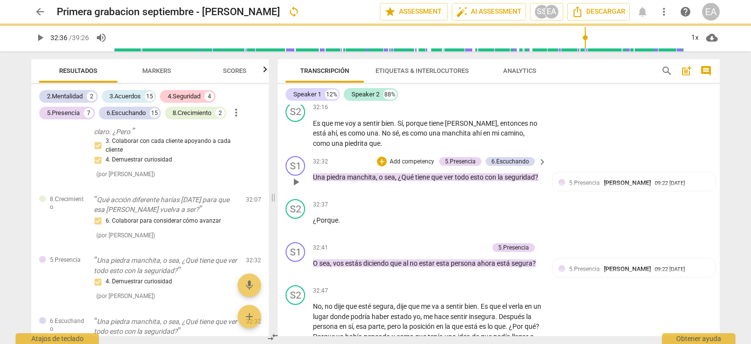
click at [424, 166] on p "Add competency" at bounding box center [412, 161] width 46 height 9
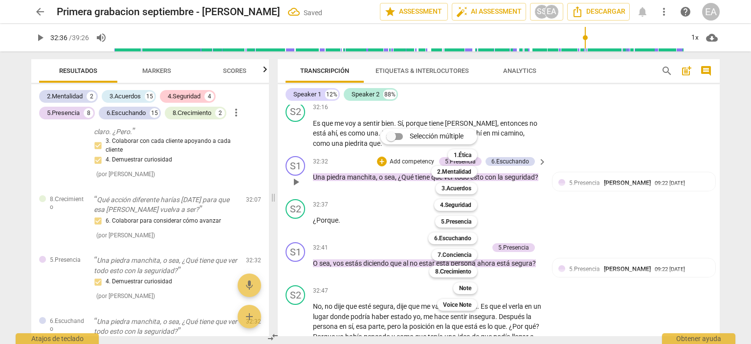
scroll to position [4102, 0]
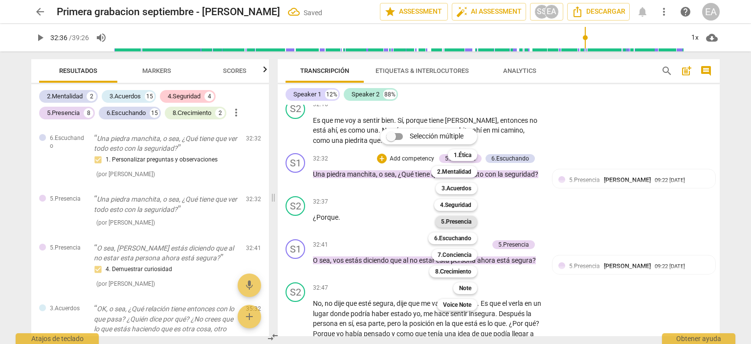
click at [459, 218] on b "5.Presencia" at bounding box center [456, 222] width 30 height 12
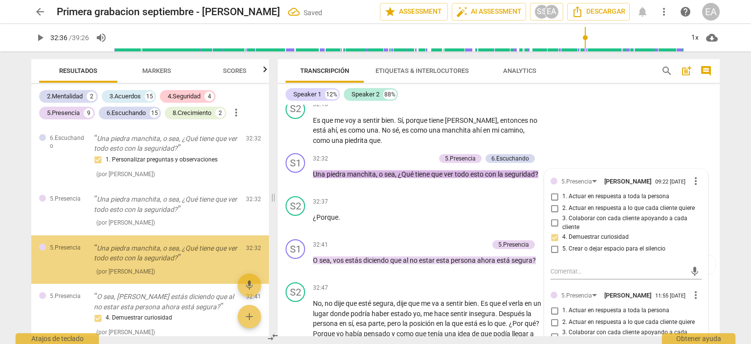
scroll to position [3590, 0]
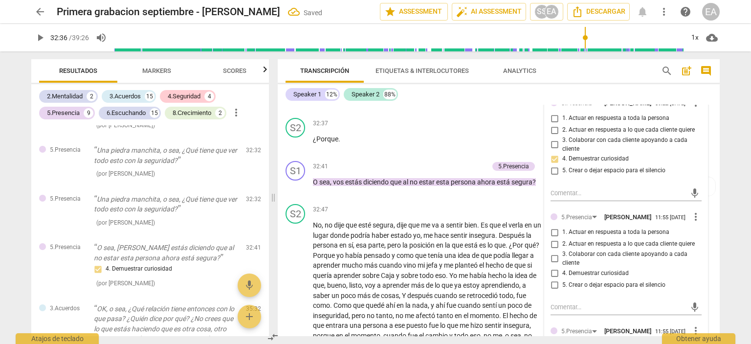
scroll to position [4219, 0]
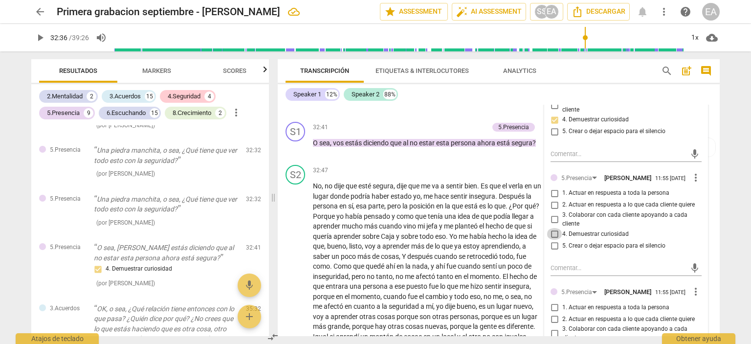
click at [551, 239] on input "4. Demuestrar curiosidad" at bounding box center [554, 234] width 16 height 12
checkbox input "true"
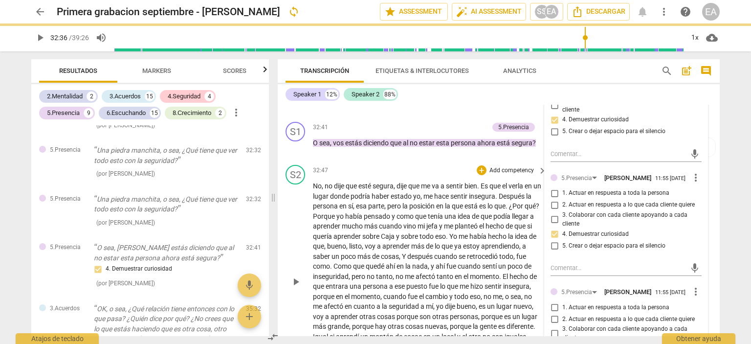
click at [711, 258] on div "S2 play_arrow pause 32:47 + Add competency keyboard_arrow_right No , no dije qu…" at bounding box center [499, 273] width 442 height 224
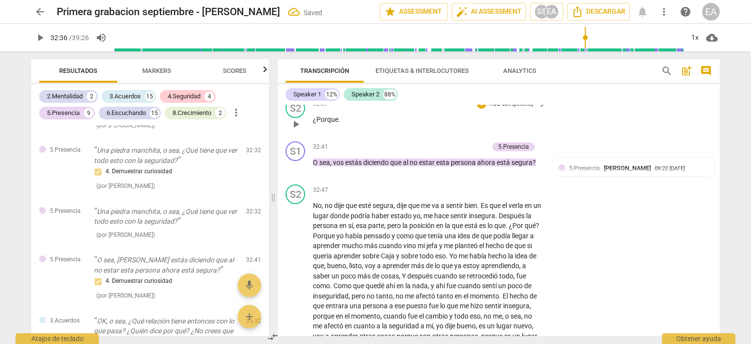
scroll to position [4180, 0]
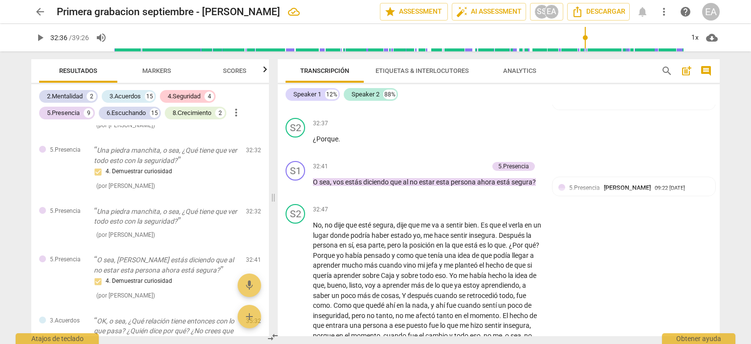
click at [404, 85] on p "Add competency" at bounding box center [412, 80] width 46 height 9
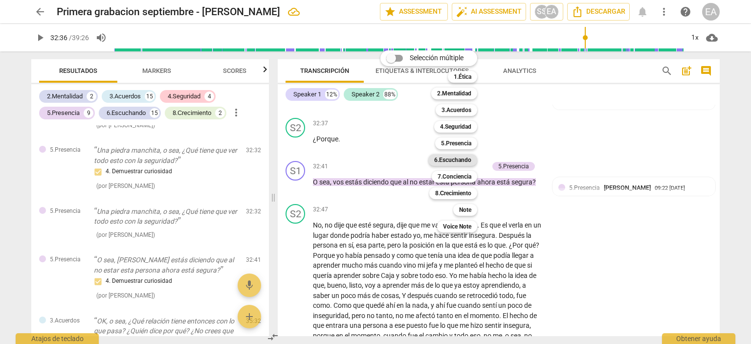
click at [461, 158] on b "6.Escuchando" at bounding box center [452, 160] width 37 height 12
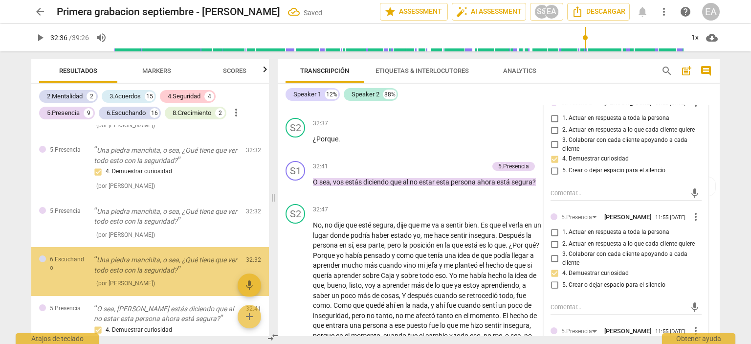
scroll to position [3651, 0]
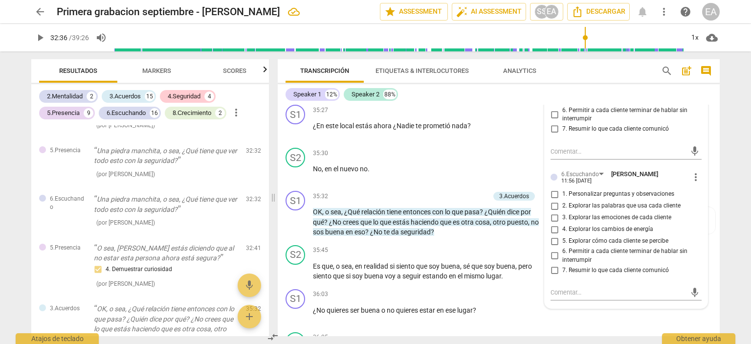
scroll to position [4610, 0]
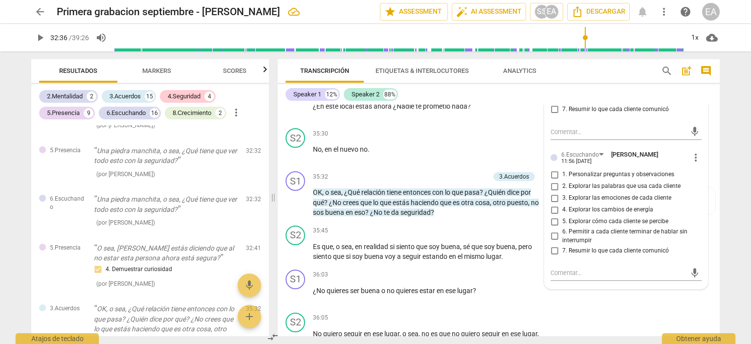
click at [553, 180] on input "1. Personalizar preguntas y observaciones" at bounding box center [554, 175] width 16 height 12
checkbox input "true"
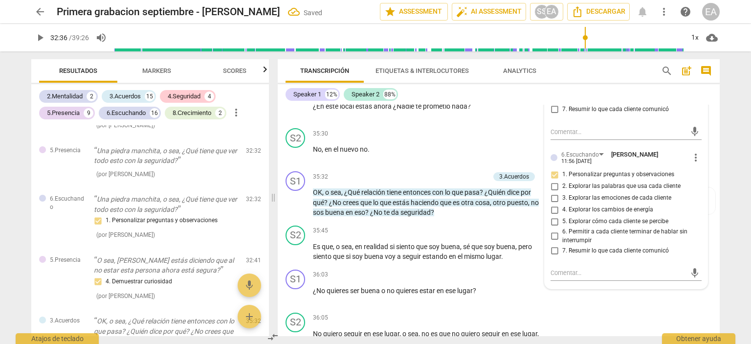
click at [697, 192] on div "2. Explorar las palabras que usa cada cliente" at bounding box center [625, 186] width 151 height 12
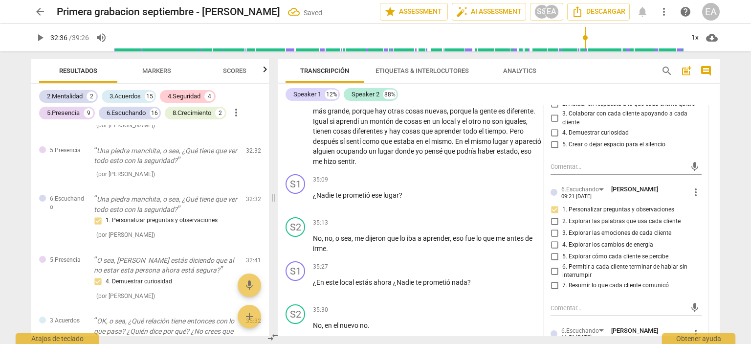
scroll to position [4415, 0]
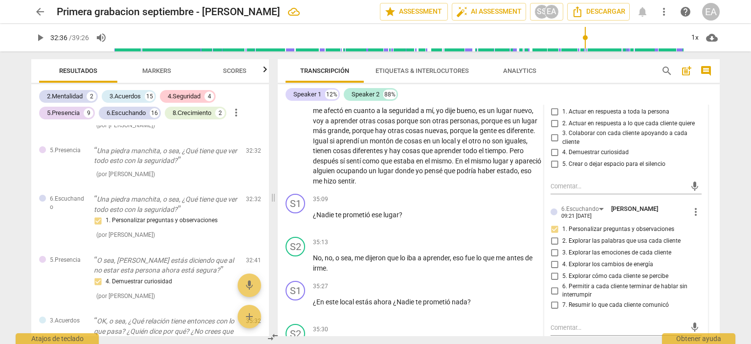
click at [690, 102] on span "more_vert" at bounding box center [696, 96] width 12 height 12
click at [691, 176] on li "Borrar" at bounding box center [704, 181] width 34 height 19
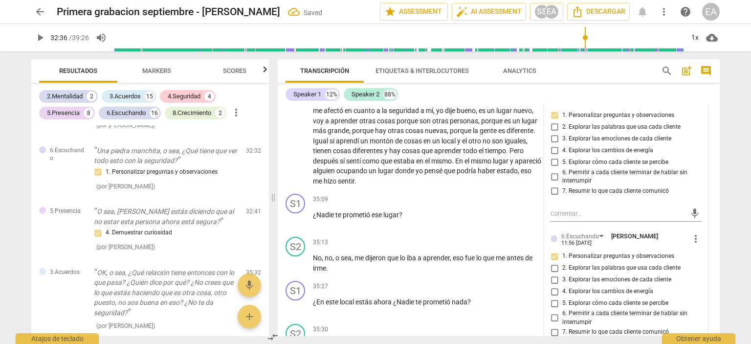
click at [696, 121] on div "1. Personalizar preguntas y observaciones" at bounding box center [625, 115] width 151 height 12
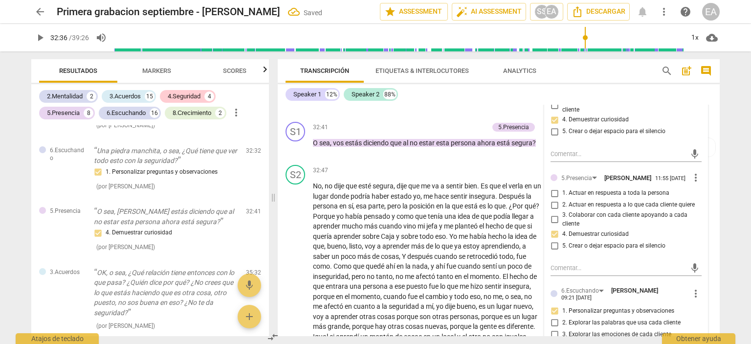
scroll to position [4200, 0]
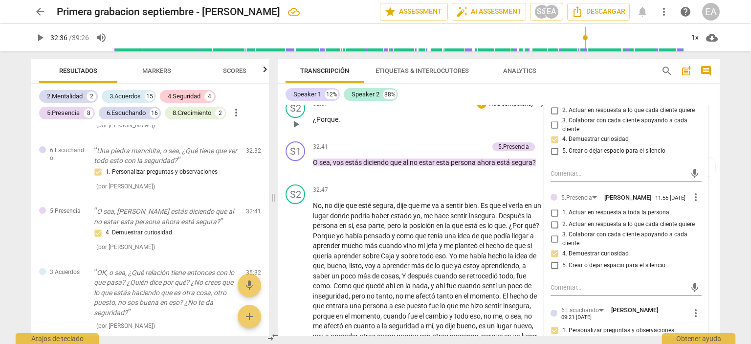
click at [712, 137] on div "S2 play_arrow pause 32:37 + Add competency keyboard_arrow_right ¿Porque ." at bounding box center [499, 115] width 442 height 43
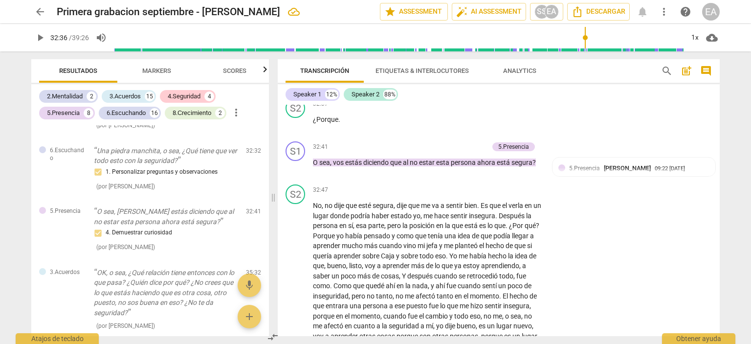
click at [508, 65] on div "6.Escuchando" at bounding box center [510, 60] width 38 height 9
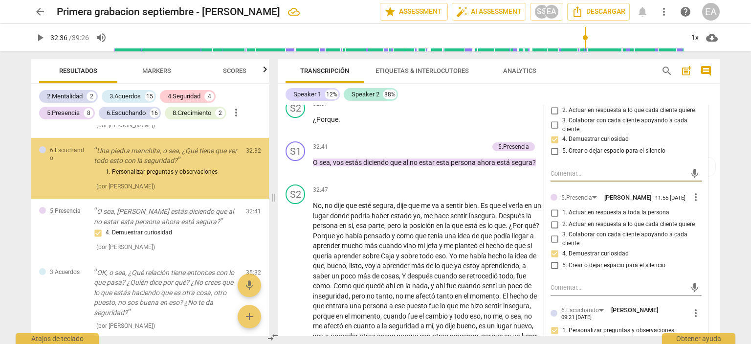
scroll to position [3608, 0]
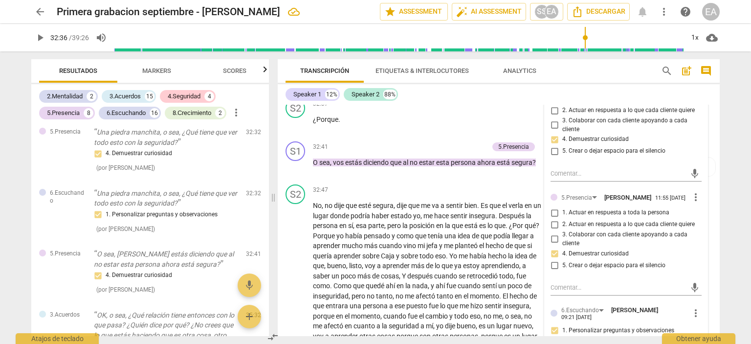
click at [701, 216] on div "5.Presencia [PERSON_NAME] 09:22 [DATE] more_vert 1. Actuar en respuesta a toda …" at bounding box center [625, 328] width 163 height 514
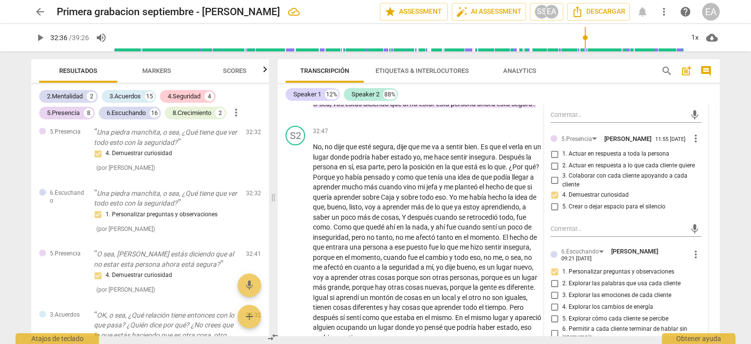
scroll to position [4219, 0]
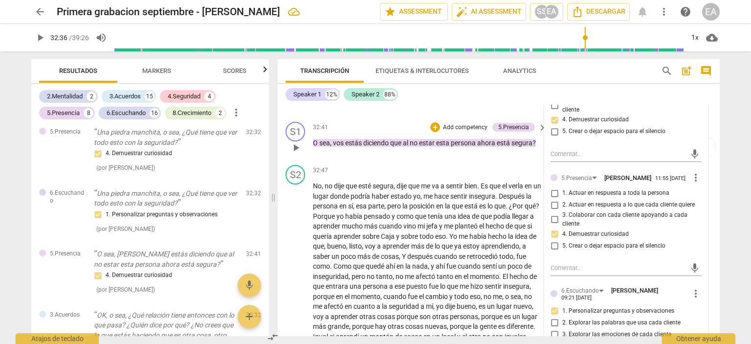
click at [713, 161] on div "S1 play_arrow pause 32:41 + Add competency 5.Presencia keyboard_arrow_right O s…" at bounding box center [499, 139] width 442 height 43
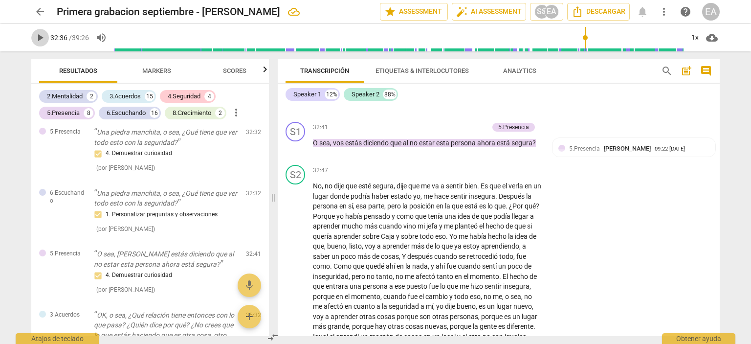
click at [39, 43] on span "play_arrow" at bounding box center [40, 38] width 12 height 12
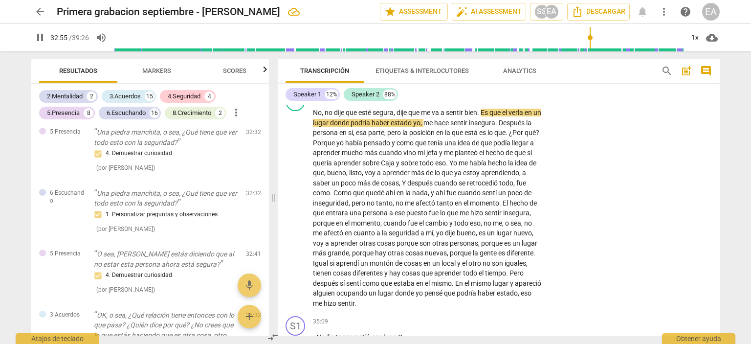
scroll to position [4283, 0]
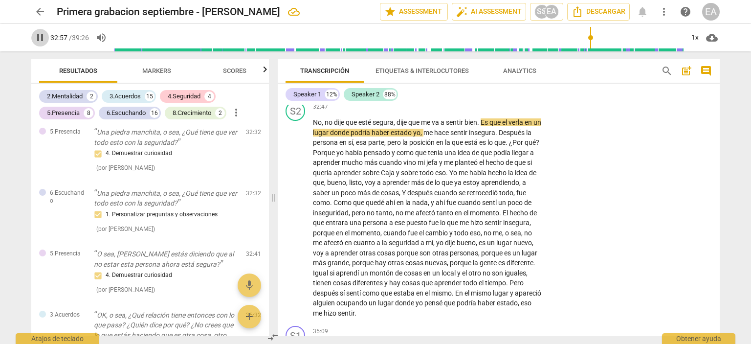
click at [35, 37] on span "pause" at bounding box center [40, 38] width 12 height 12
type input "1978"
click at [480, 68] on p "Add competency" at bounding box center [465, 64] width 46 height 9
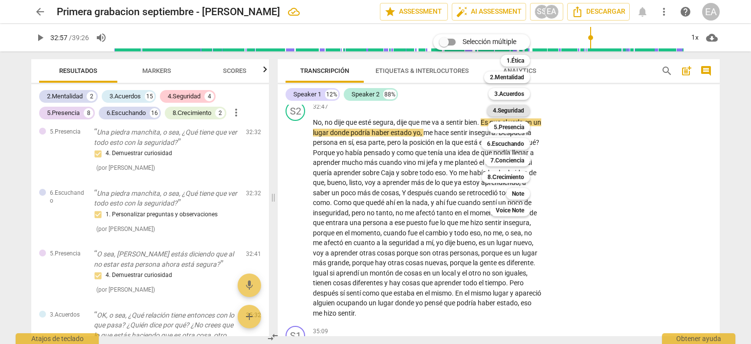
click at [520, 109] on b "4.Seguridad" at bounding box center [508, 111] width 31 height 12
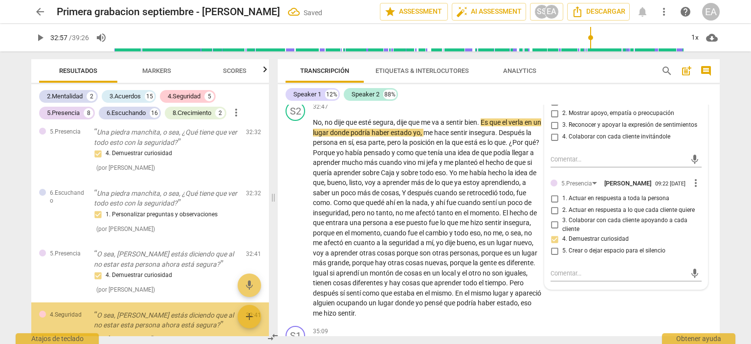
scroll to position [3724, 0]
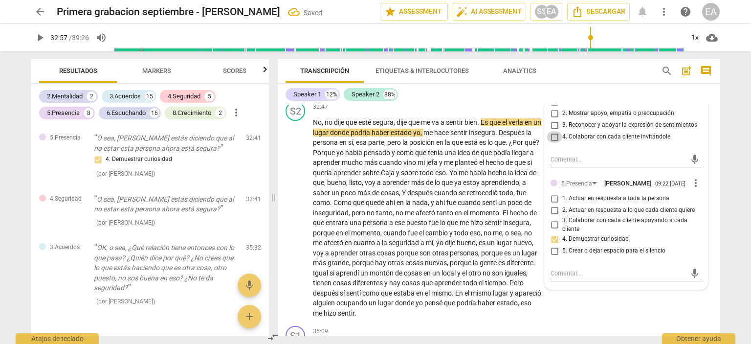
click at [551, 143] on input "4. Colaborar con cada cliente invitándole" at bounding box center [554, 137] width 16 height 12
checkbox input "true"
click at [713, 194] on div "S2 play_arrow pause 32:47 + Add competency keyboard_arrow_right No , no dije qu…" at bounding box center [499, 209] width 442 height 224
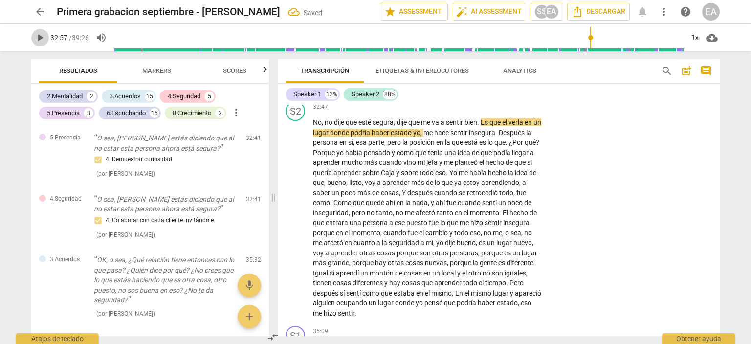
click at [37, 40] on span "play_arrow" at bounding box center [40, 38] width 12 height 12
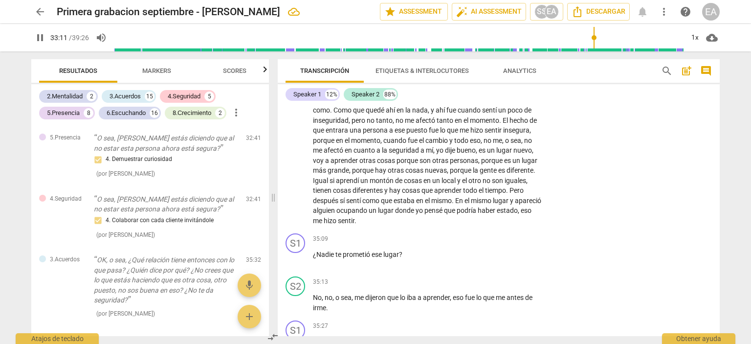
scroll to position [4366, 0]
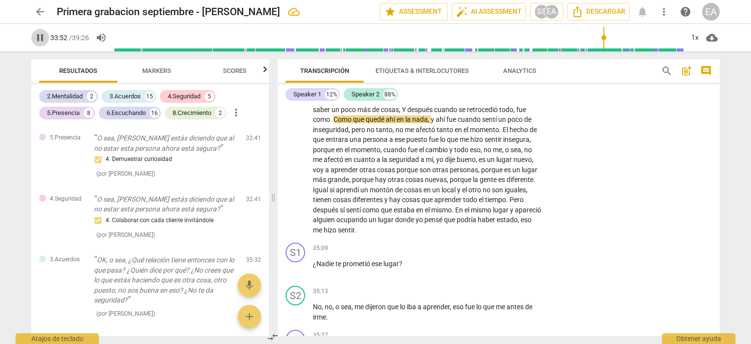
click at [39, 41] on span "pause" at bounding box center [40, 38] width 12 height 12
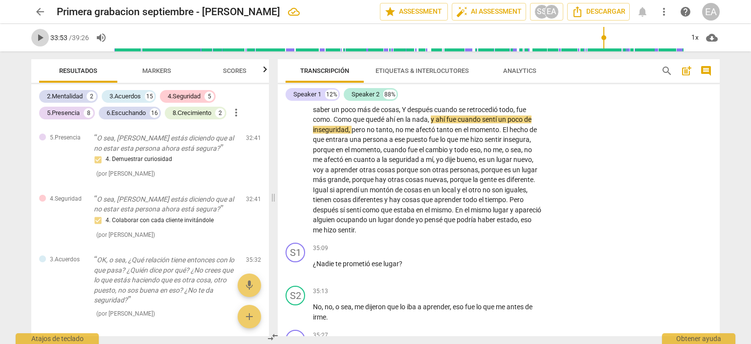
click at [39, 41] on span "play_arrow" at bounding box center [40, 38] width 12 height 12
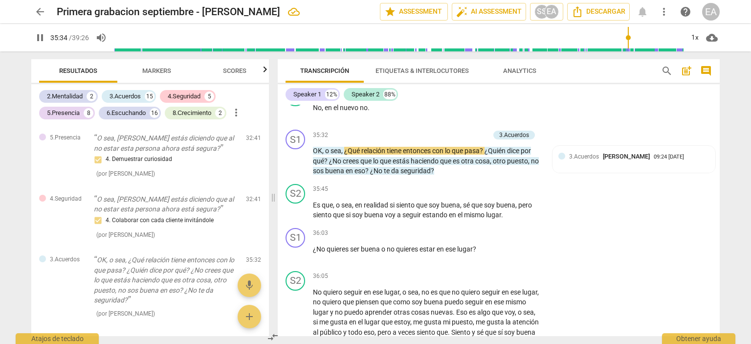
scroll to position [4661, 0]
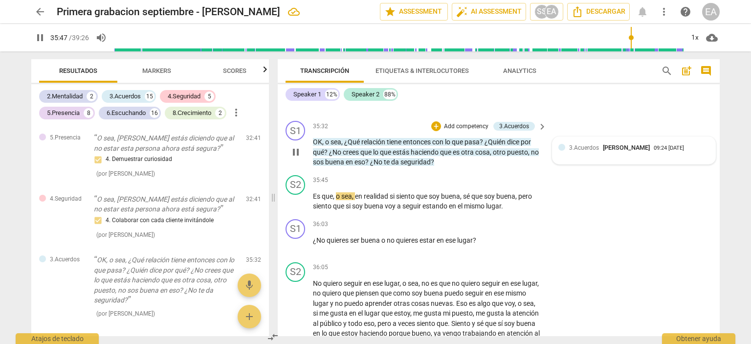
click at [565, 158] on div "3.Acuerdos [PERSON_NAME] 09:24 [DATE]" at bounding box center [633, 150] width 151 height 15
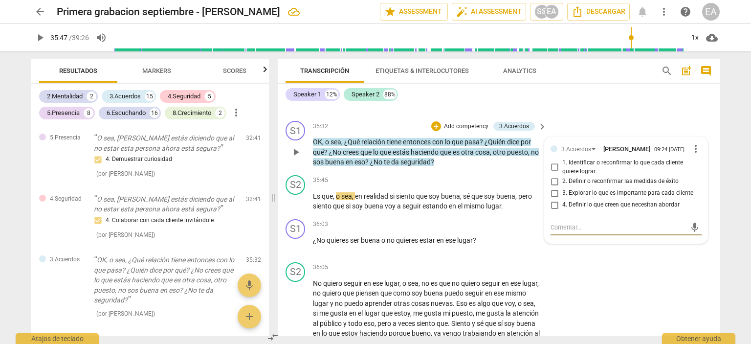
click at [685, 171] on div "S1 play_arrow pause 35:32 + Add competency 3.Acuerdos keyboard_arrow_right OK ,…" at bounding box center [499, 144] width 442 height 54
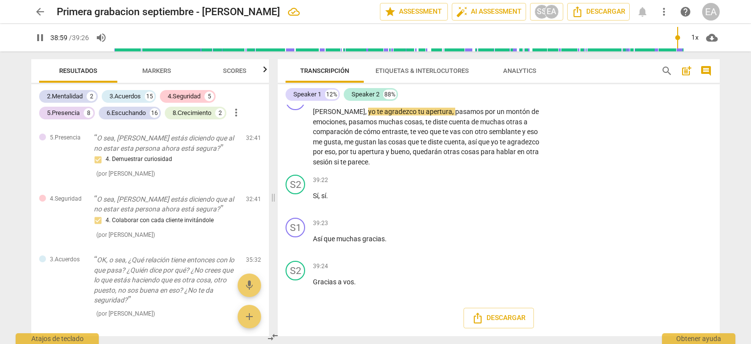
scroll to position [5159, 0]
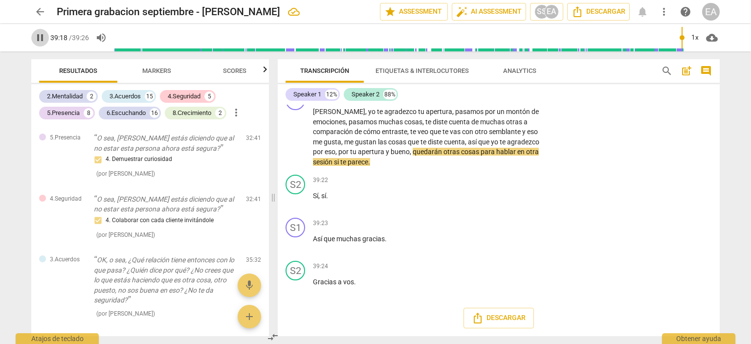
click at [36, 38] on span "pause" at bounding box center [40, 38] width 12 height 12
type input "2359"
click at [510, 101] on p "Add competency" at bounding box center [511, 96] width 46 height 9
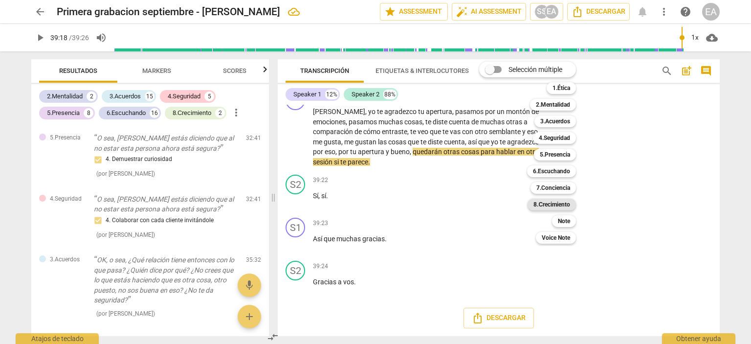
click at [551, 204] on b "8.Сrecimiento" at bounding box center [551, 204] width 37 height 12
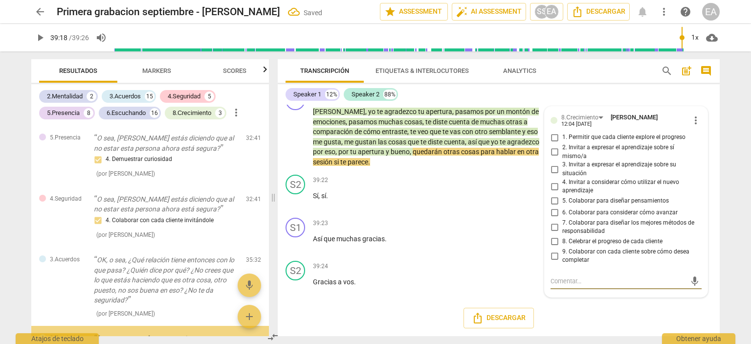
scroll to position [3898, 0]
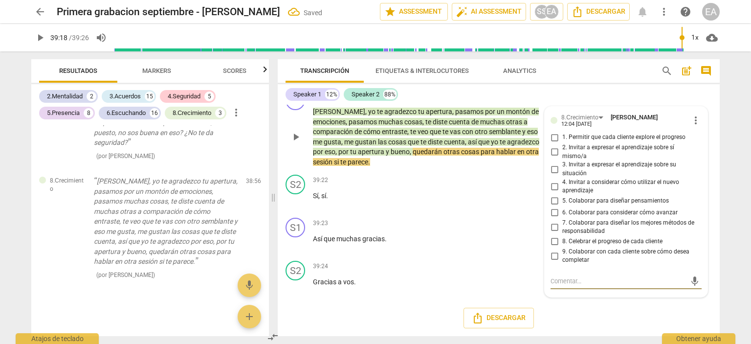
click at [552, 247] on input "8. Celebrar el progreso de cada cliente" at bounding box center [554, 242] width 16 height 12
checkbox input "true"
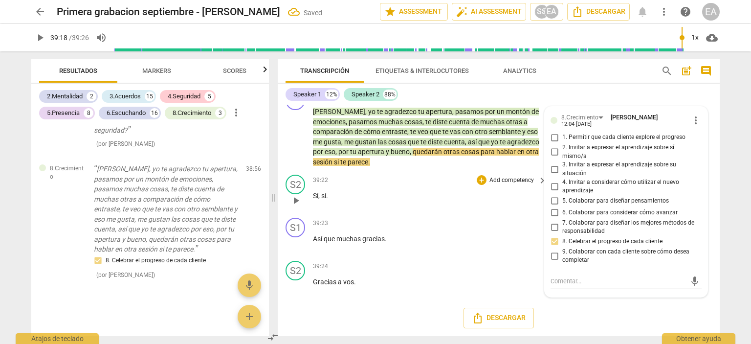
click at [713, 214] on div "S2 play_arrow pause 39:22 + Add competency keyboard_arrow_right Sí , sí ." at bounding box center [499, 192] width 442 height 43
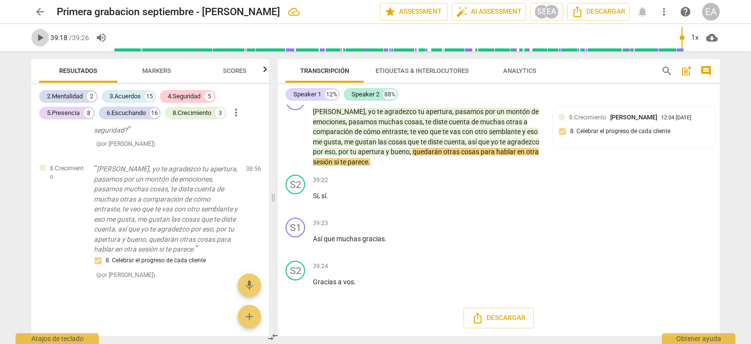
click at [36, 29] on button "play_arrow" at bounding box center [40, 38] width 18 height 18
click at [41, 42] on span "pause" at bounding box center [40, 38] width 12 height 12
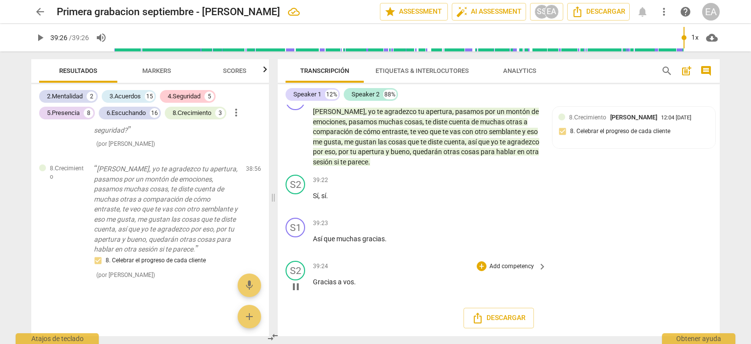
type input "2366"
